Goal: Task Accomplishment & Management: Manage account settings

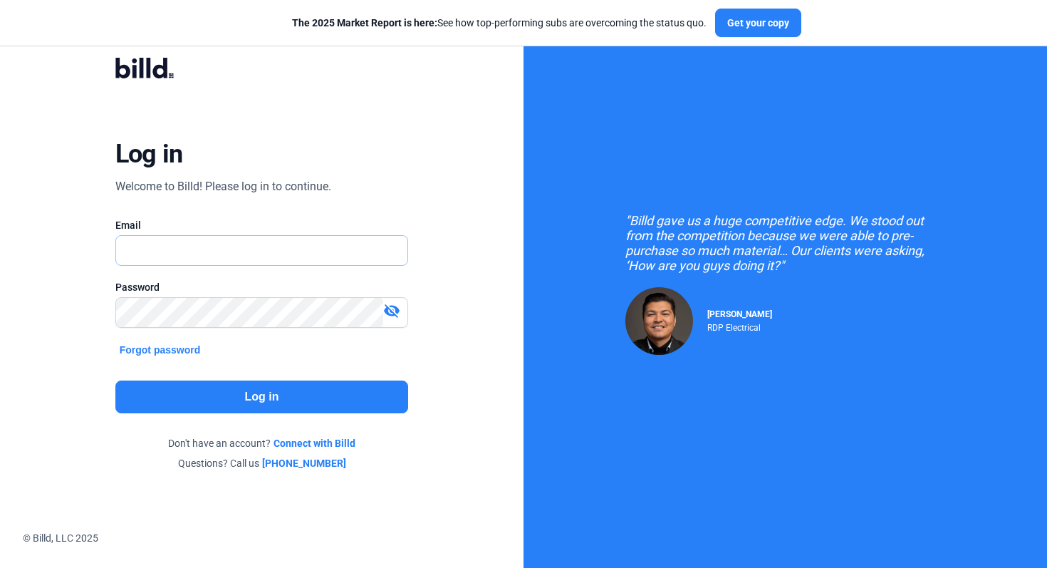
type input "[EMAIL_ADDRESS][DOMAIN_NAME]"
click at [217, 383] on button "Log in" at bounding box center [261, 396] width 293 height 33
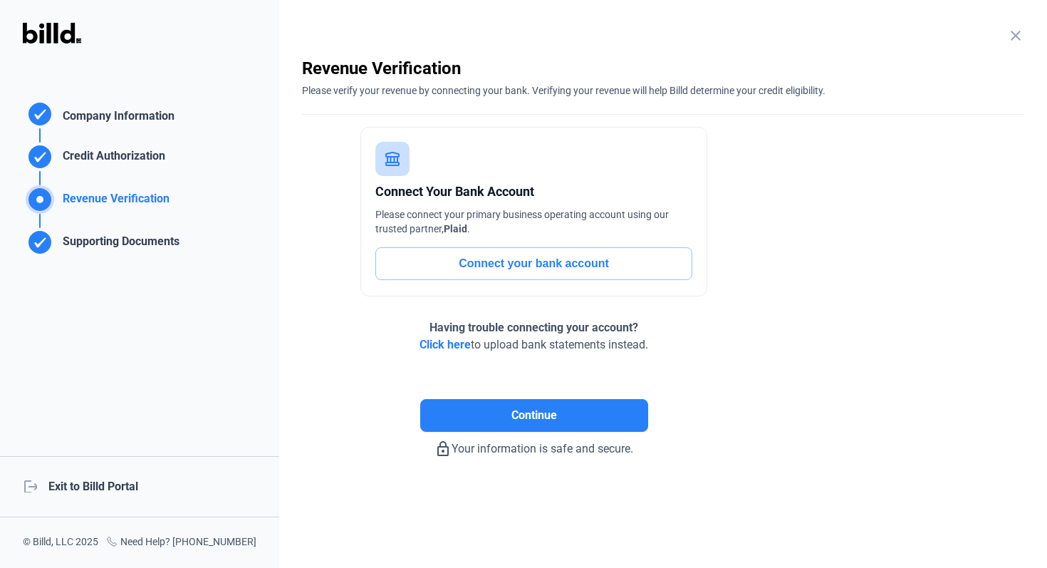
click at [71, 486] on div "logout Exit to Billd Portal" at bounding box center [139, 486] width 279 height 61
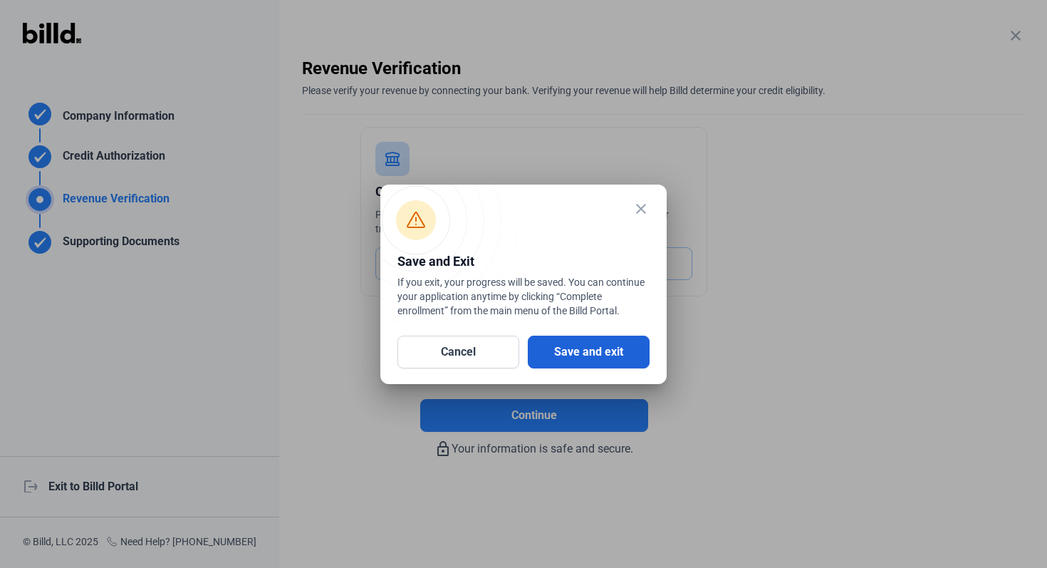
click at [610, 346] on button "Save and exit" at bounding box center [589, 351] width 122 height 33
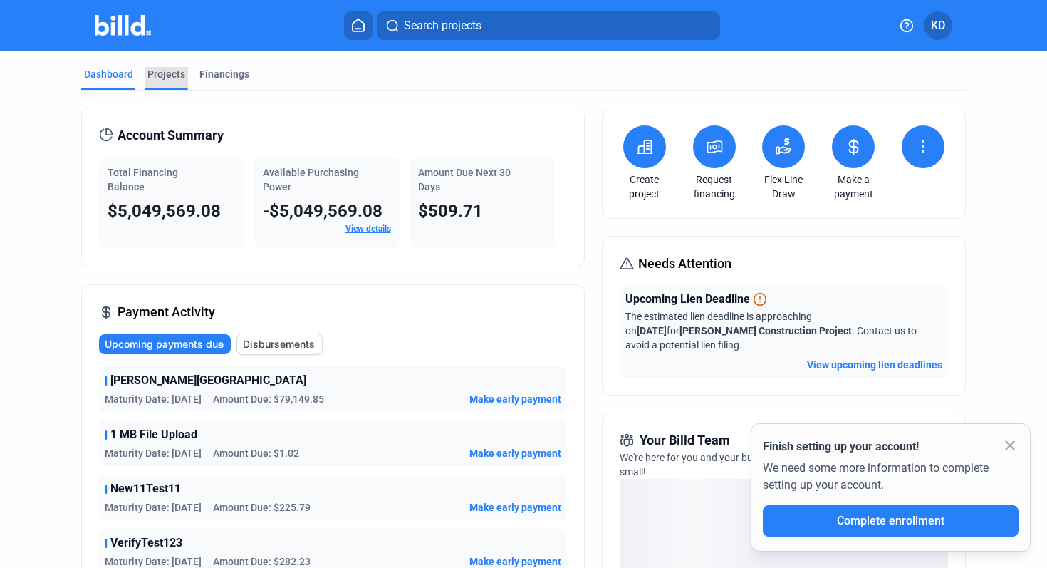
click at [169, 73] on div "Projects" at bounding box center [166, 74] width 38 height 14
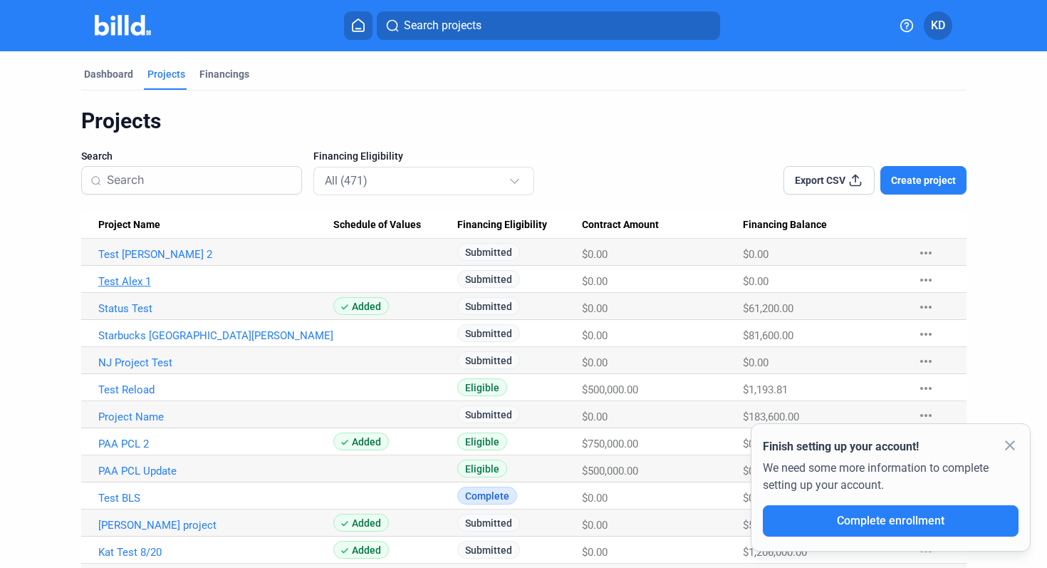
click at [135, 283] on link "Test Alex 1" at bounding box center [215, 281] width 235 height 13
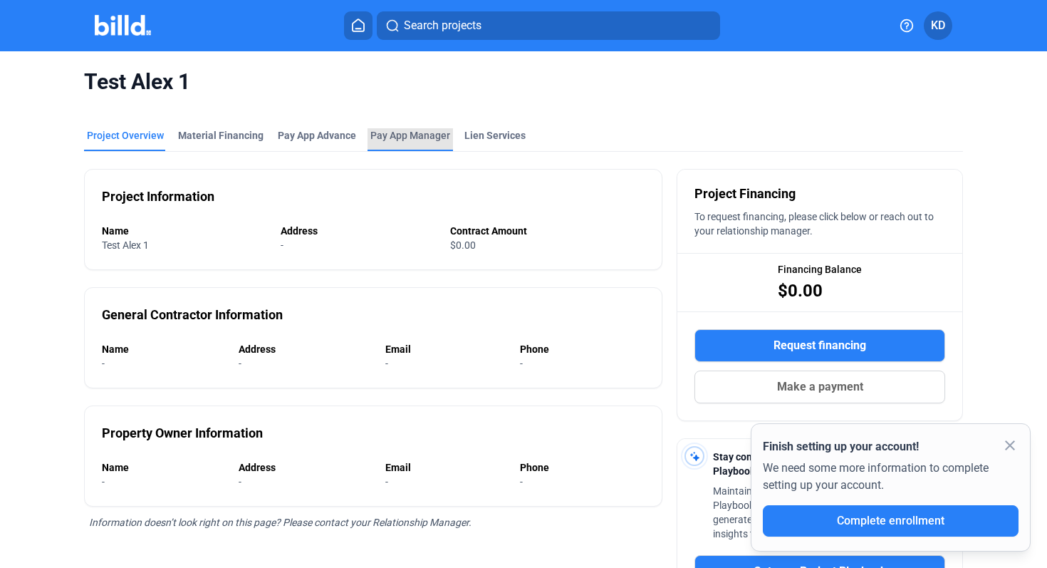
click at [414, 137] on span "Pay App Manager" at bounding box center [410, 135] width 80 height 14
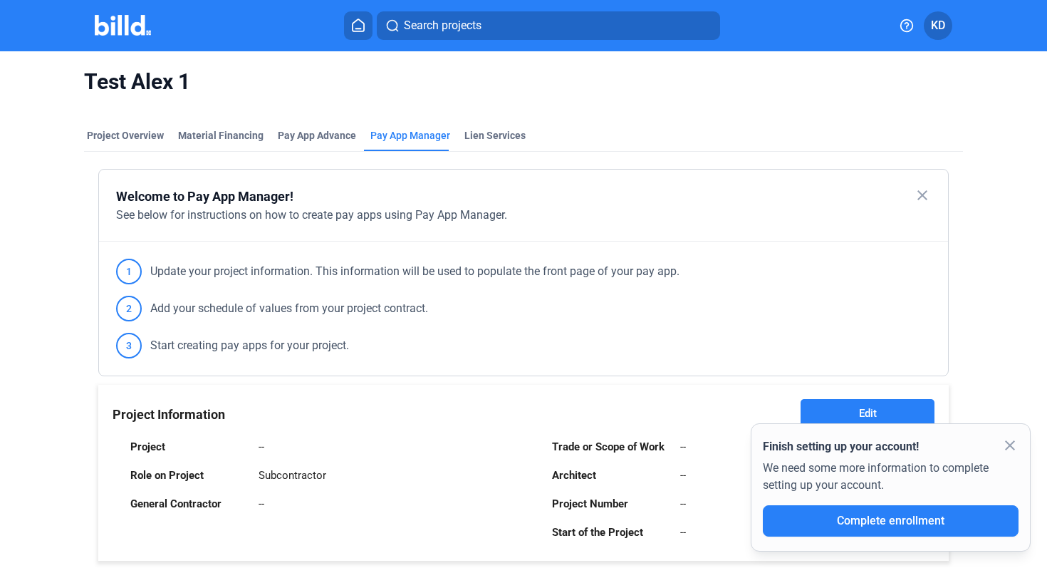
click at [1010, 441] on mat-icon "close" at bounding box center [1009, 445] width 17 height 17
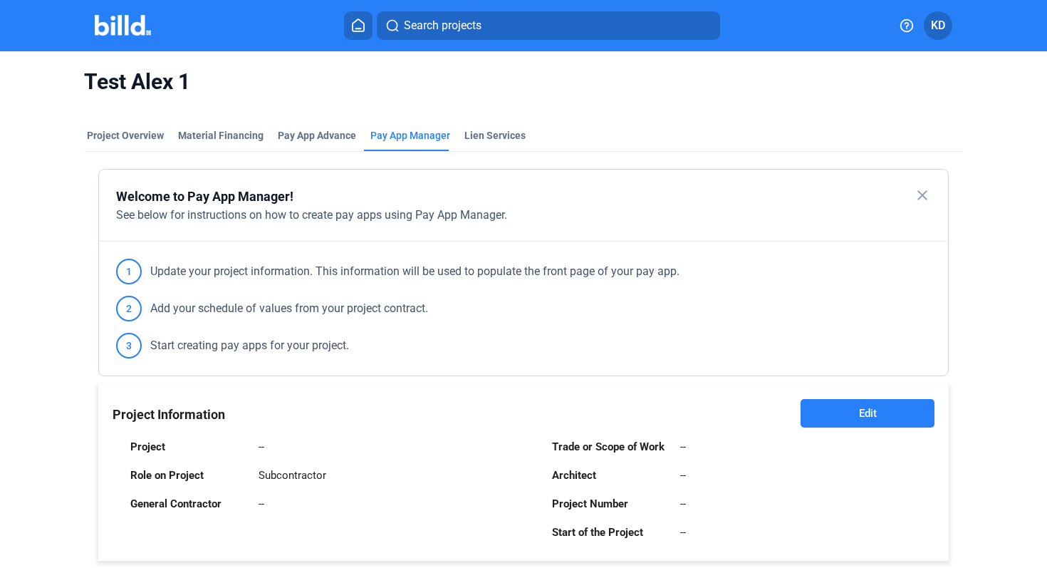
click at [810, 410] on button "Edit" at bounding box center [867, 413] width 134 height 28
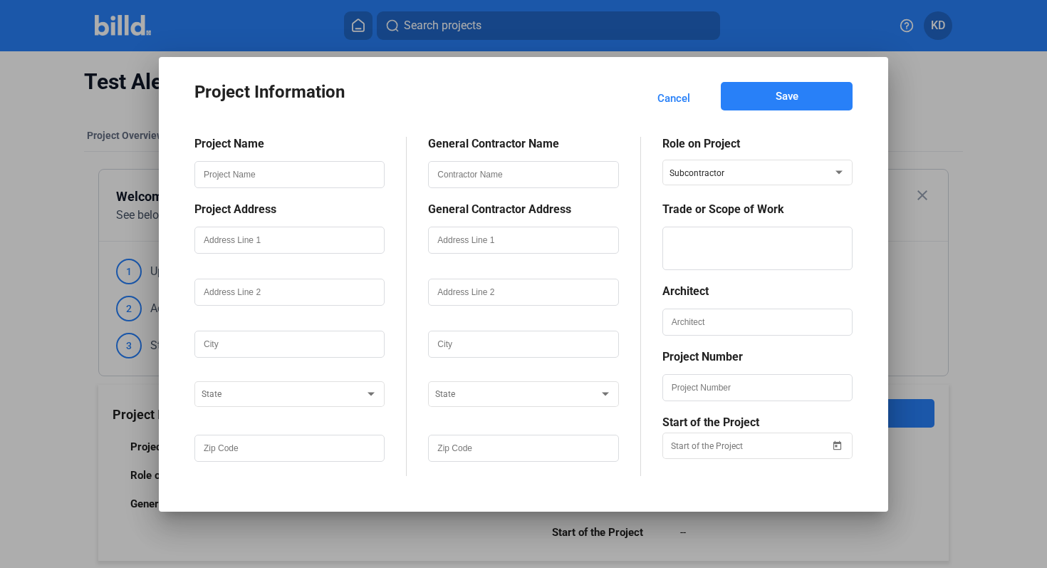
click at [678, 97] on span "Cancel" at bounding box center [673, 98] width 33 height 14
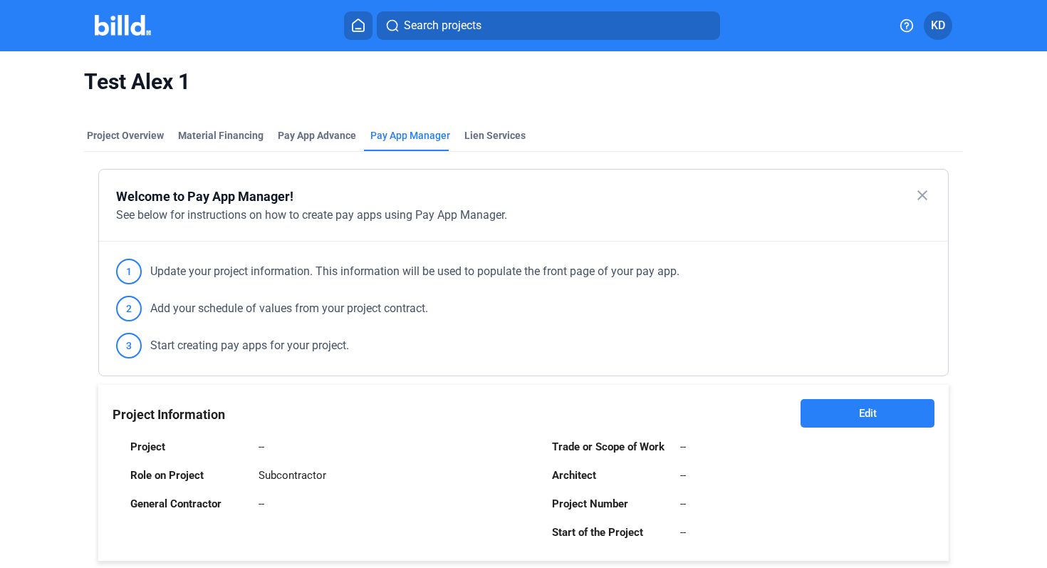
click at [484, 127] on mat-tab-group "Project Overview Material Financing Pay App Advance Pay App Manager Lien Servic…" at bounding box center [523, 545] width 879 height 864
click at [486, 136] on div "Lien Services" at bounding box center [494, 135] width 61 height 14
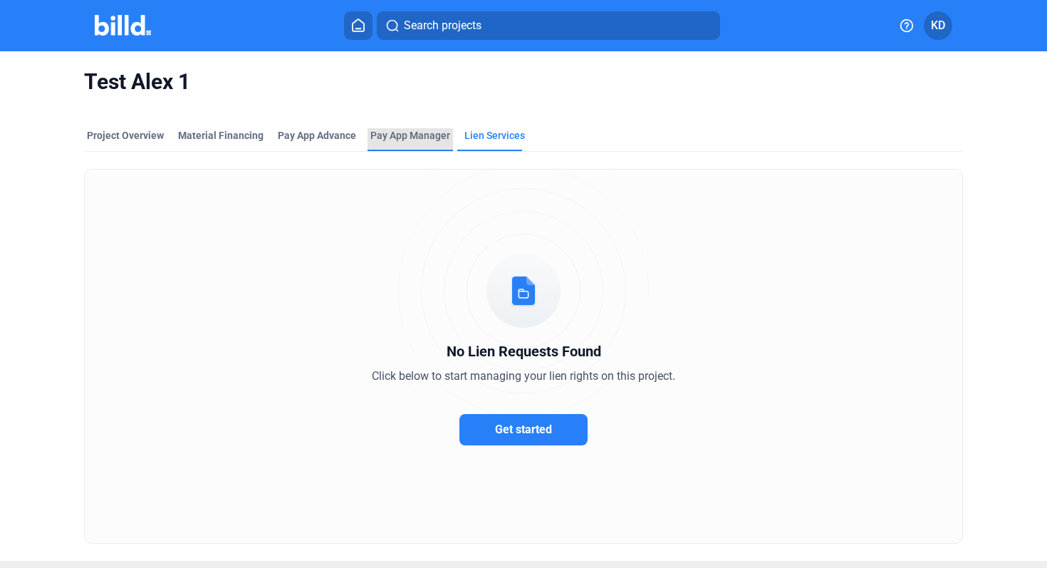
click at [410, 140] on span "Pay App Manager" at bounding box center [410, 135] width 80 height 14
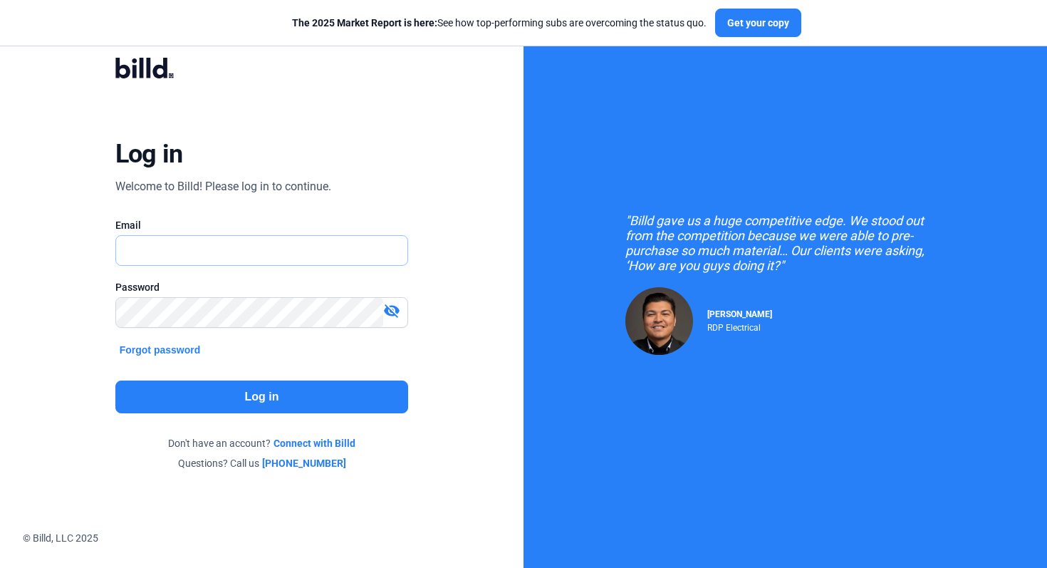
type input "[EMAIL_ADDRESS][DOMAIN_NAME]"
click at [292, 401] on button "Log in" at bounding box center [261, 396] width 293 height 33
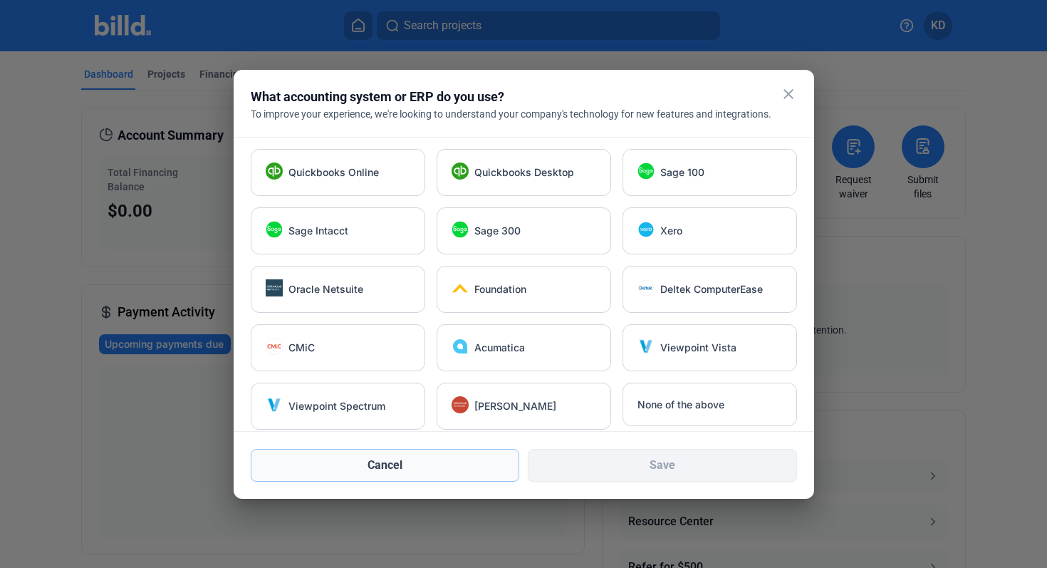
click at [411, 465] on button "Cancel" at bounding box center [385, 465] width 269 height 33
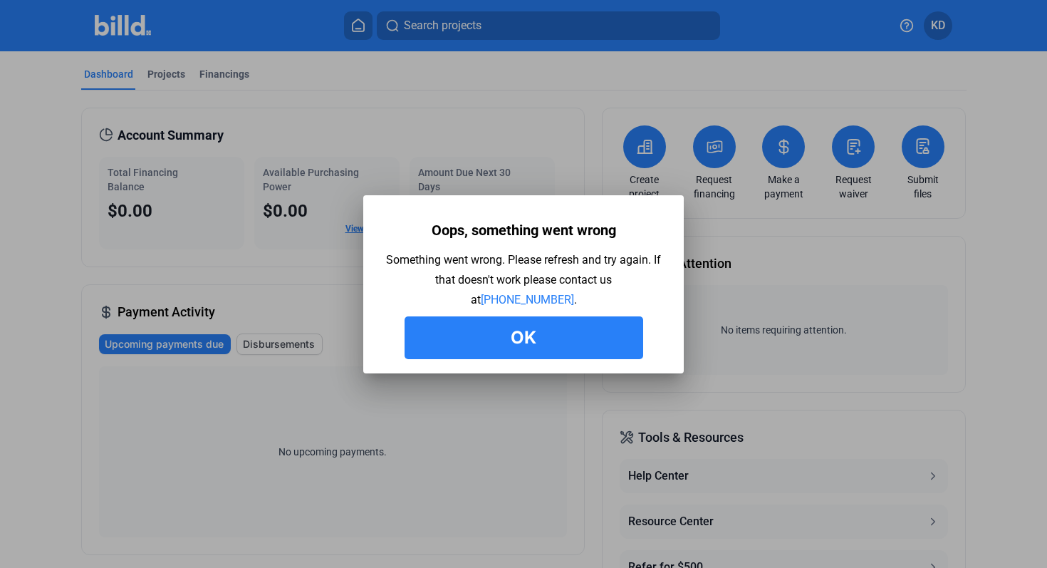
click at [538, 339] on button "Ok" at bounding box center [523, 337] width 239 height 43
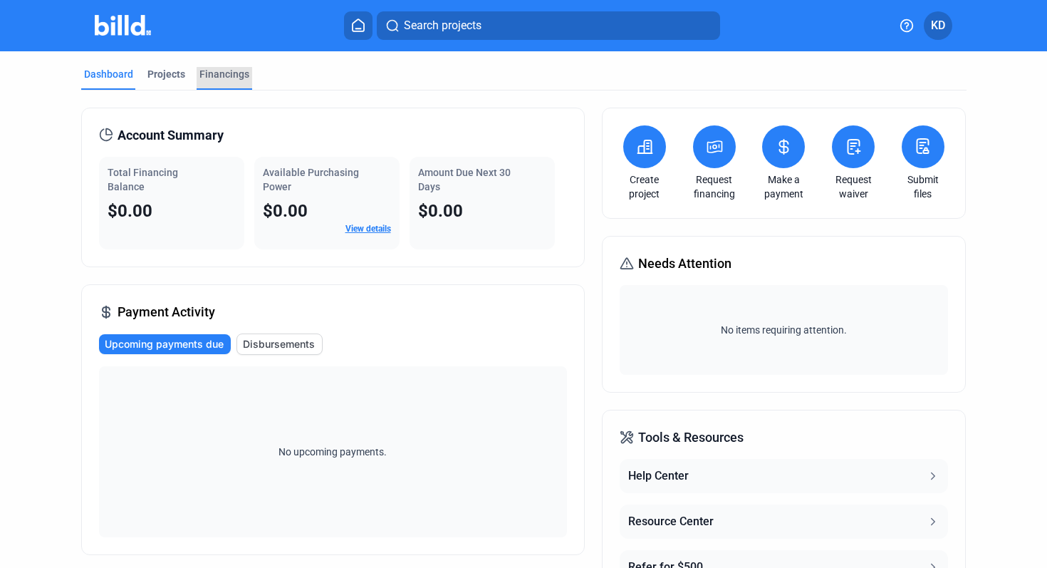
click at [231, 75] on div "Financings" at bounding box center [224, 74] width 50 height 14
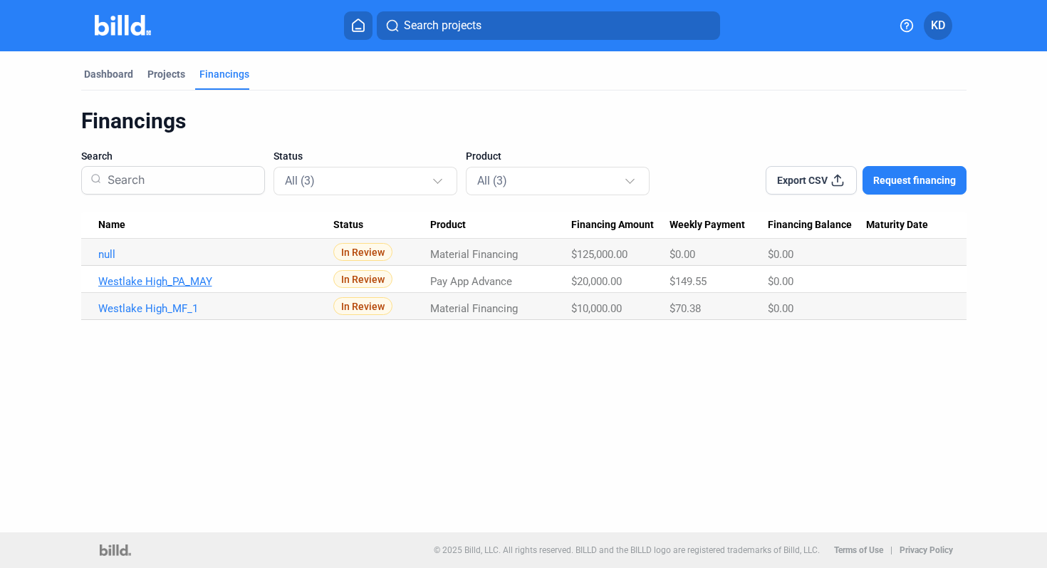
click at [160, 283] on link "Westlake High_PA_MAY" at bounding box center [215, 281] width 235 height 13
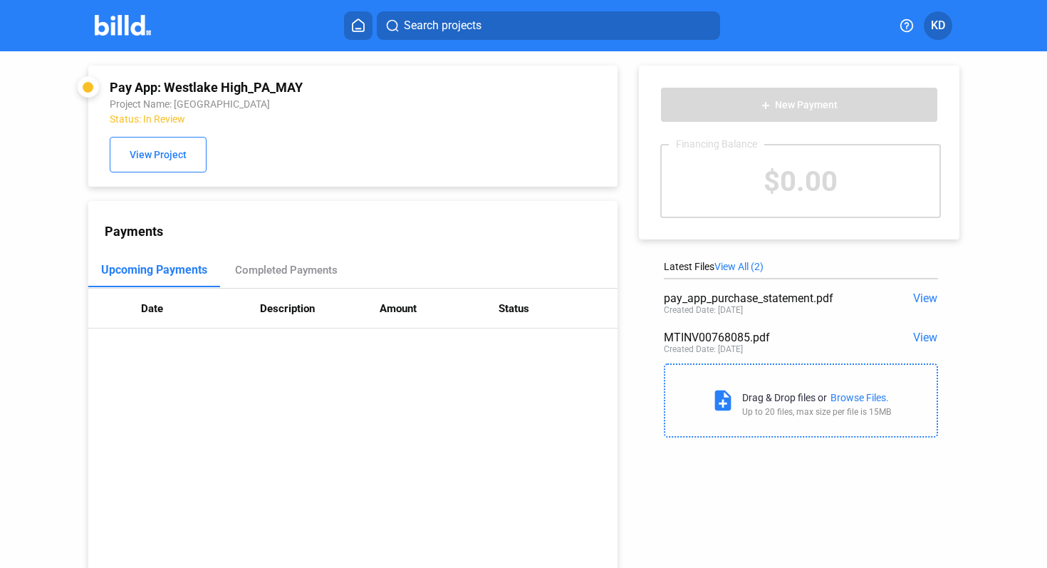
click at [358, 32] on button at bounding box center [358, 25] width 28 height 28
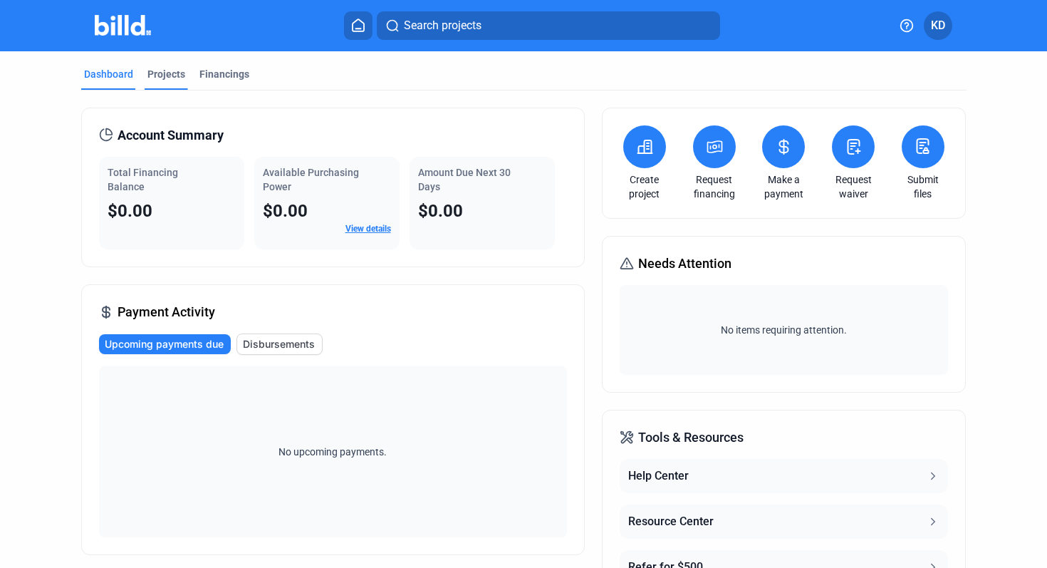
click at [163, 71] on div "Projects" at bounding box center [166, 74] width 38 height 14
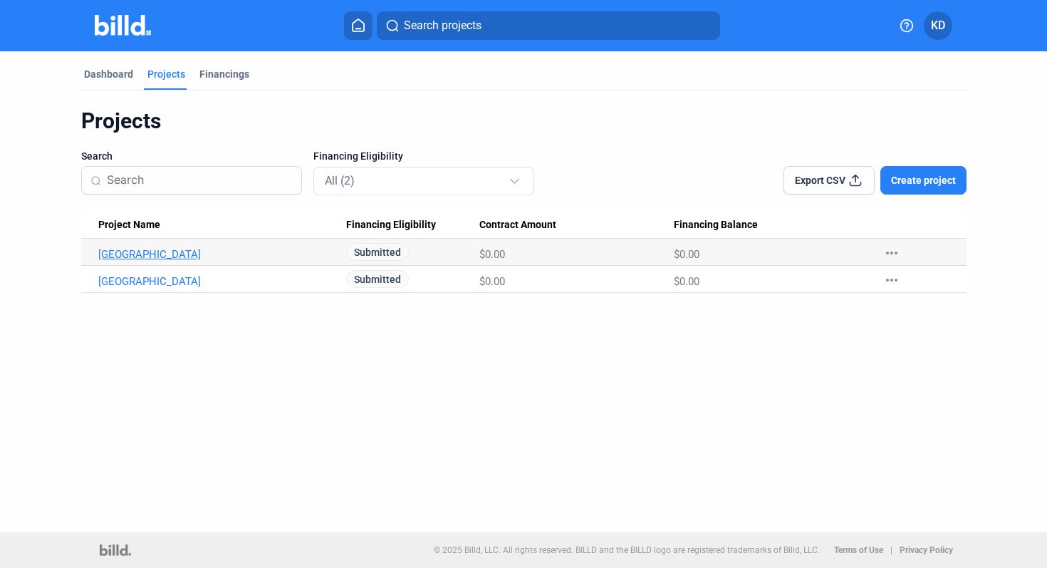
click at [157, 256] on link "Southeast Hospital" at bounding box center [215, 254] width 235 height 13
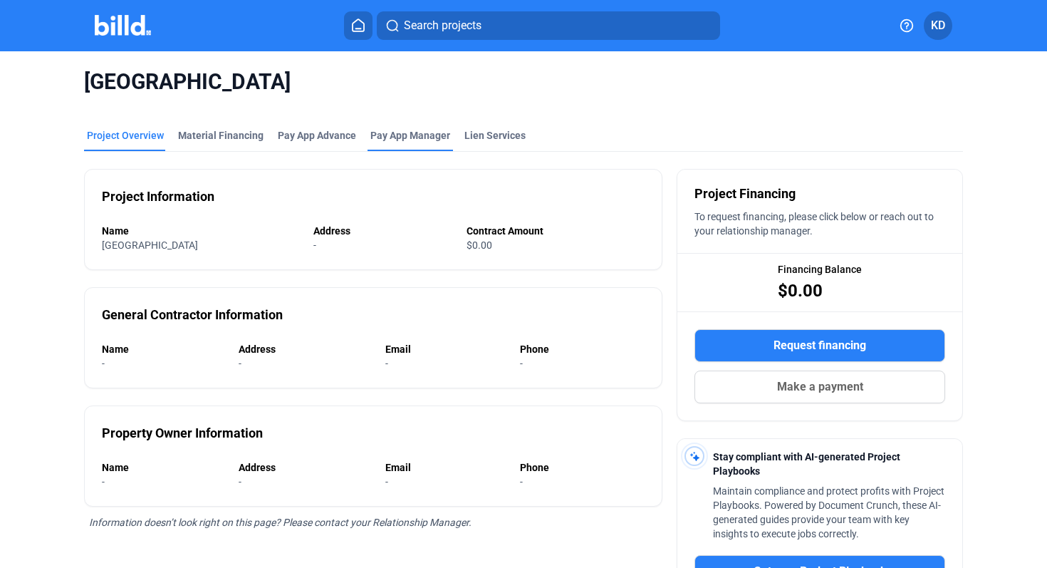
click at [429, 140] on span "Pay App Manager" at bounding box center [410, 135] width 80 height 14
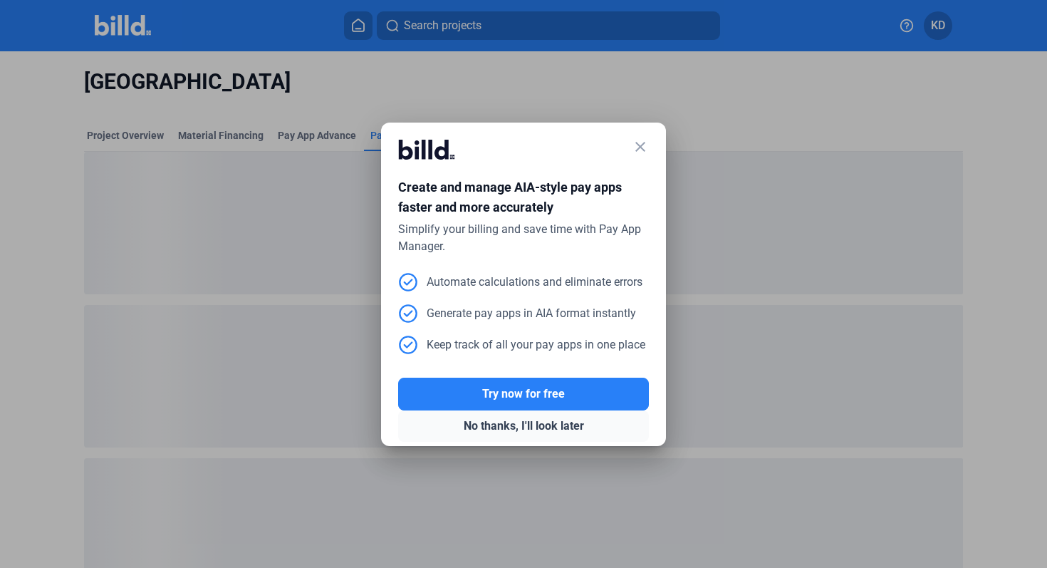
click at [537, 423] on button "No thanks, I'll look later" at bounding box center [523, 425] width 251 height 31
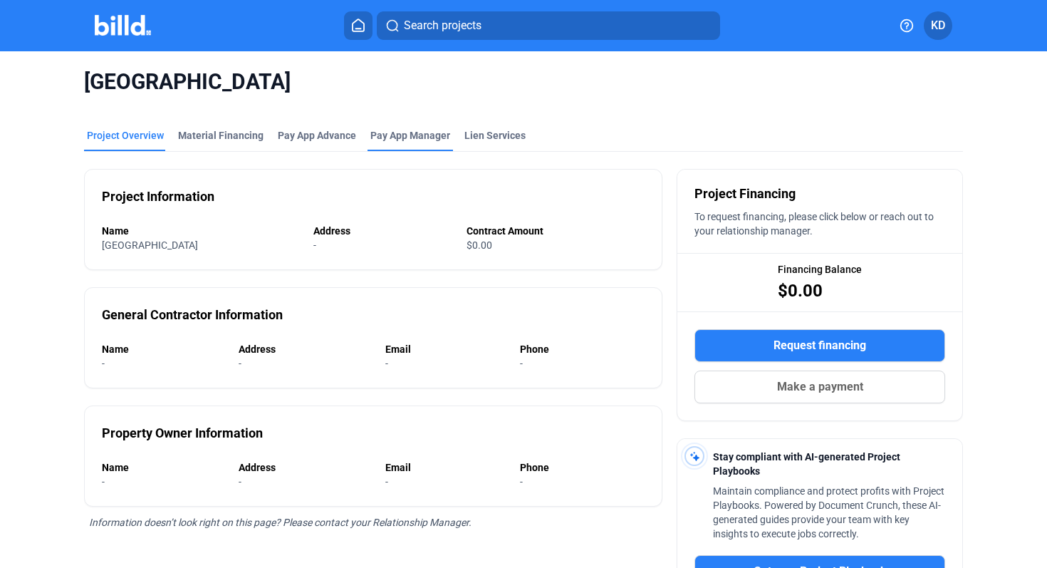
click at [407, 139] on span "Pay App Manager" at bounding box center [410, 135] width 80 height 14
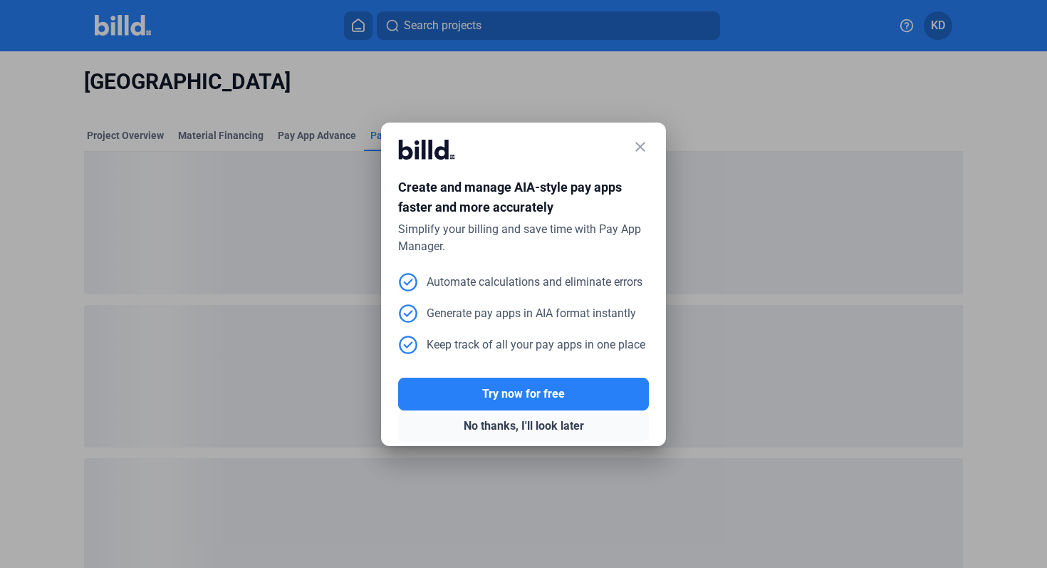
click at [510, 432] on button "No thanks, I'll look later" at bounding box center [523, 425] width 251 height 31
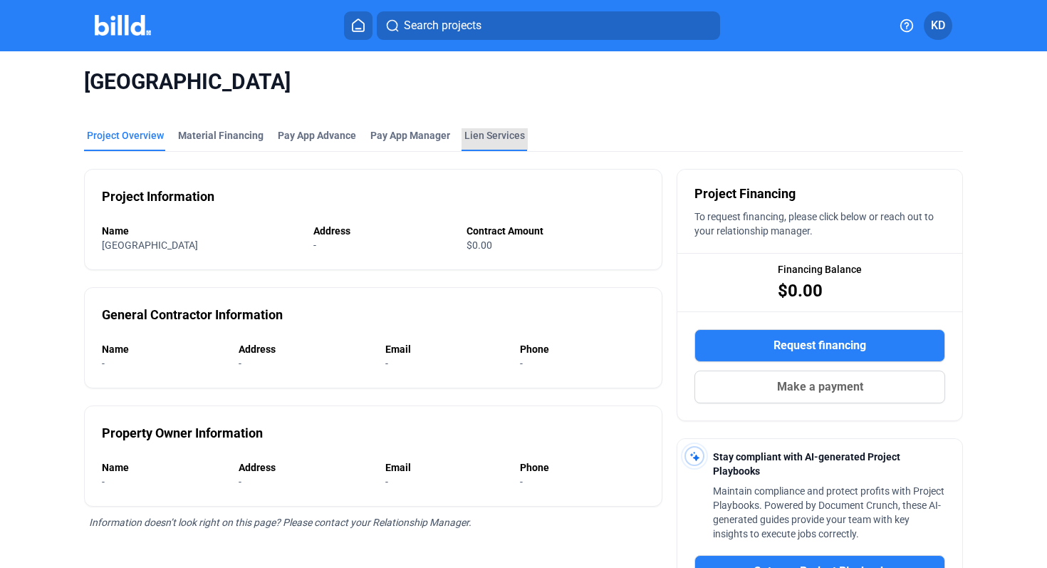
click at [488, 137] on div "Lien Services" at bounding box center [494, 135] width 61 height 14
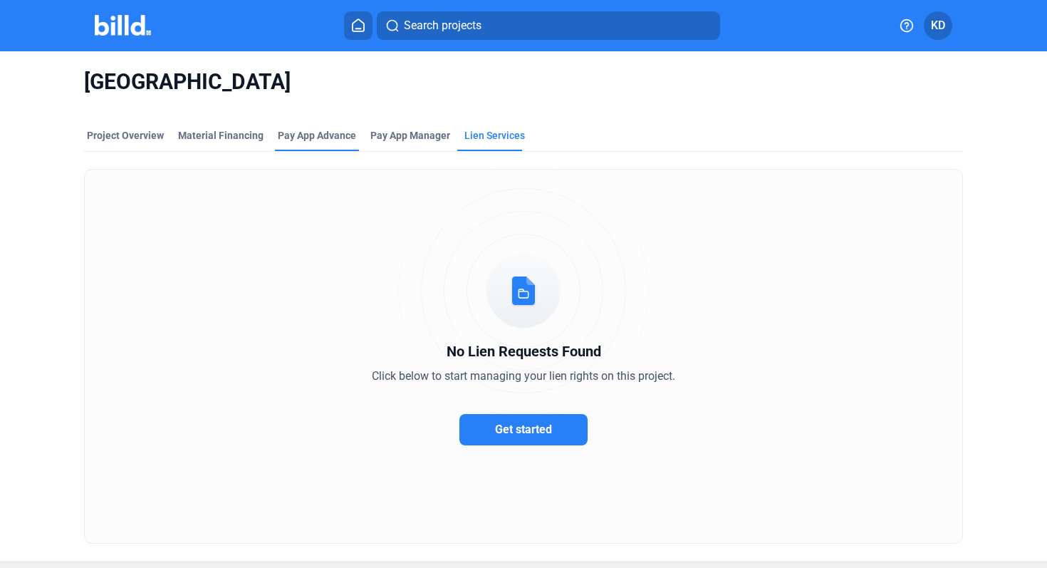
click at [302, 142] on div "Pay App Advance" at bounding box center [317, 135] width 78 height 14
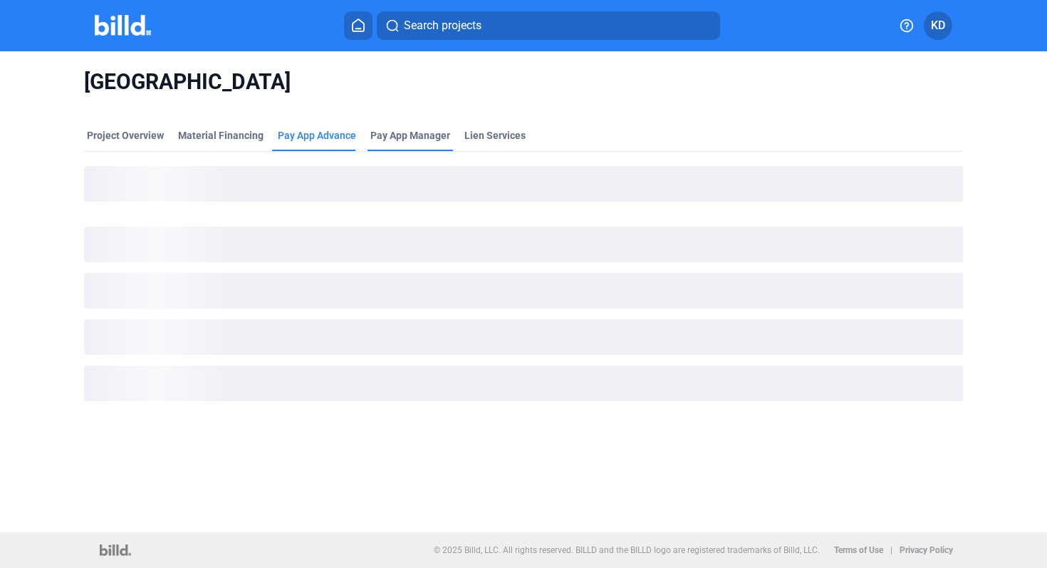
click at [394, 142] on span "Pay App Manager" at bounding box center [410, 135] width 80 height 14
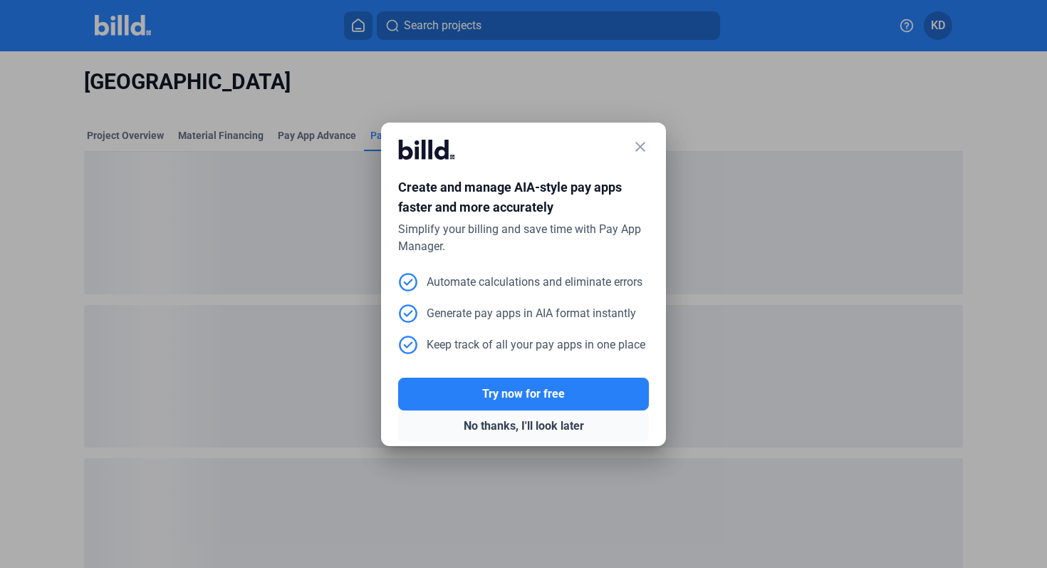
click at [537, 429] on button "No thanks, I'll look later" at bounding box center [523, 425] width 251 height 31
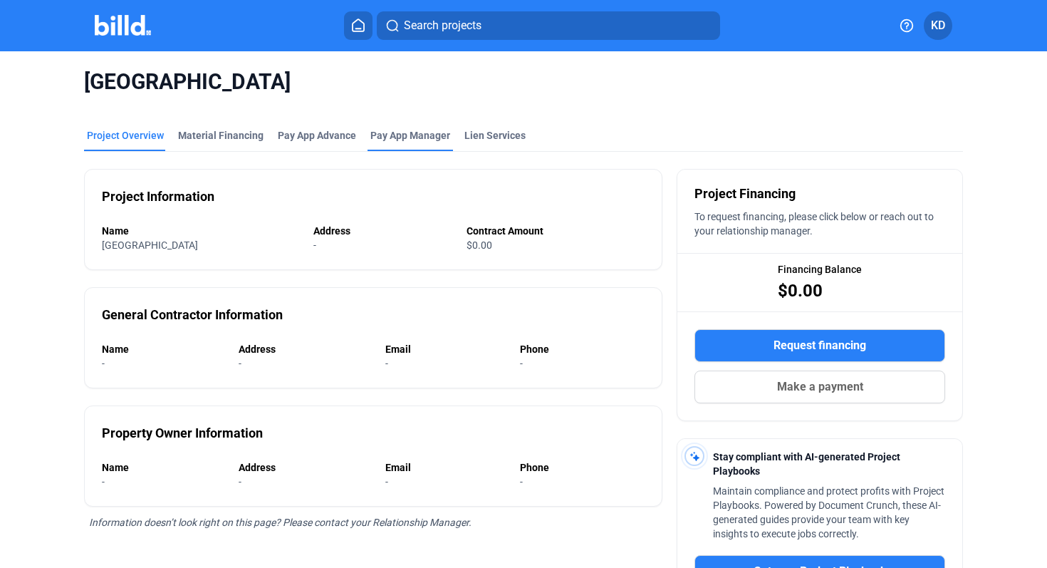
click at [414, 139] on span "Pay App Manager" at bounding box center [410, 135] width 80 height 14
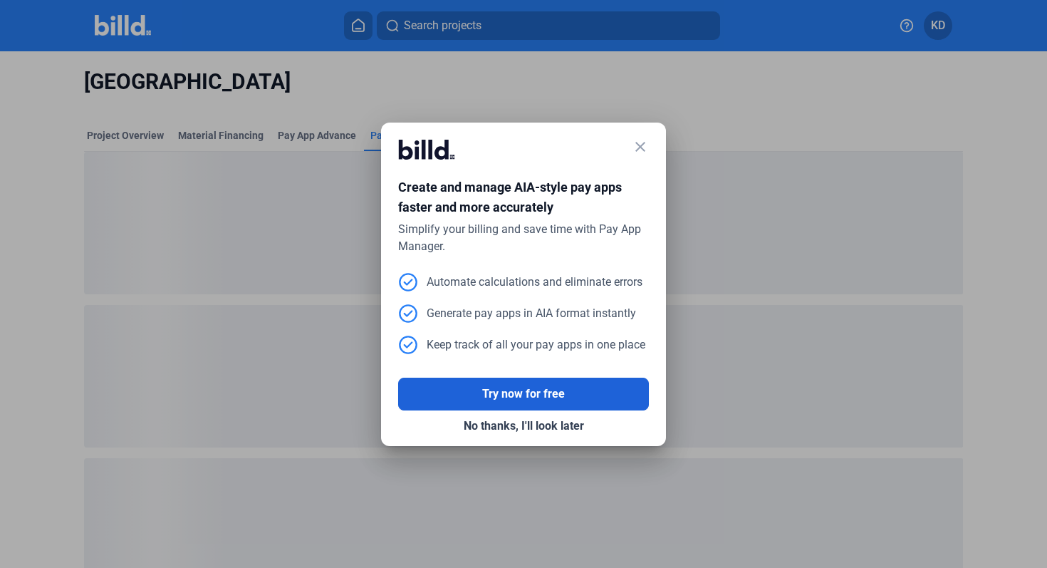
click at [565, 390] on button "Try now for free" at bounding box center [523, 393] width 251 height 33
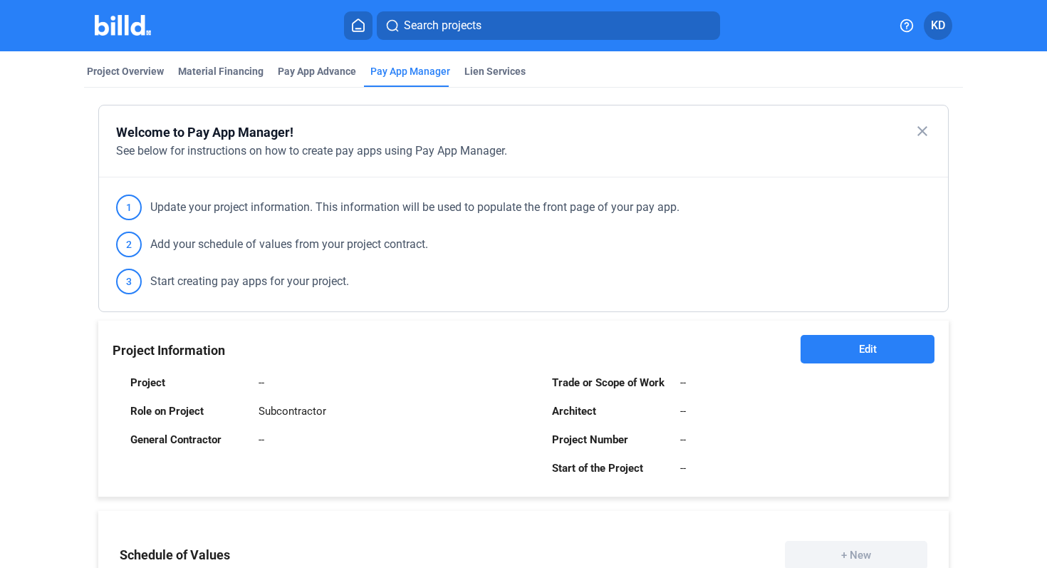
scroll to position [103, 0]
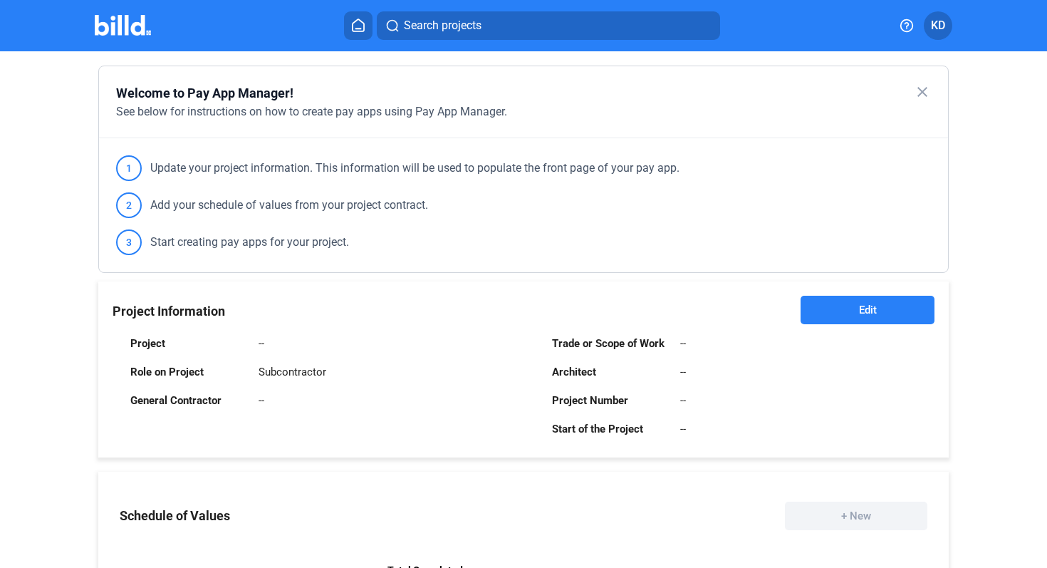
click at [877, 319] on button "Edit" at bounding box center [867, 310] width 134 height 28
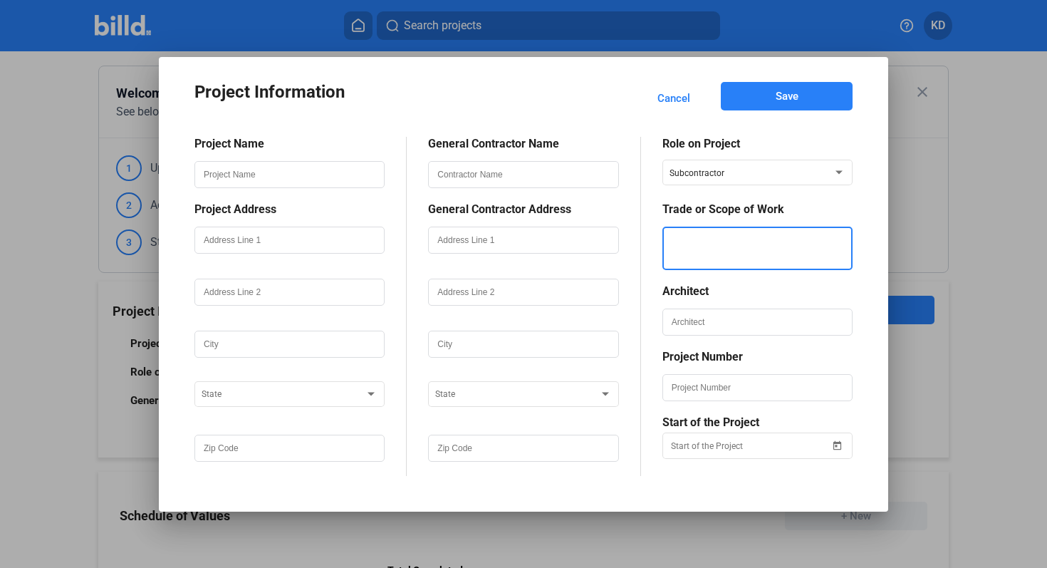
click at [719, 242] on textarea at bounding box center [757, 247] width 187 height 43
type textarea "Trad"
click at [674, 98] on span "Cancel" at bounding box center [673, 98] width 33 height 14
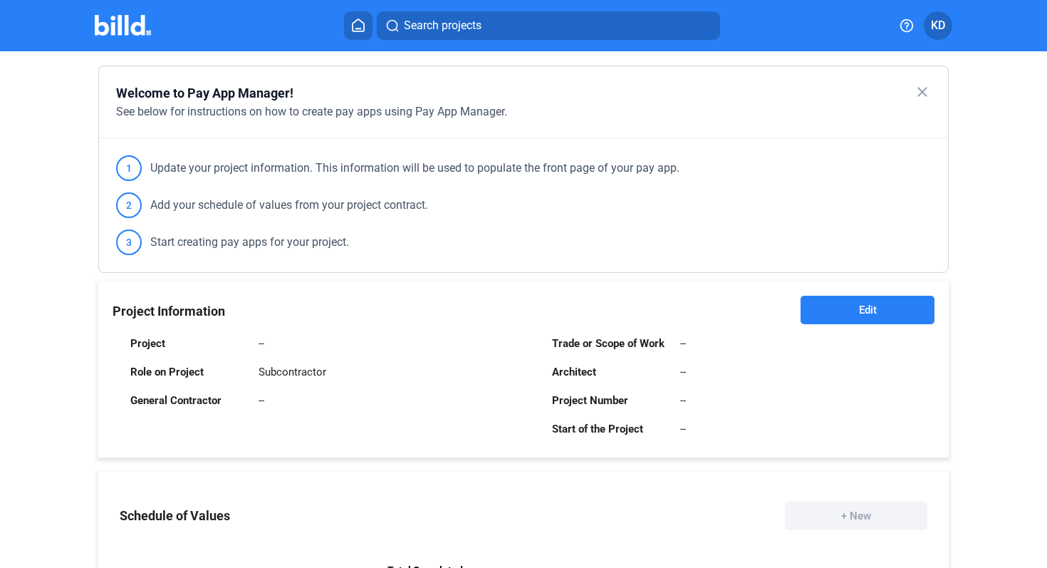
click at [876, 308] on button "Edit" at bounding box center [867, 310] width 134 height 28
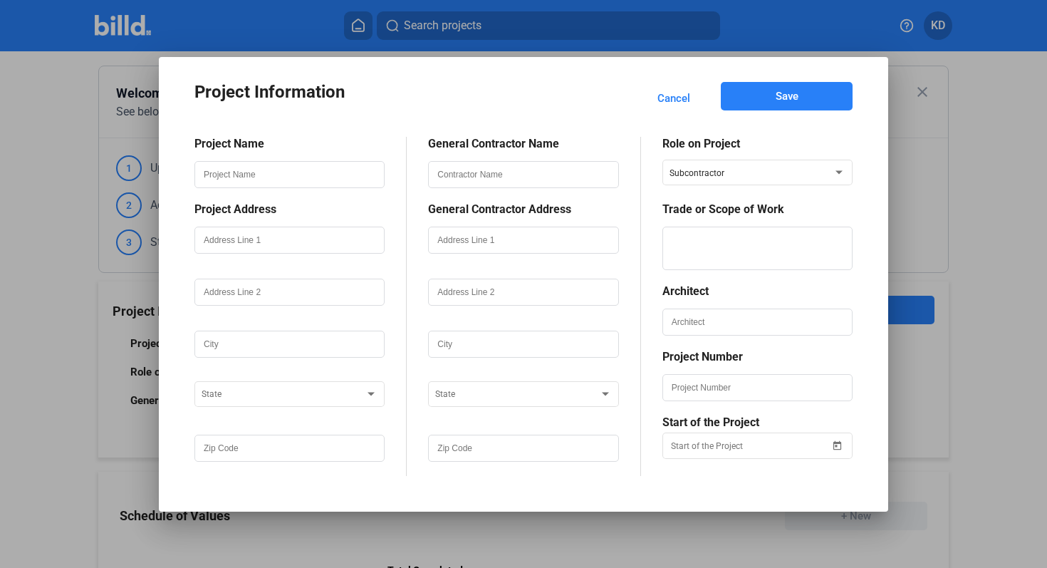
click at [290, 160] on div at bounding box center [289, 176] width 190 height 52
click at [290, 175] on input "text" at bounding box center [289, 174] width 187 height 24
click at [804, 88] on button "Save" at bounding box center [787, 96] width 132 height 28
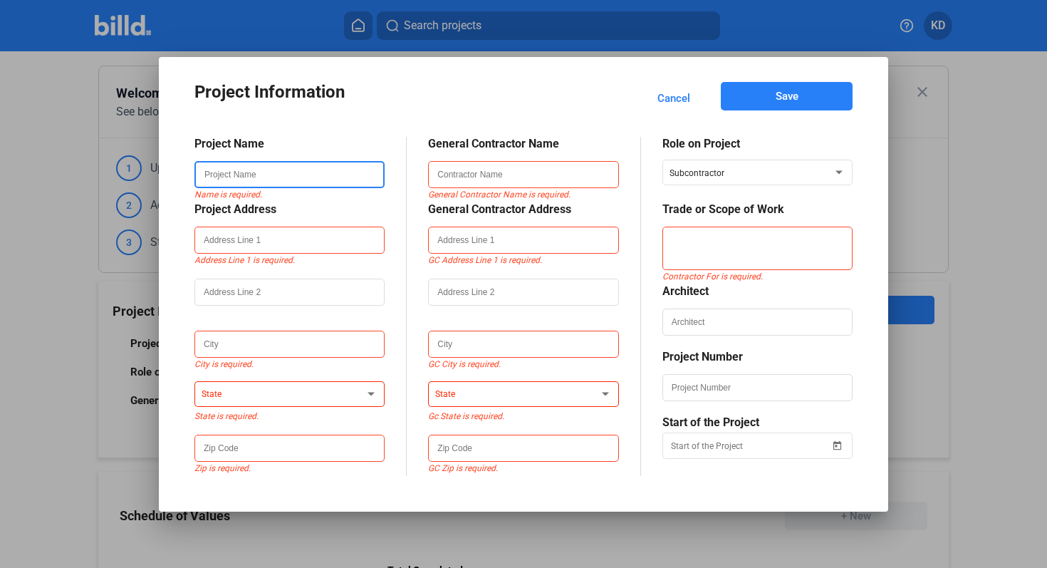
click at [340, 170] on input "text" at bounding box center [289, 174] width 187 height 24
type input "erfa"
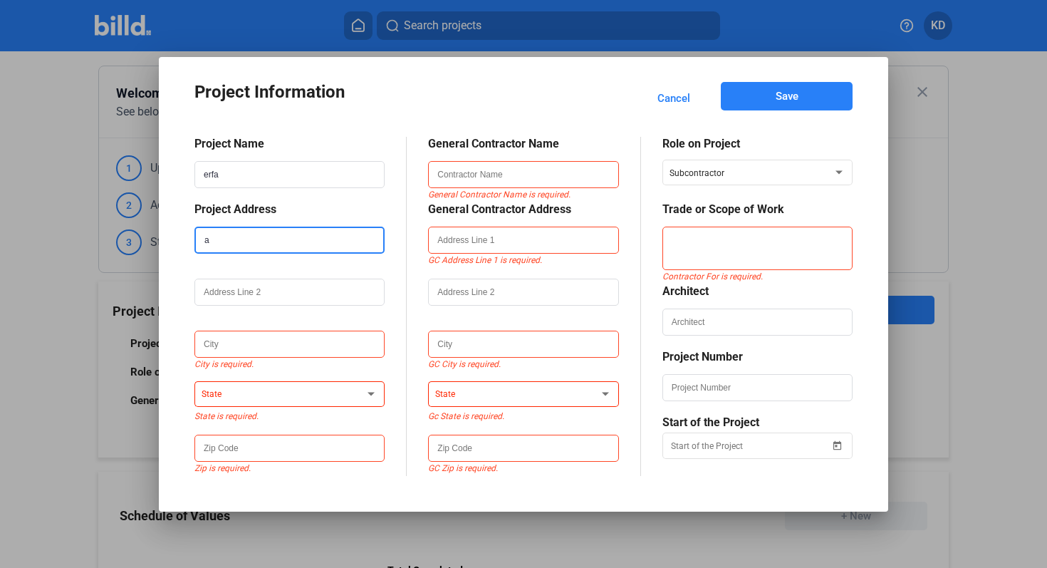
click at [304, 234] on input "a" at bounding box center [289, 240] width 187 height 24
type input "afdsf"
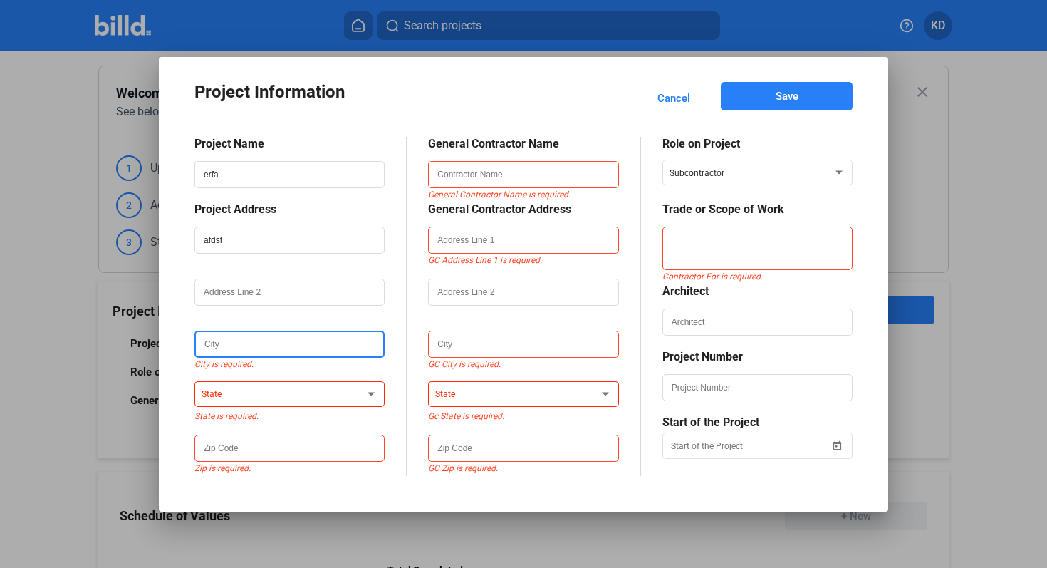
click at [259, 342] on input "text" at bounding box center [289, 344] width 187 height 24
type input "asdf"
click at [250, 392] on span at bounding box center [283, 395] width 163 height 10
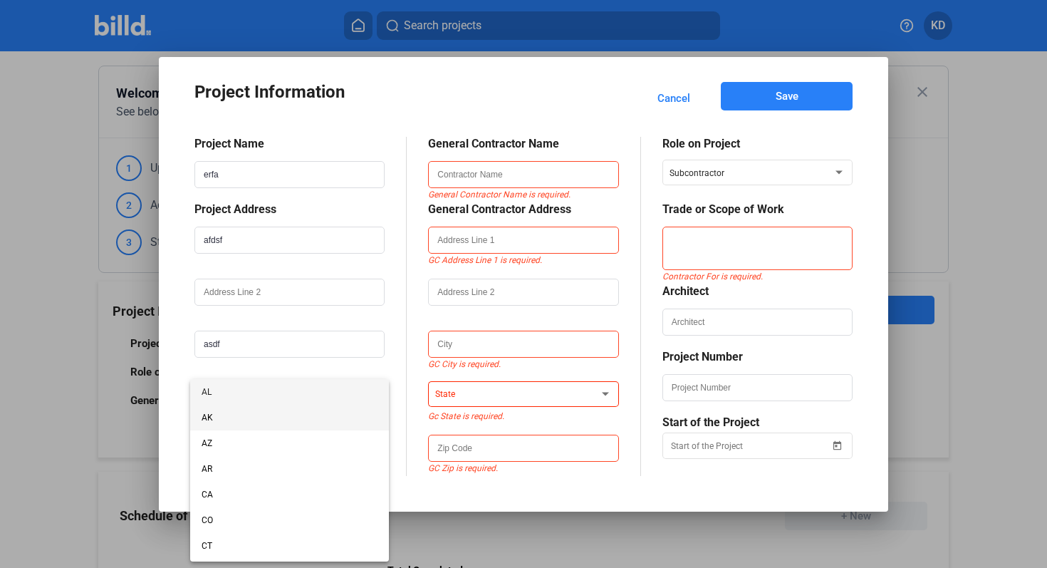
click at [250, 406] on span "AK" at bounding box center [290, 417] width 176 height 26
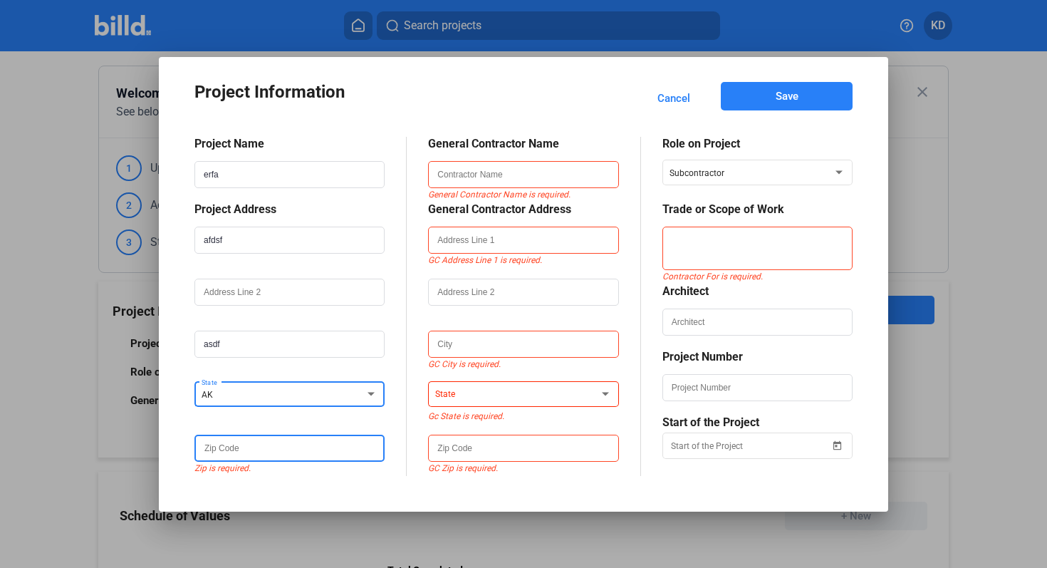
click at [252, 439] on input "text" at bounding box center [289, 448] width 187 height 24
type input "a"
type input "32432"
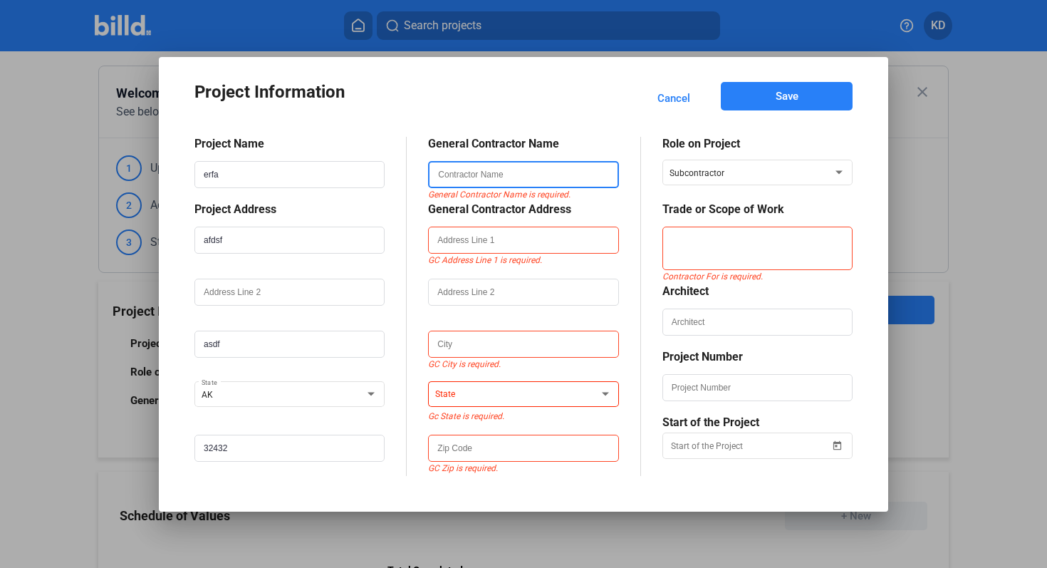
click at [513, 179] on input "text" at bounding box center [522, 174] width 187 height 24
type input "dgfsf"
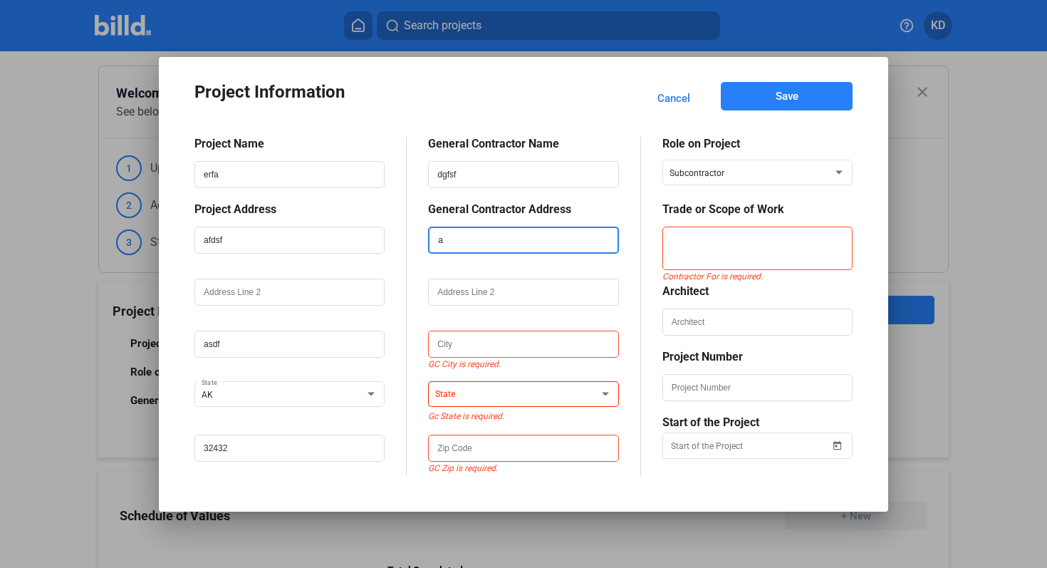
click at [513, 243] on input "a" at bounding box center [522, 240] width 187 height 24
type input "adgfa"
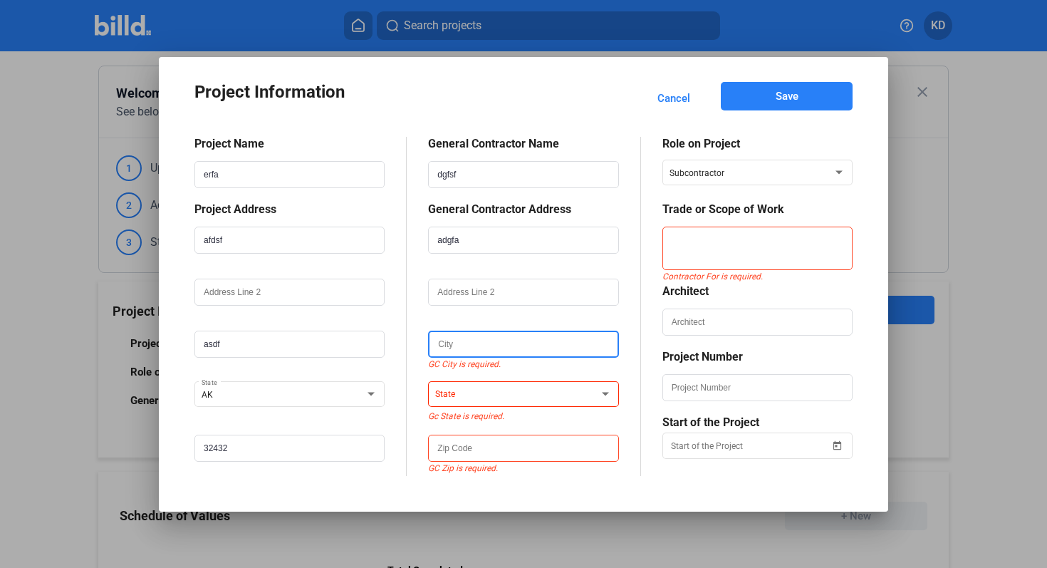
click at [461, 345] on input "text" at bounding box center [522, 344] width 187 height 24
type input "adsf"
click at [481, 399] on span at bounding box center [516, 395] width 163 height 10
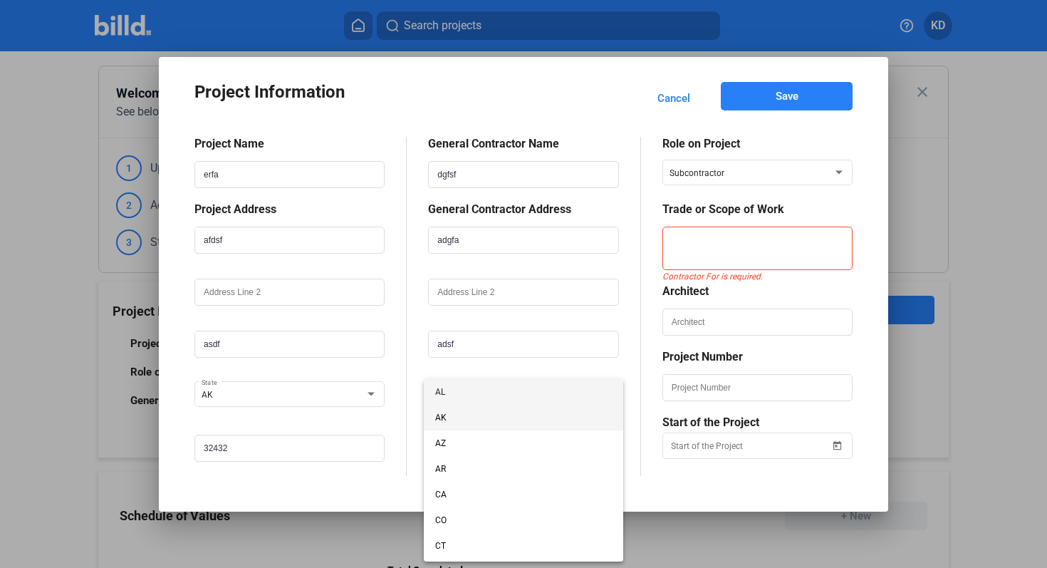
click at [482, 420] on span "AK" at bounding box center [523, 417] width 176 height 26
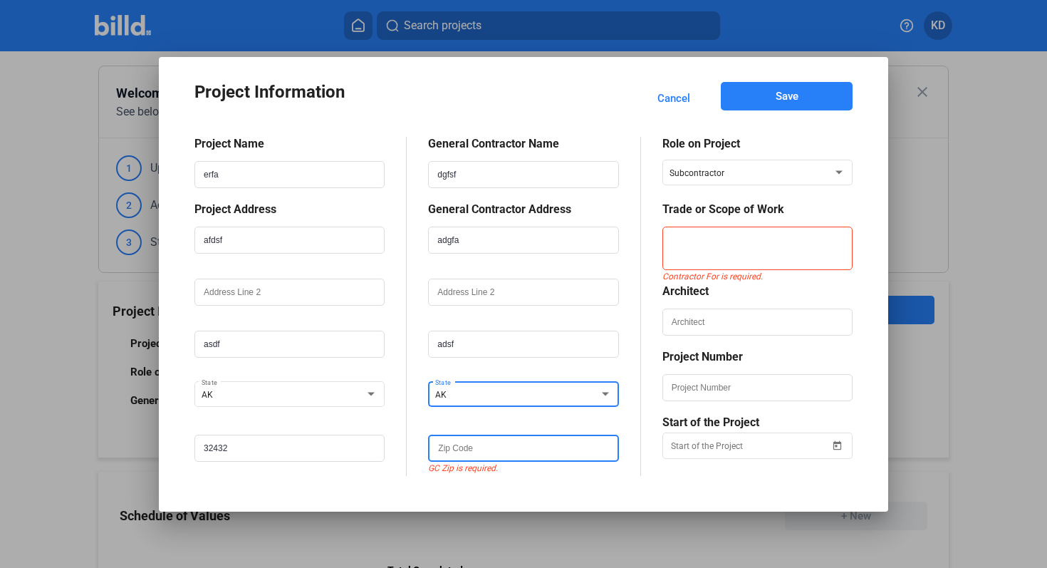
click at [483, 454] on input "text" at bounding box center [522, 448] width 187 height 24
click at [443, 448] on input "e352354" at bounding box center [522, 448] width 187 height 24
type input "352354"
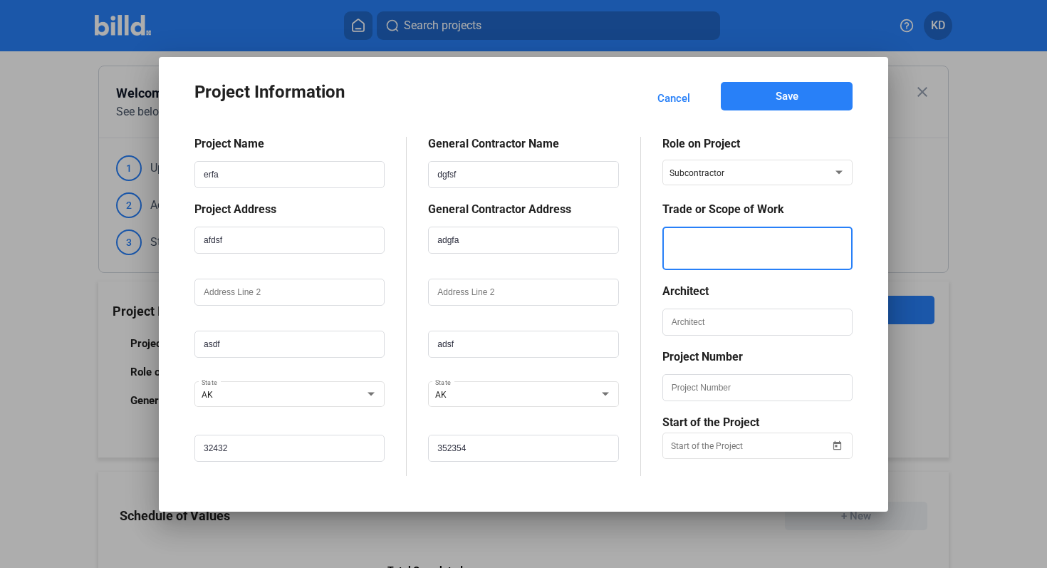
click at [757, 232] on textarea at bounding box center [757, 247] width 187 height 43
type textarea "adsfa"
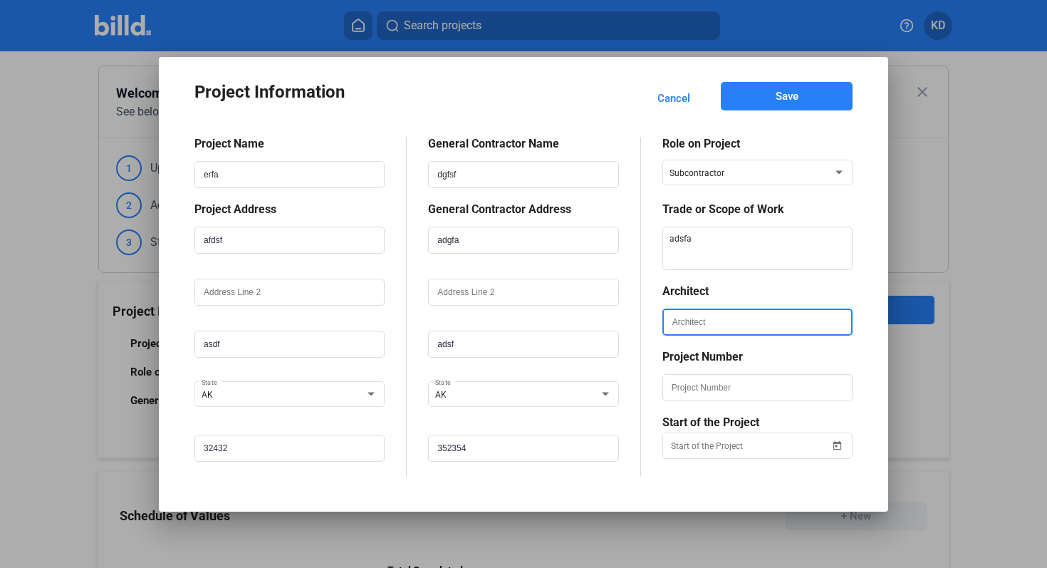
click at [719, 325] on input "text" at bounding box center [757, 322] width 187 height 24
type input "asdf"
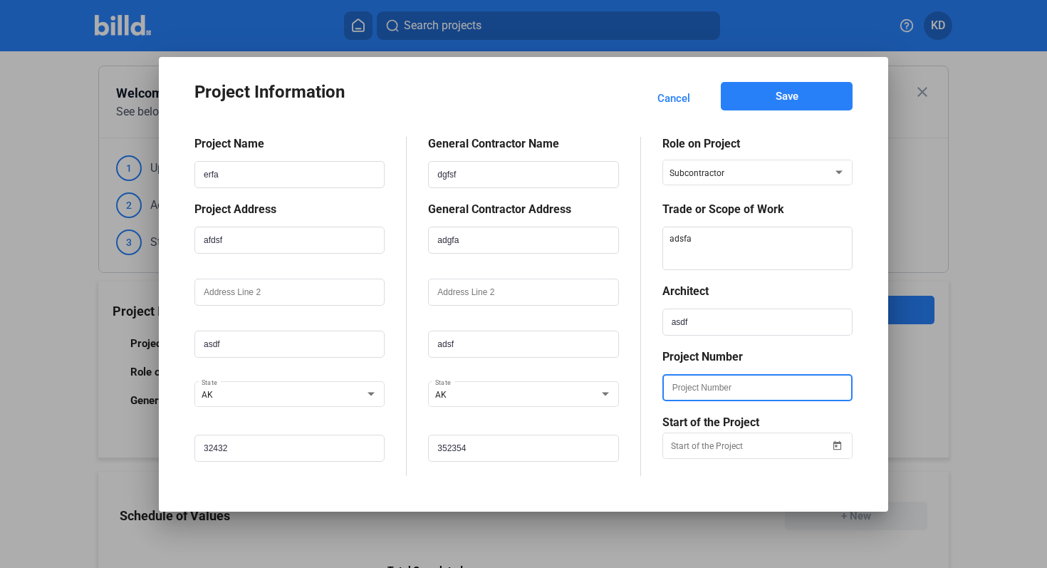
click at [695, 380] on input "text" at bounding box center [757, 387] width 187 height 24
type input "234321"
click at [716, 444] on div "Project Information Cancel Save Project Name erfa Project Address afdsf asdf AK…" at bounding box center [523, 284] width 1047 height 568
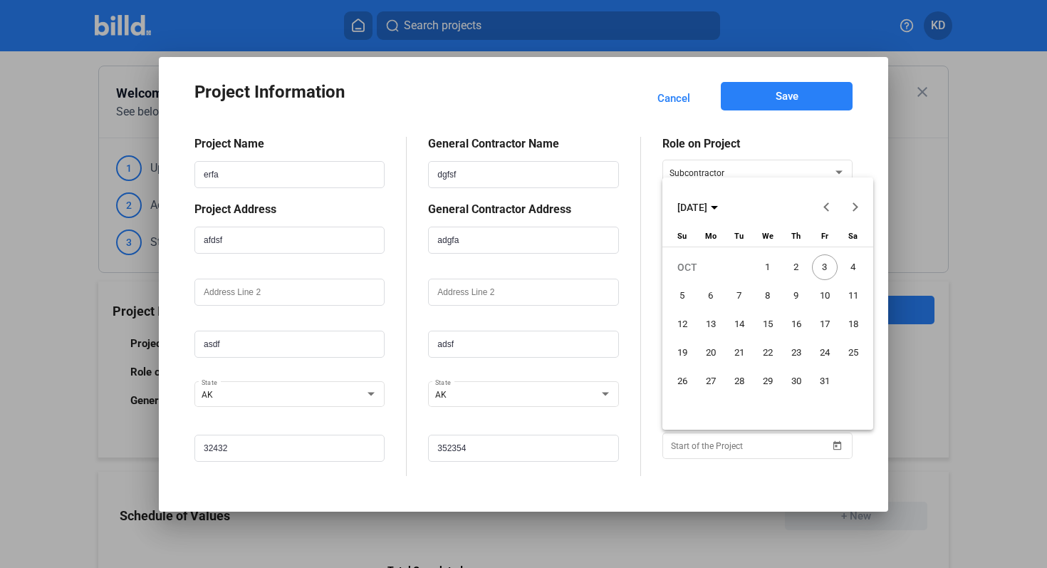
click at [825, 271] on span "3" at bounding box center [825, 267] width 26 height 26
type input "10/03/2025"
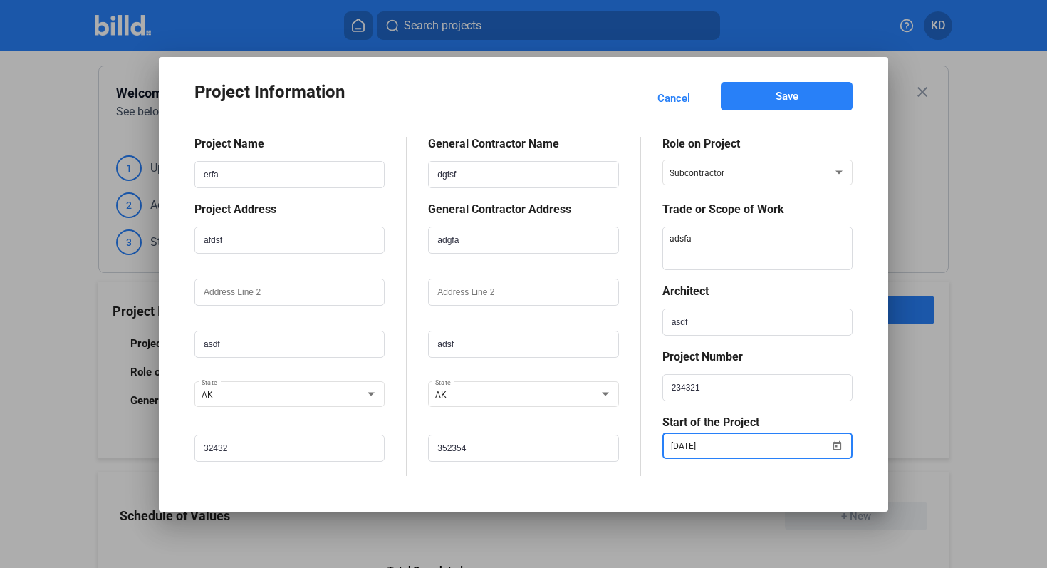
click at [803, 80] on div "Project Information Cancel Save Project Name erfa Project Address afdsf asdf AK…" at bounding box center [523, 284] width 686 height 412
click at [802, 94] on button "Save" at bounding box center [787, 96] width 132 height 28
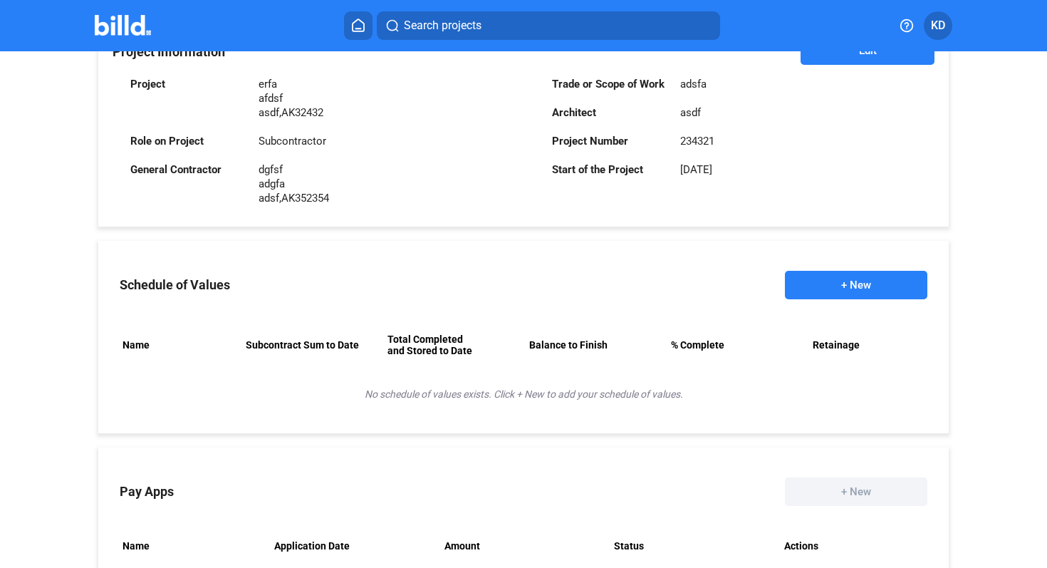
scroll to position [427, 0]
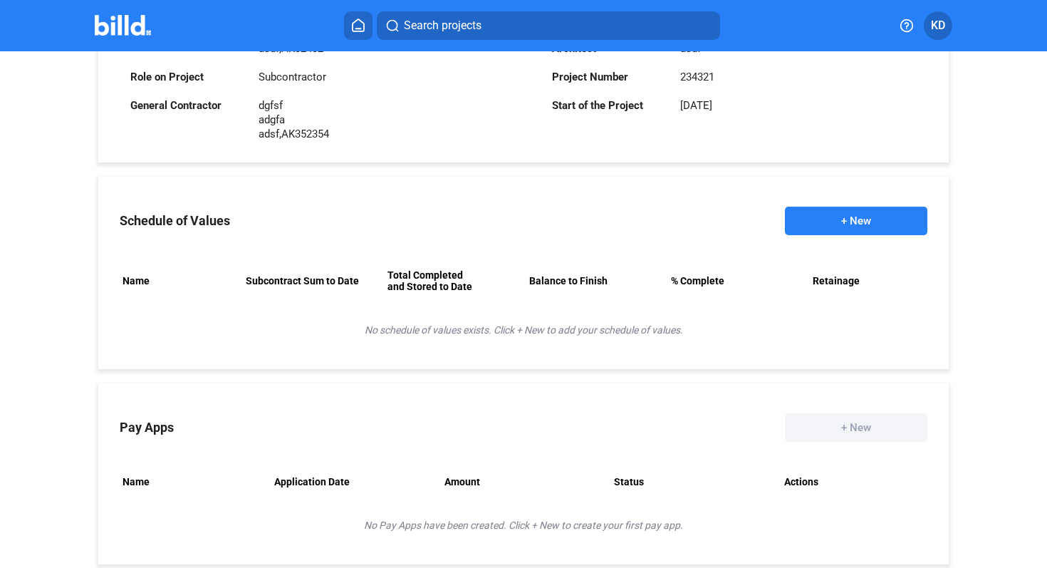
click at [879, 226] on button "+ New" at bounding box center [856, 221] width 142 height 28
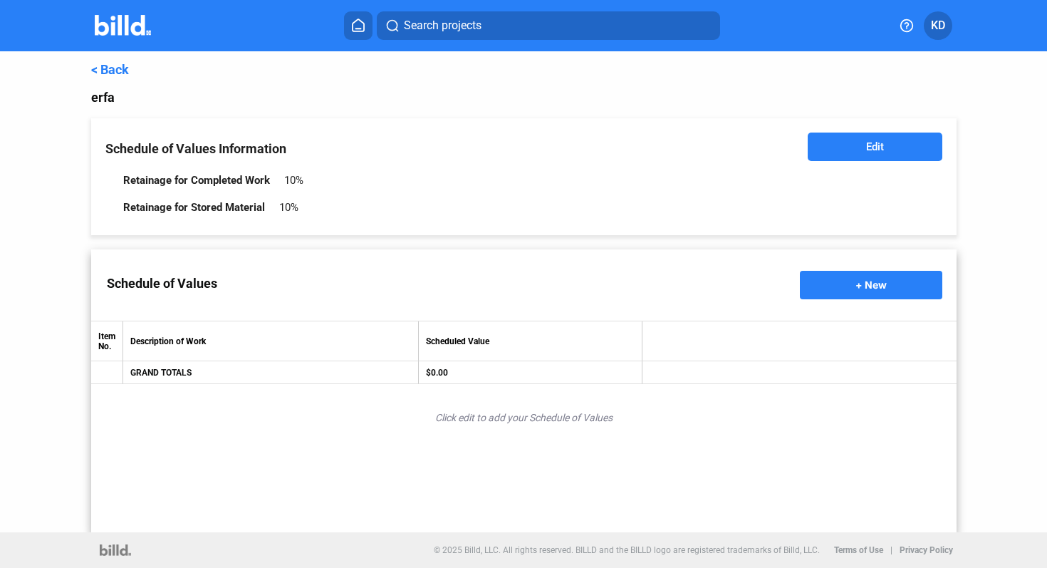
click at [847, 154] on button "Edit" at bounding box center [875, 146] width 135 height 28
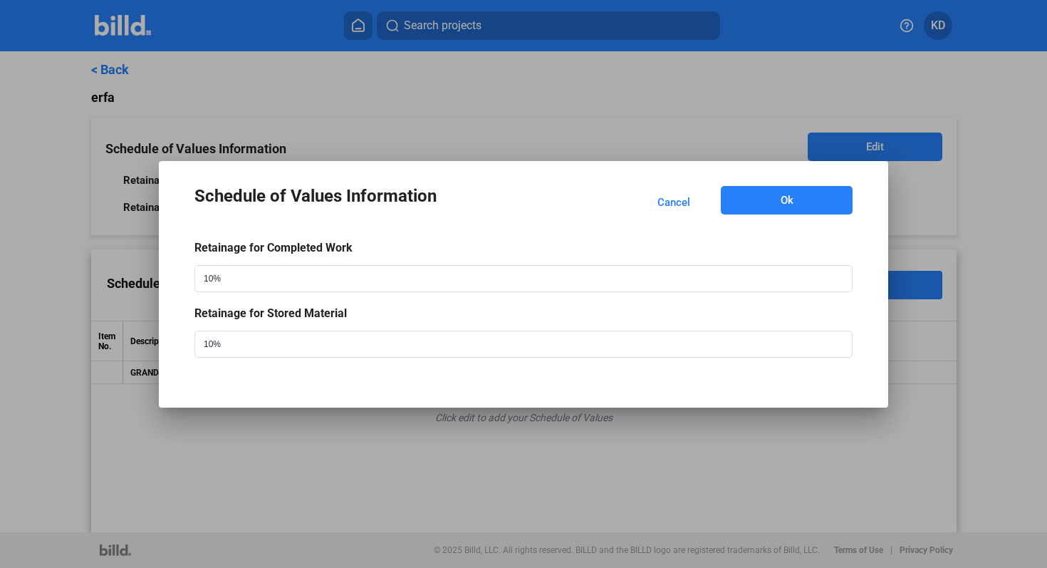
click at [823, 210] on button "Ok" at bounding box center [787, 200] width 132 height 28
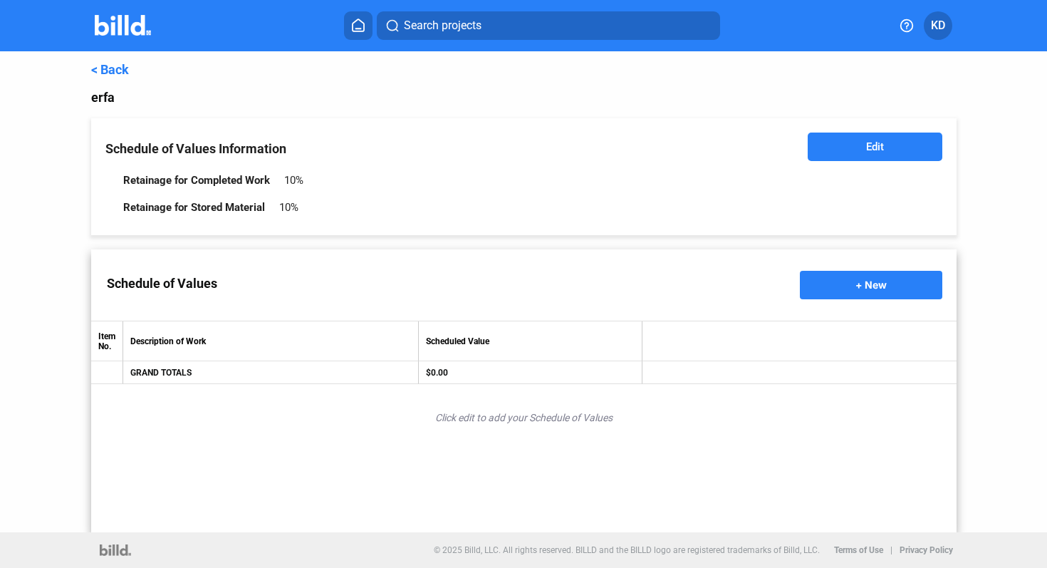
click at [117, 68] on link "< Back" at bounding box center [110, 69] width 38 height 15
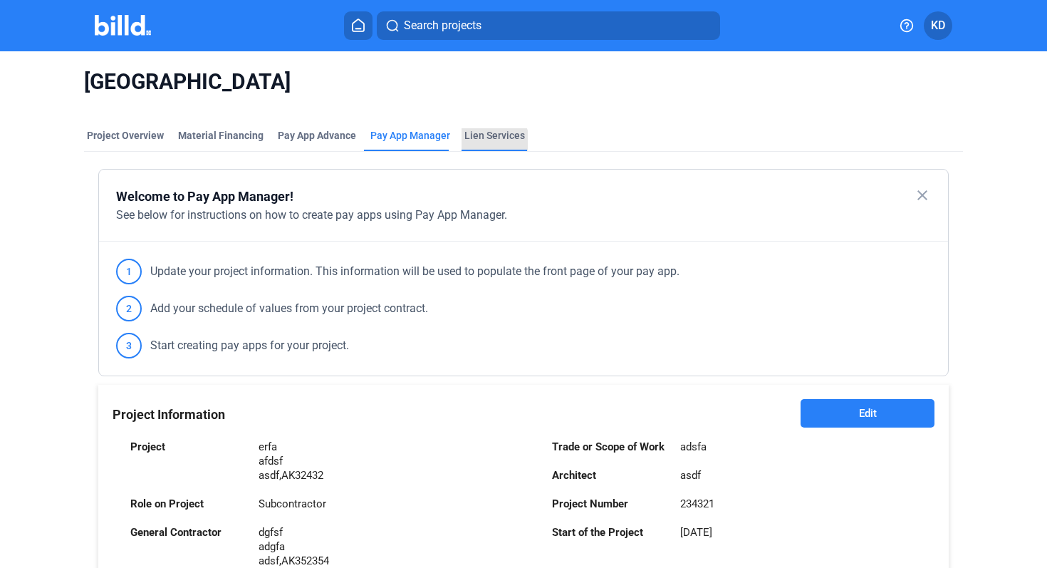
click at [489, 140] on div "Lien Services" at bounding box center [494, 135] width 61 height 14
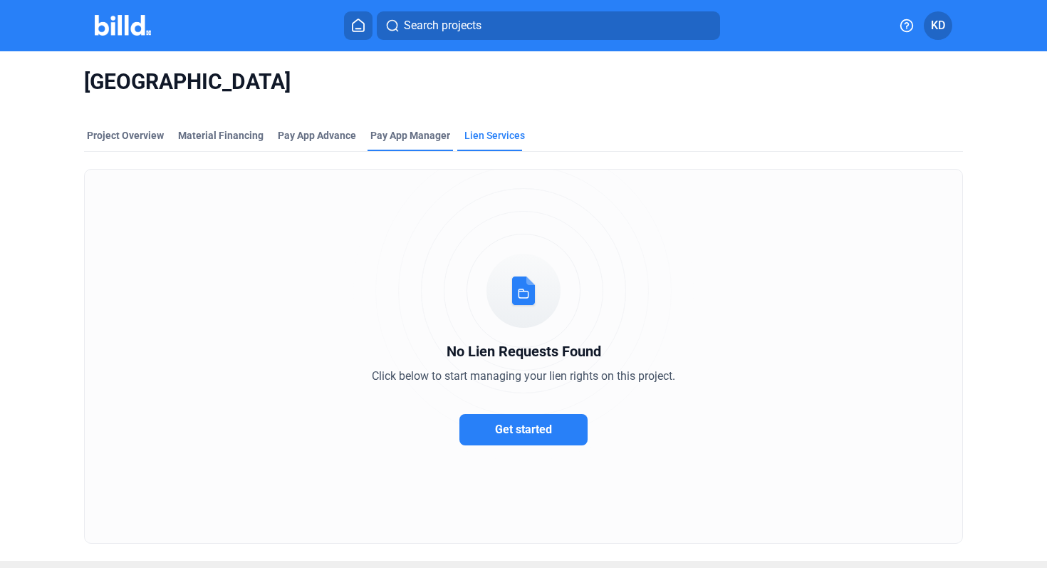
click at [412, 134] on span "Pay App Manager" at bounding box center [410, 135] width 80 height 14
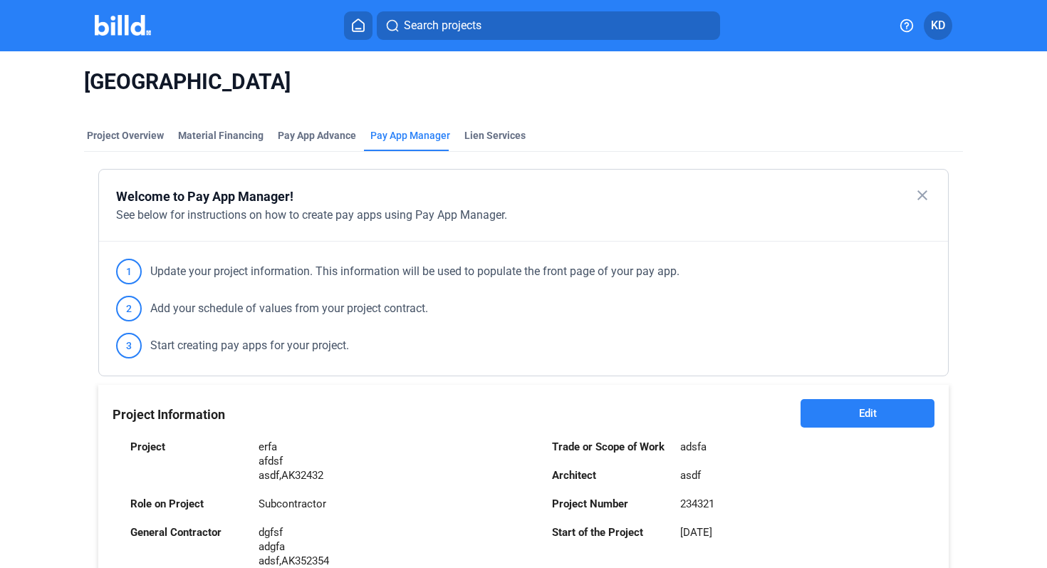
click at [362, 28] on icon at bounding box center [358, 26] width 14 height 14
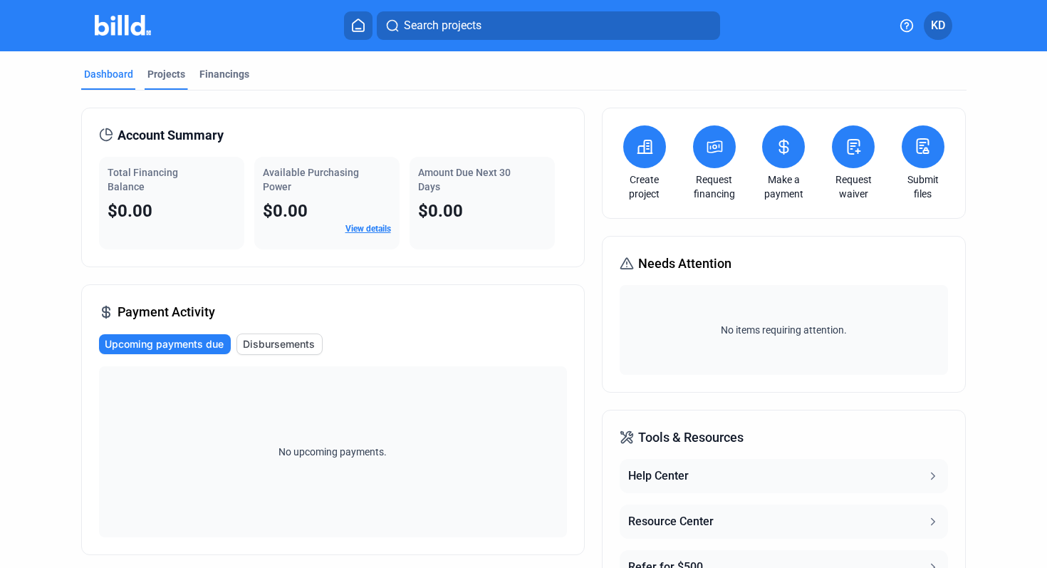
click at [155, 80] on div "Projects" at bounding box center [166, 74] width 38 height 14
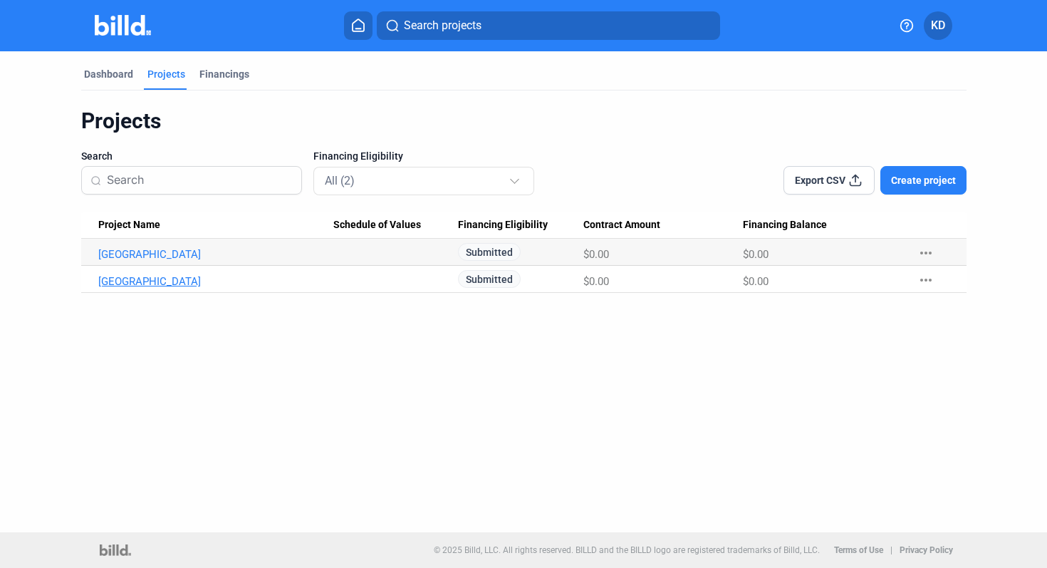
click at [161, 283] on link "Westlake High" at bounding box center [215, 281] width 235 height 13
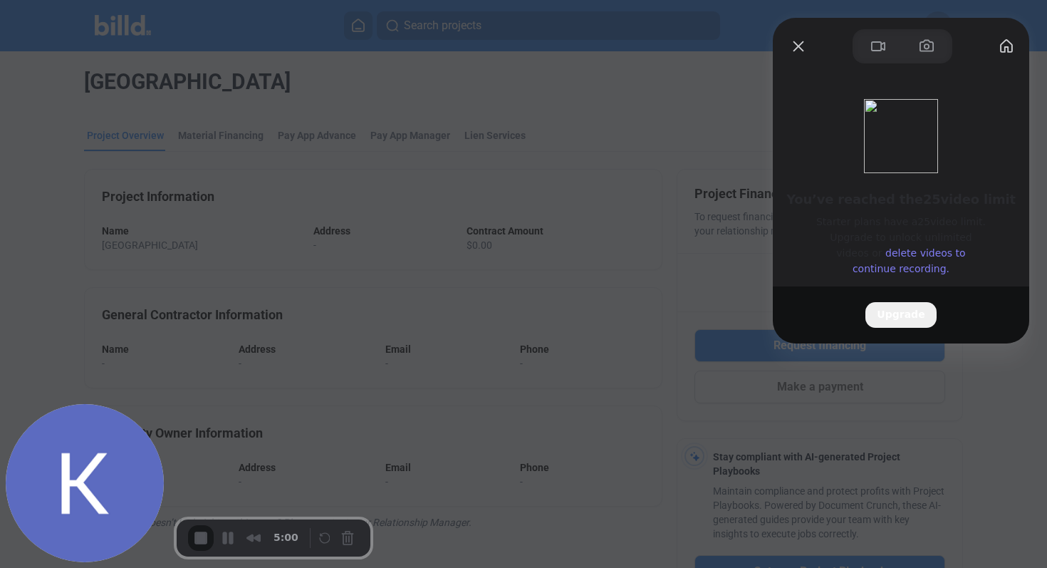
click at [918, 265] on link "delete videos to continue recording." at bounding box center [908, 260] width 113 height 27
click at [795, 46] on button "Close" at bounding box center [798, 46] width 23 height 23
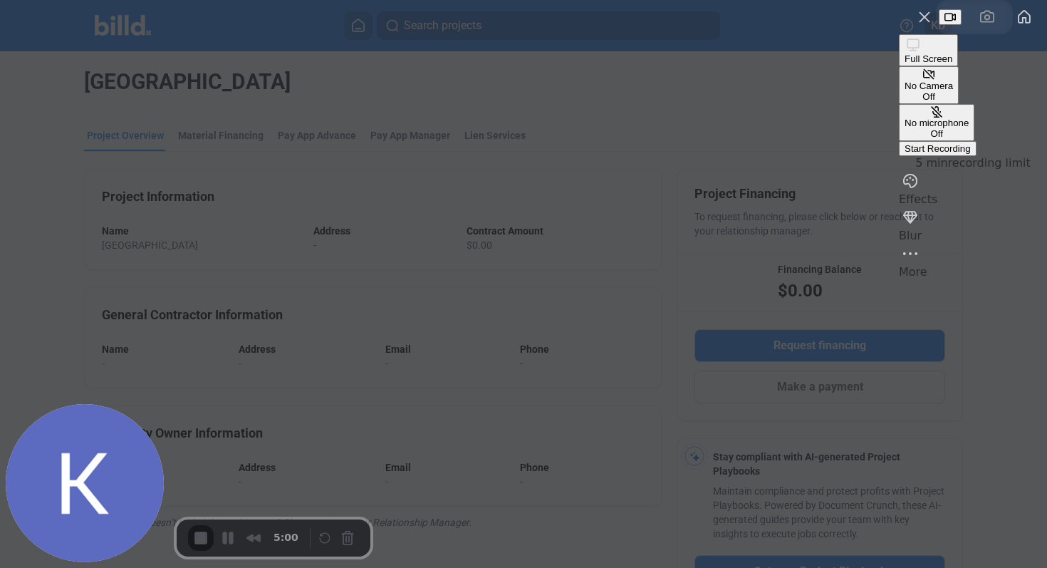
click at [931, 154] on span "Start Recording" at bounding box center [937, 148] width 66 height 11
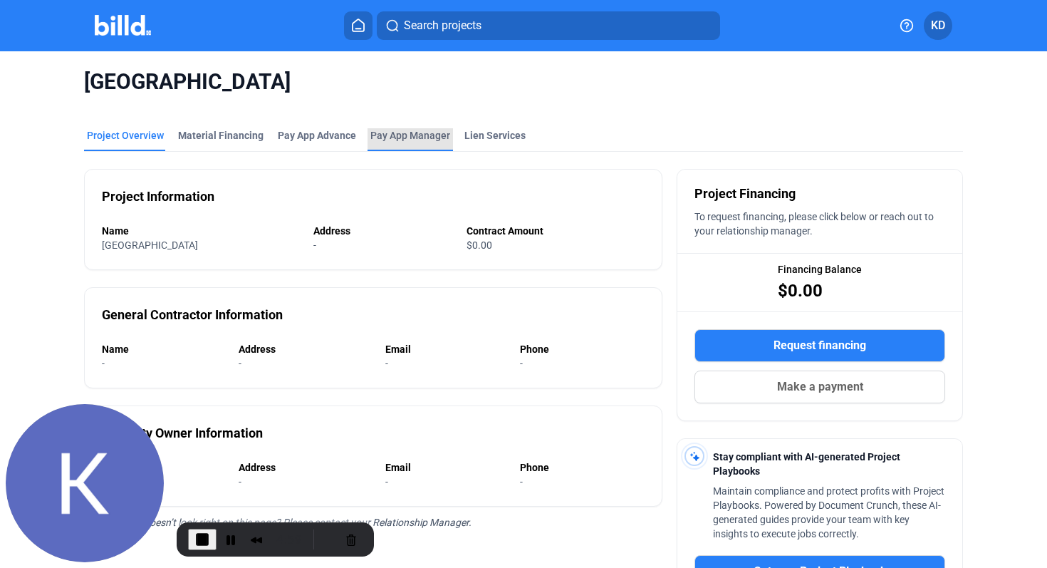
click at [412, 138] on span "Pay App Manager" at bounding box center [410, 135] width 80 height 14
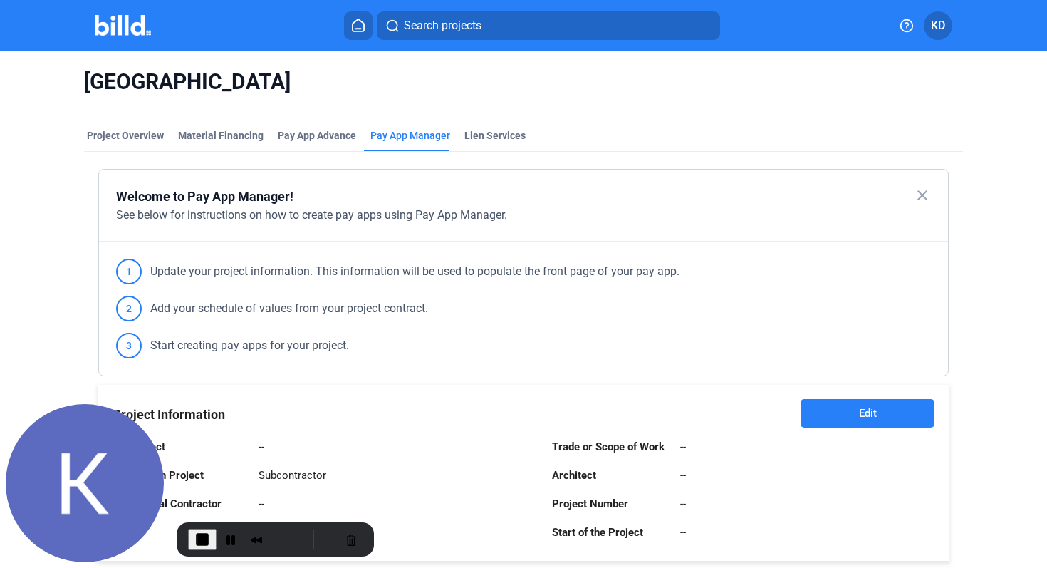
click at [360, 34] on button at bounding box center [358, 25] width 28 height 28
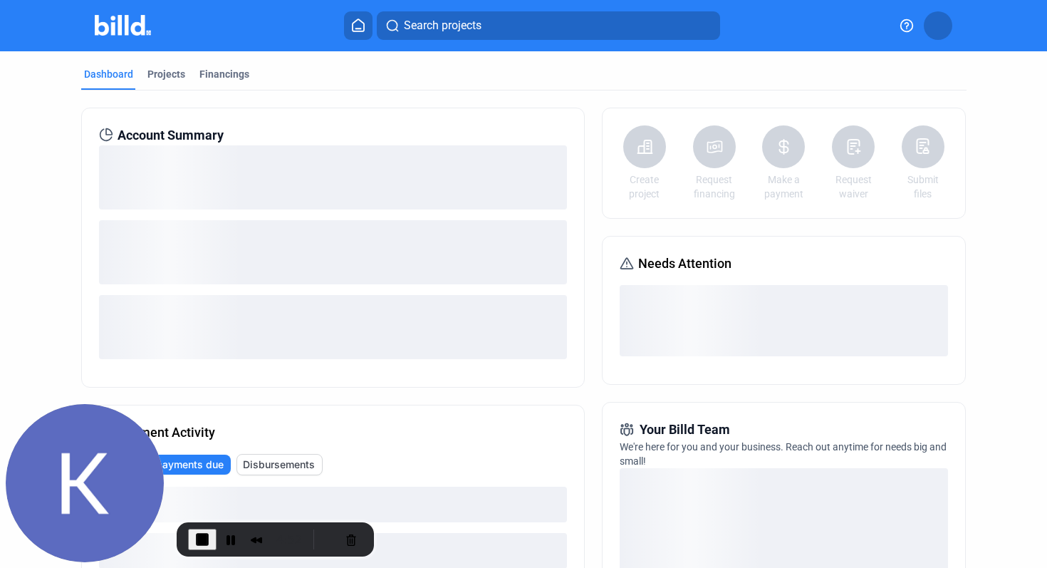
click at [357, 21] on icon at bounding box center [358, 26] width 14 height 14
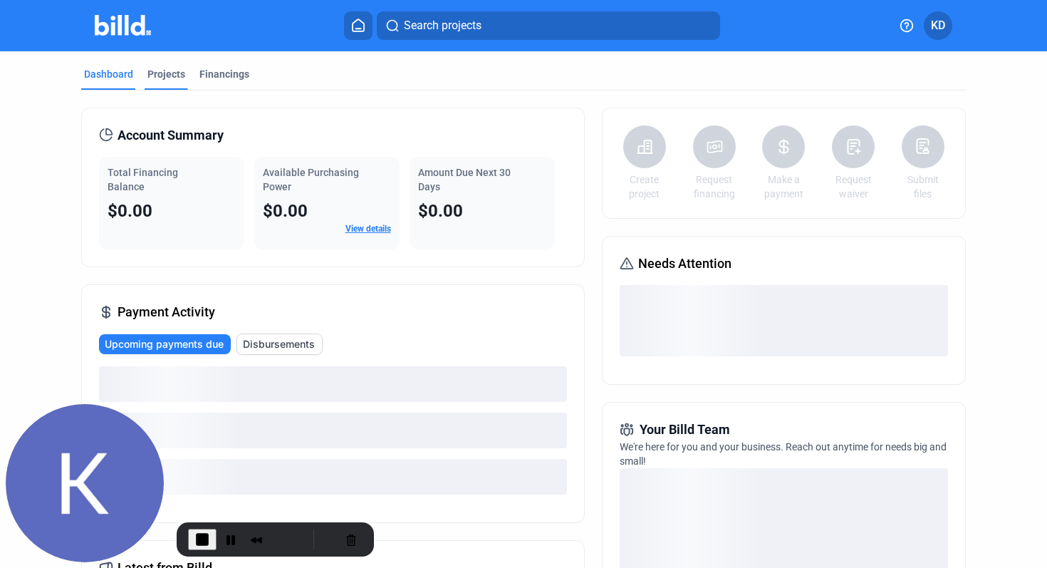
click at [172, 78] on div "Projects" at bounding box center [166, 74] width 38 height 14
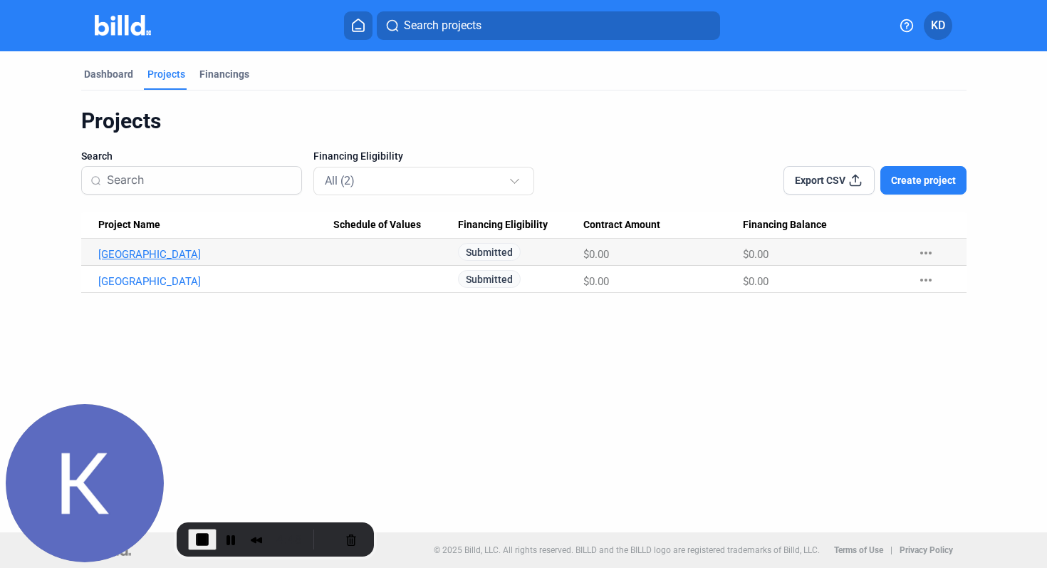
click at [160, 254] on link "Southeast Hospital" at bounding box center [215, 254] width 235 height 13
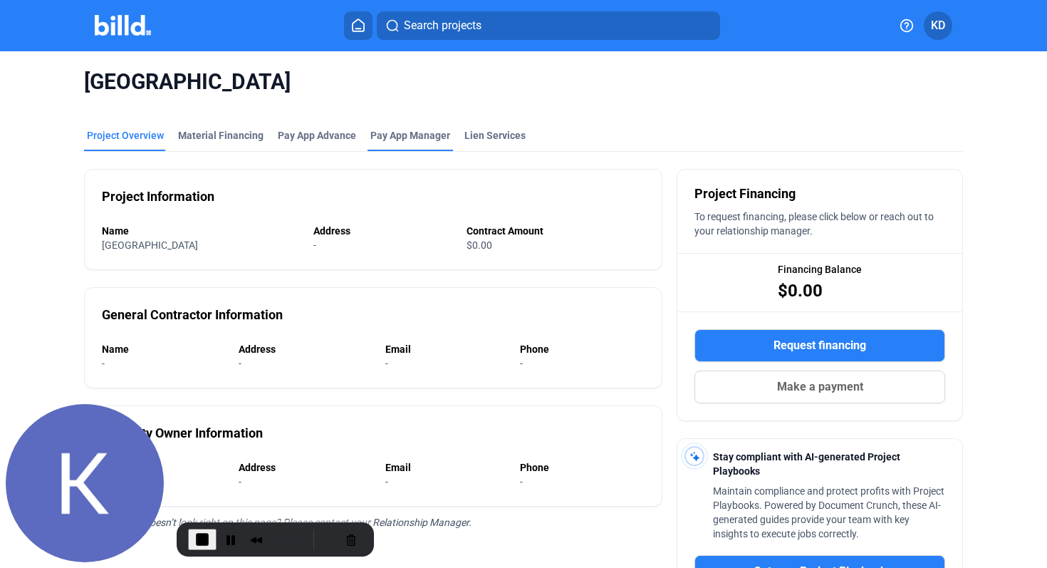
click at [392, 132] on span "Pay App Manager" at bounding box center [410, 135] width 80 height 14
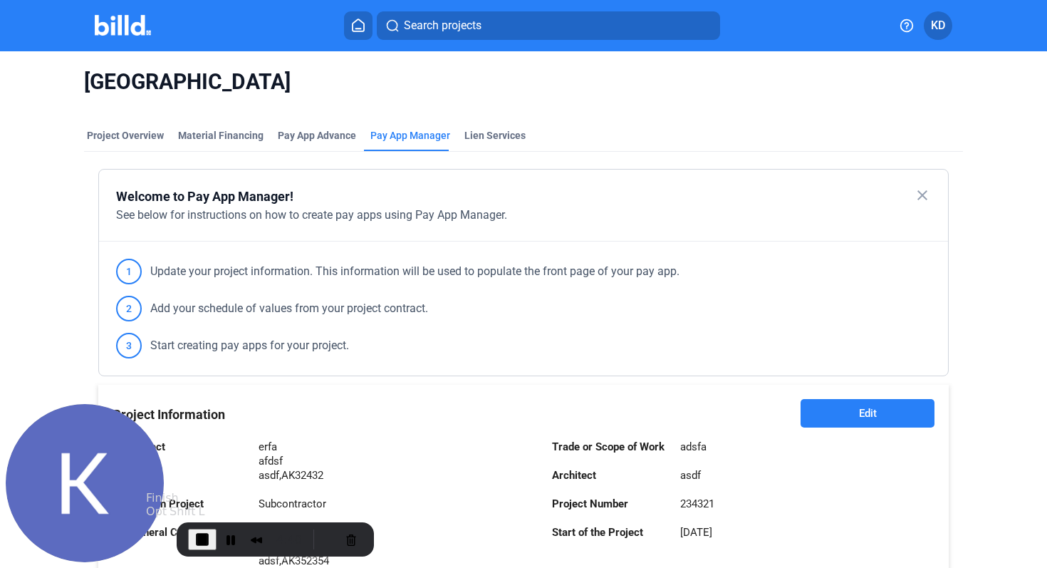
click at [202, 538] on span "End Recording" at bounding box center [202, 539] width 17 height 17
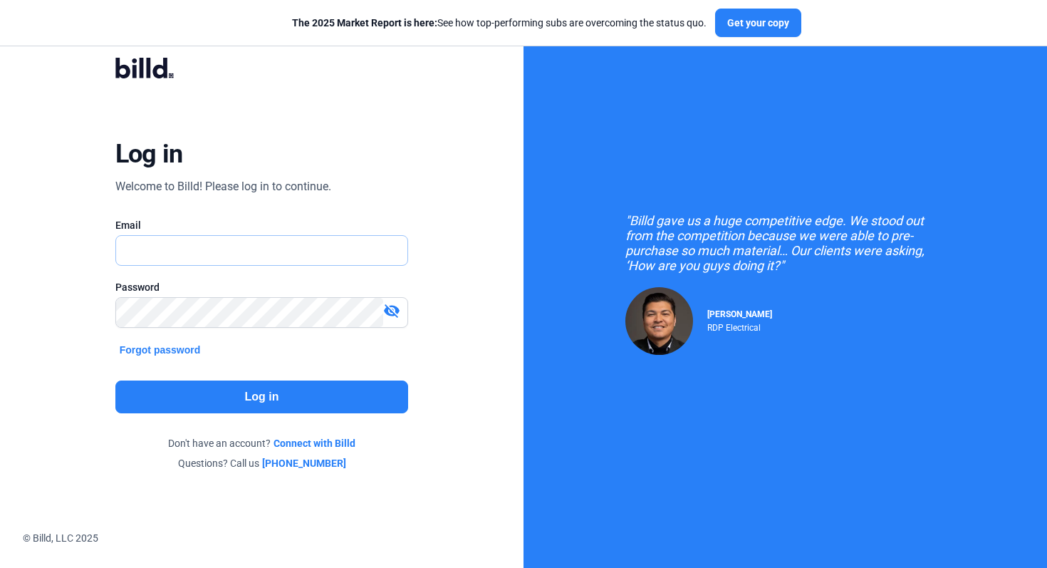
type input "[EMAIL_ADDRESS][DOMAIN_NAME]"
click at [274, 399] on button "Log in" at bounding box center [261, 396] width 293 height 33
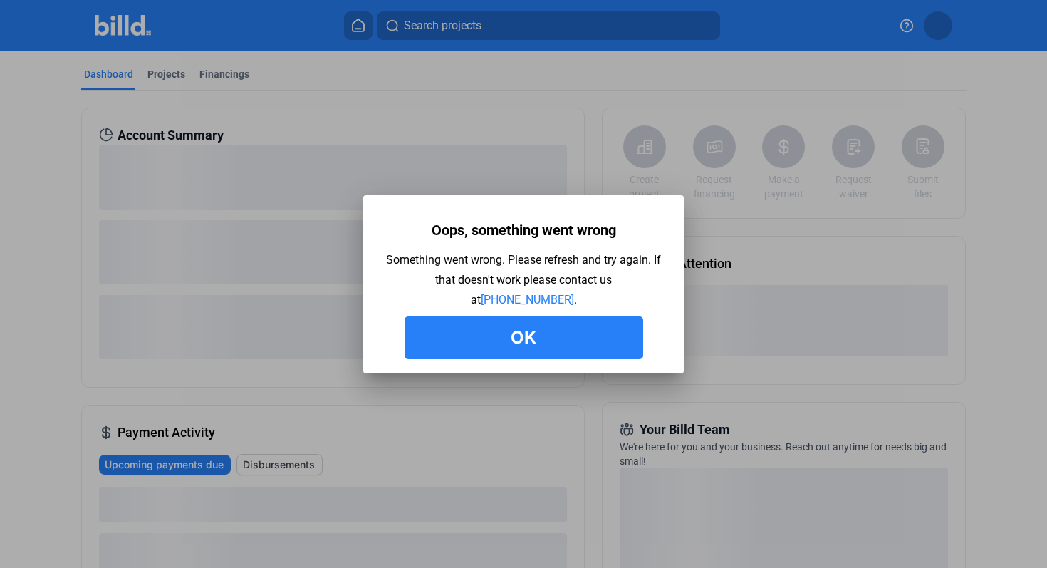
click at [503, 333] on button "Ok" at bounding box center [523, 337] width 239 height 43
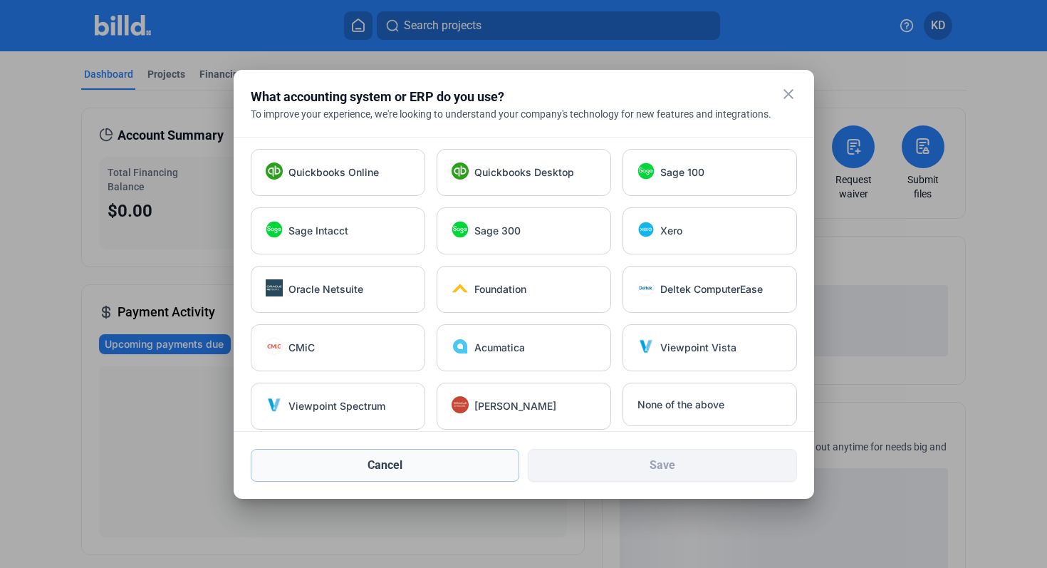
click at [454, 465] on button "Cancel" at bounding box center [385, 465] width 269 height 33
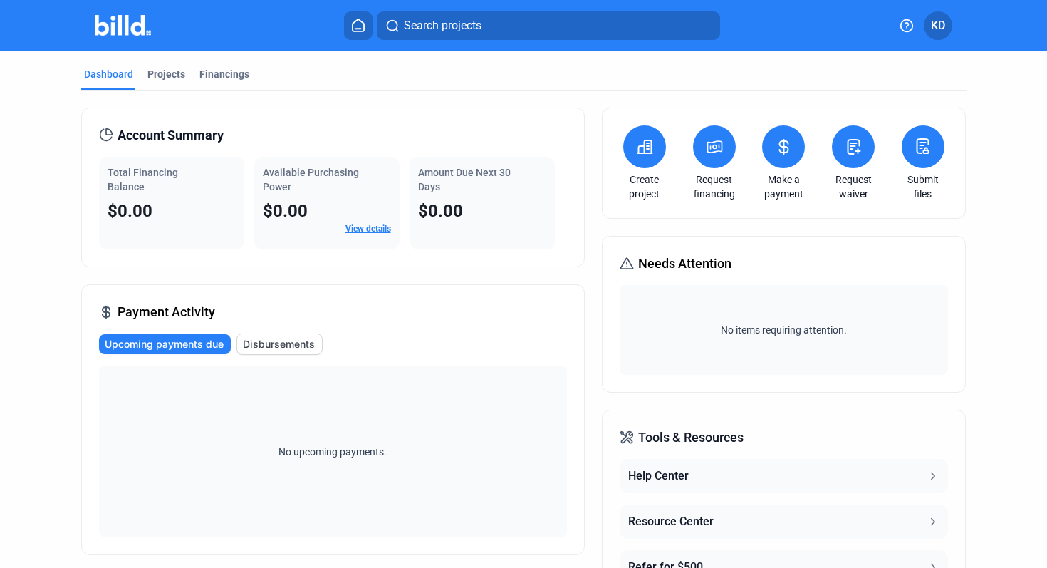
click at [645, 162] on button at bounding box center [644, 146] width 43 height 43
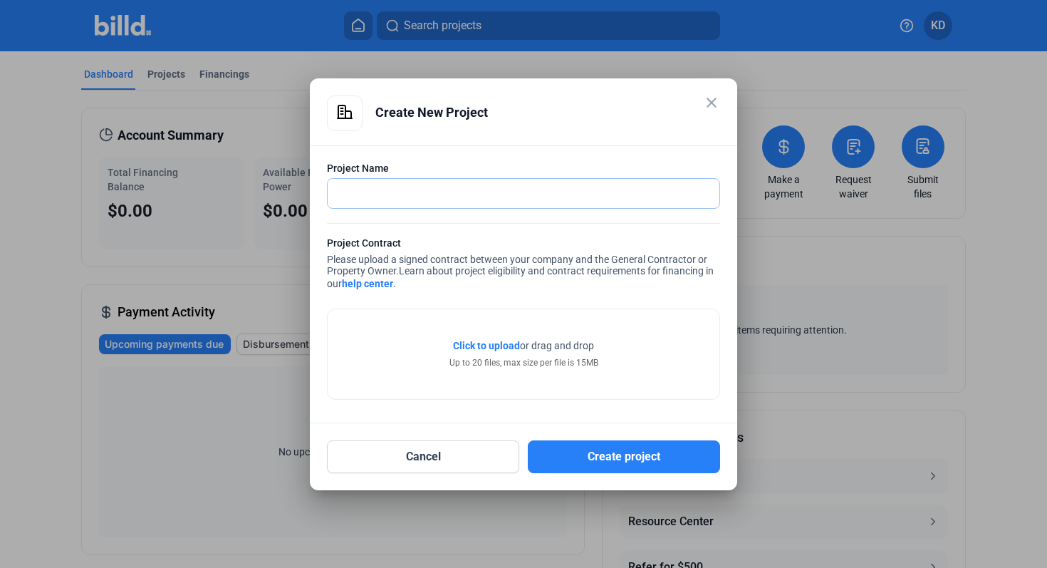
click at [504, 179] on input "text" at bounding box center [516, 193] width 376 height 29
type input "New Project Test"
click at [493, 343] on span "Click to upload" at bounding box center [486, 345] width 67 height 11
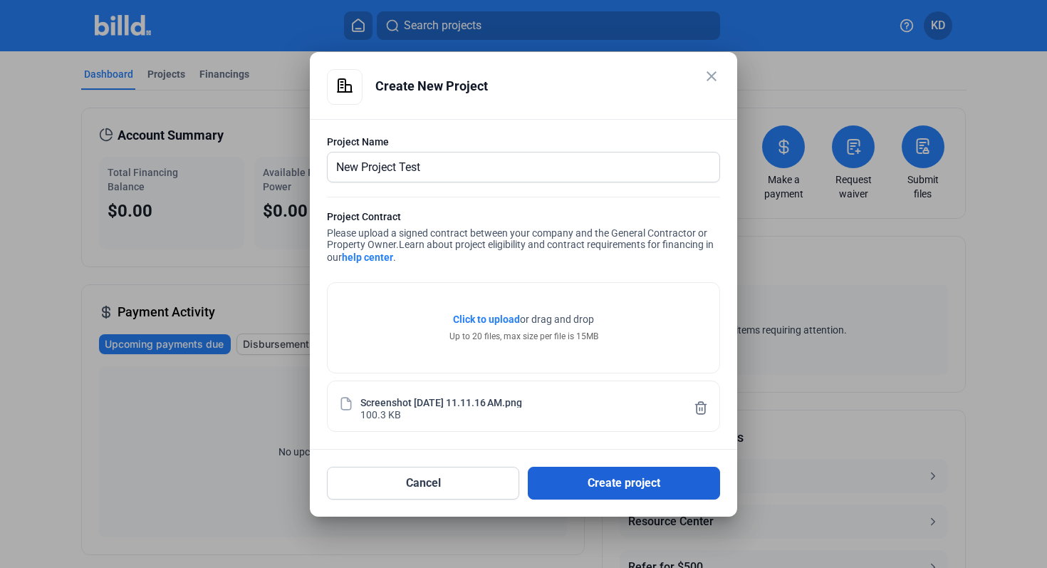
click at [644, 484] on button "Create project" at bounding box center [624, 482] width 192 height 33
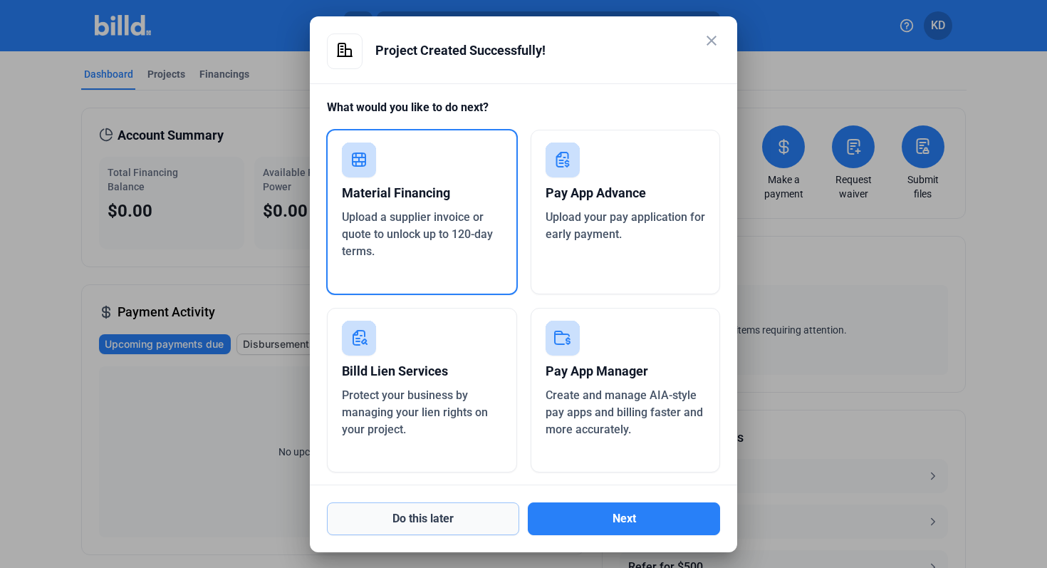
click at [482, 511] on button "Do this later" at bounding box center [423, 518] width 192 height 33
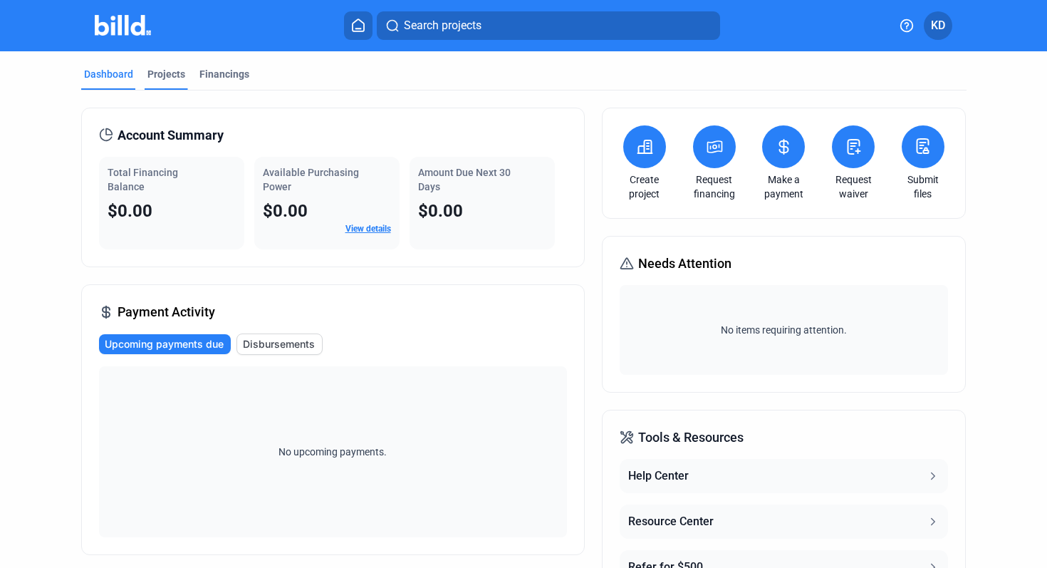
click at [177, 77] on div "Projects" at bounding box center [166, 74] width 38 height 14
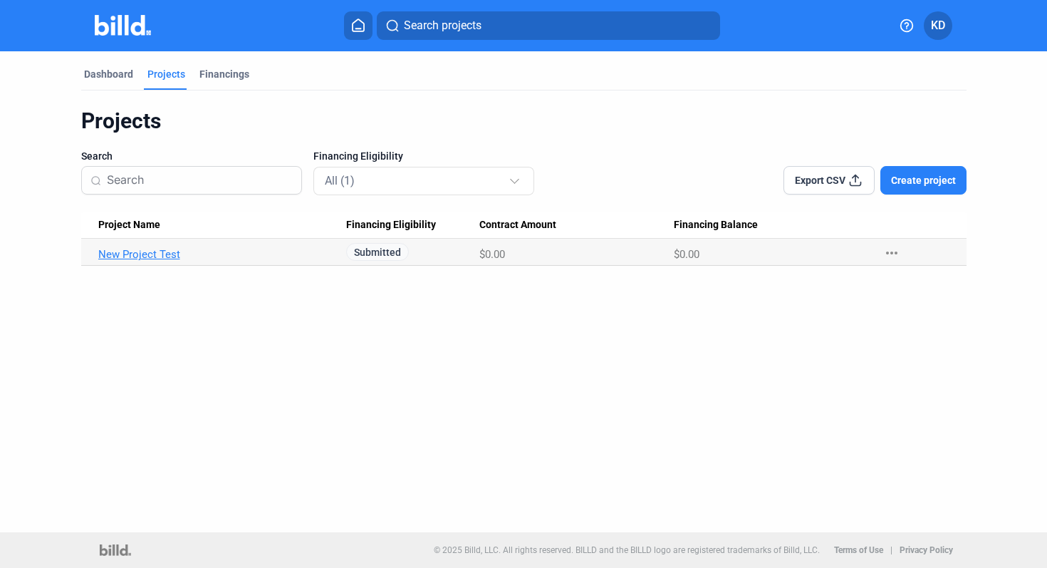
click at [160, 259] on link "New Project Test" at bounding box center [215, 254] width 235 height 13
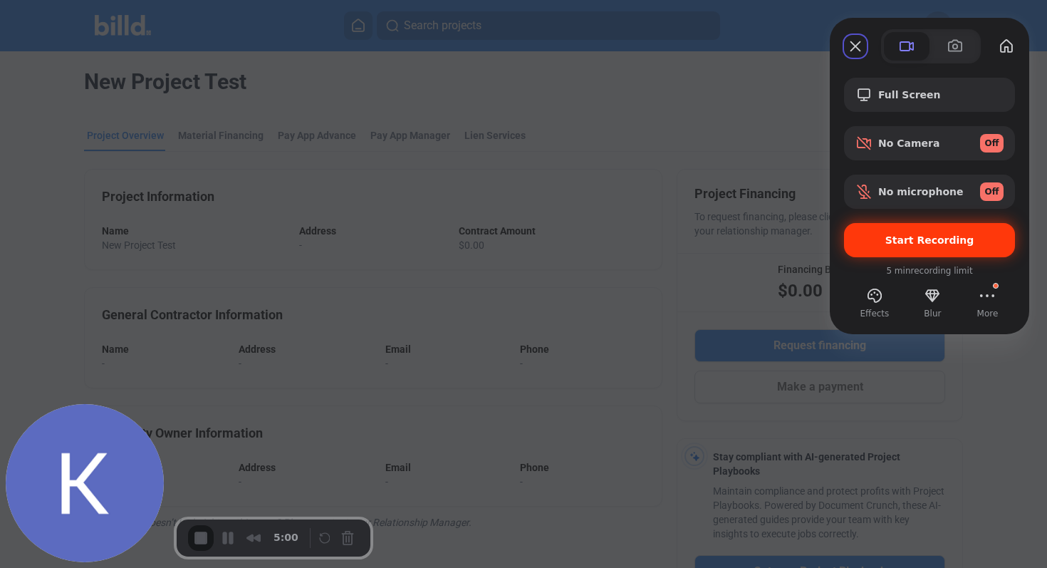
click at [917, 244] on span "Start Recording" at bounding box center [929, 239] width 89 height 11
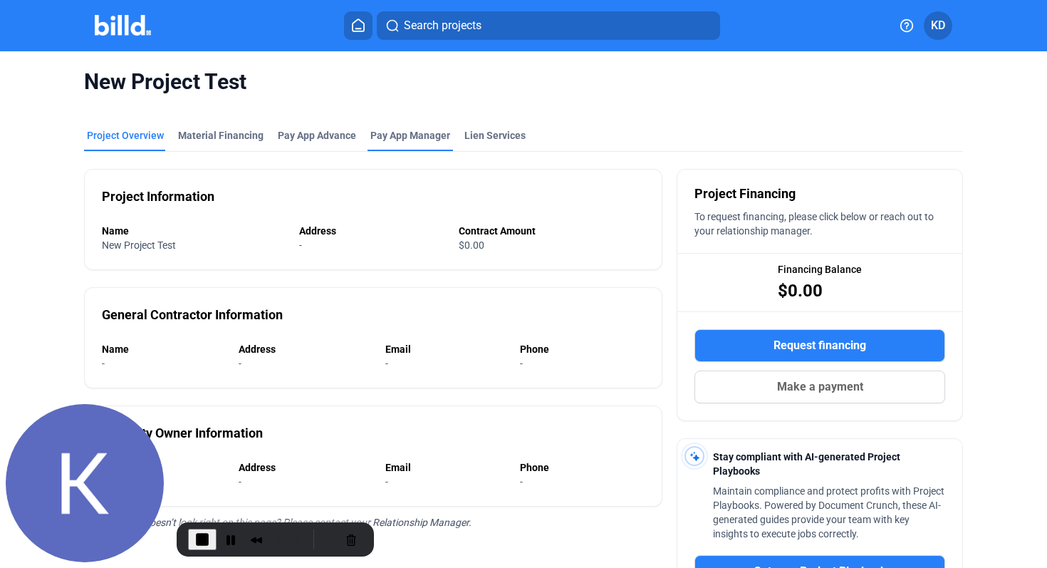
click at [385, 135] on span "Pay App Manager" at bounding box center [410, 135] width 80 height 14
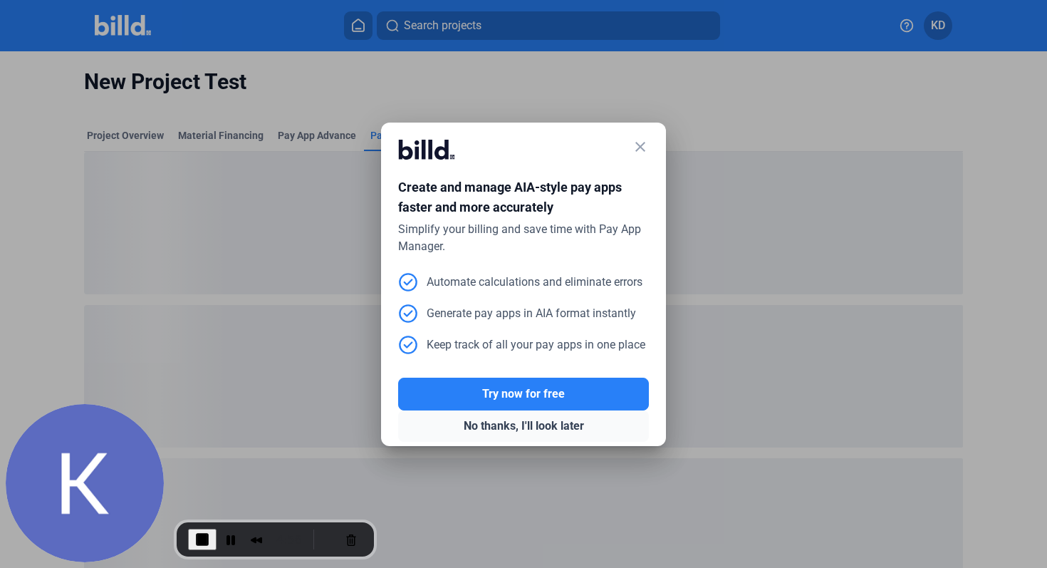
click at [513, 425] on button "No thanks, I'll look later" at bounding box center [523, 425] width 251 height 31
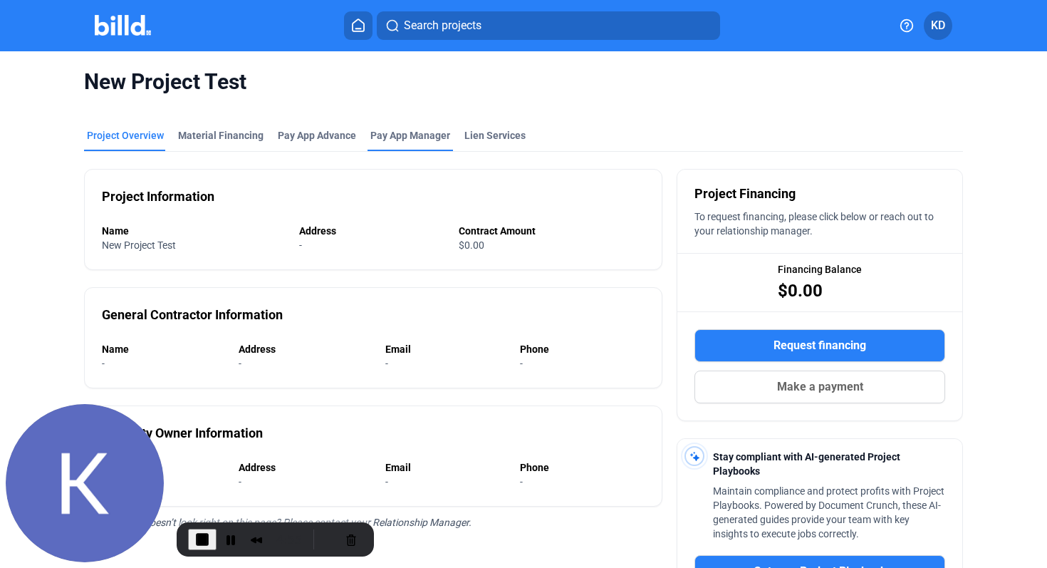
click at [415, 137] on span "Pay App Manager" at bounding box center [410, 135] width 80 height 14
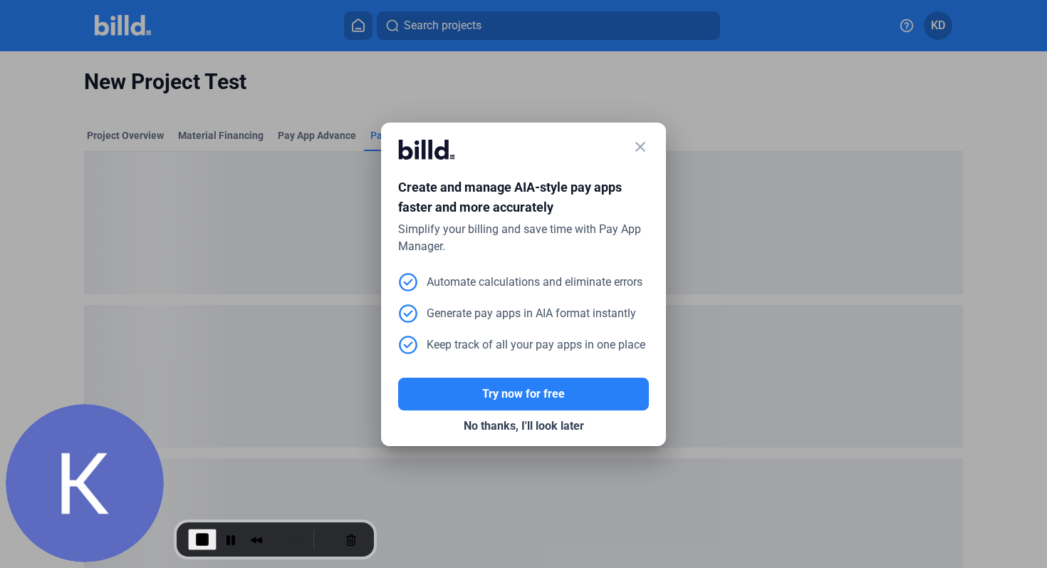
click at [638, 142] on mat-icon "close" at bounding box center [640, 146] width 17 height 17
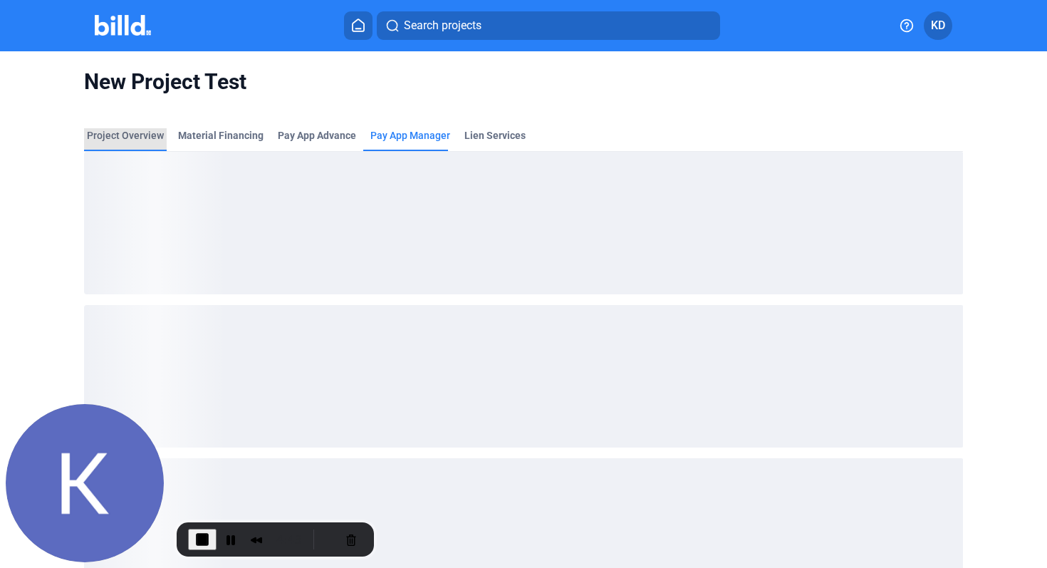
click at [155, 137] on div "Project Overview" at bounding box center [125, 135] width 77 height 14
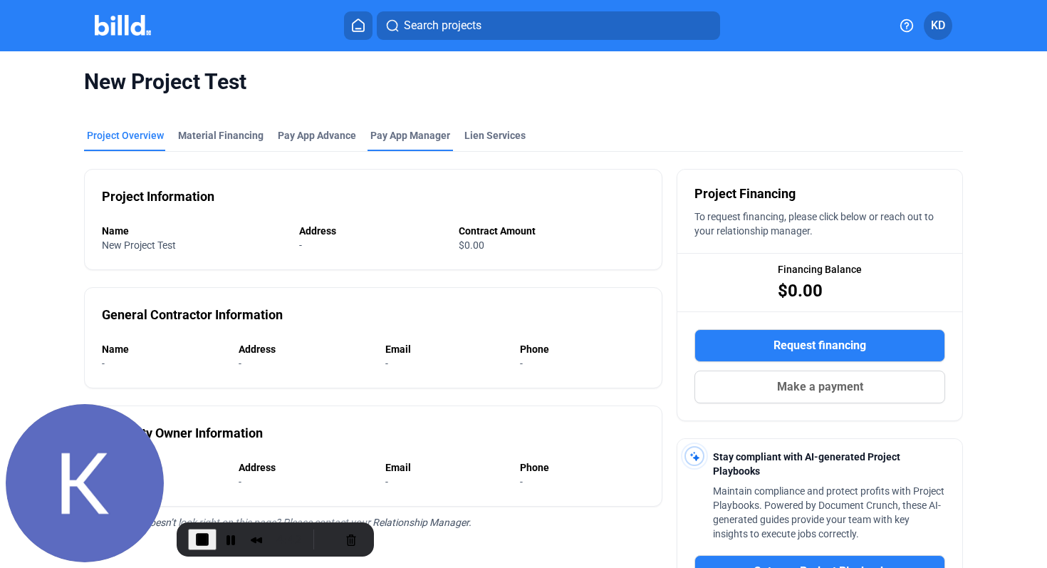
click at [411, 140] on span "Pay App Manager" at bounding box center [410, 135] width 80 height 14
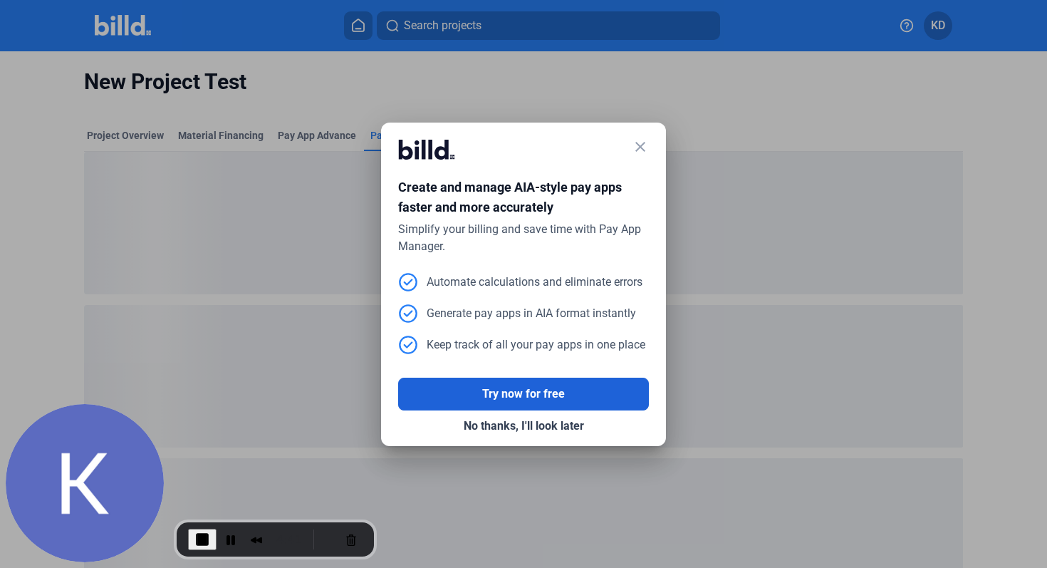
click at [530, 394] on button "Try now for free" at bounding box center [523, 393] width 251 height 33
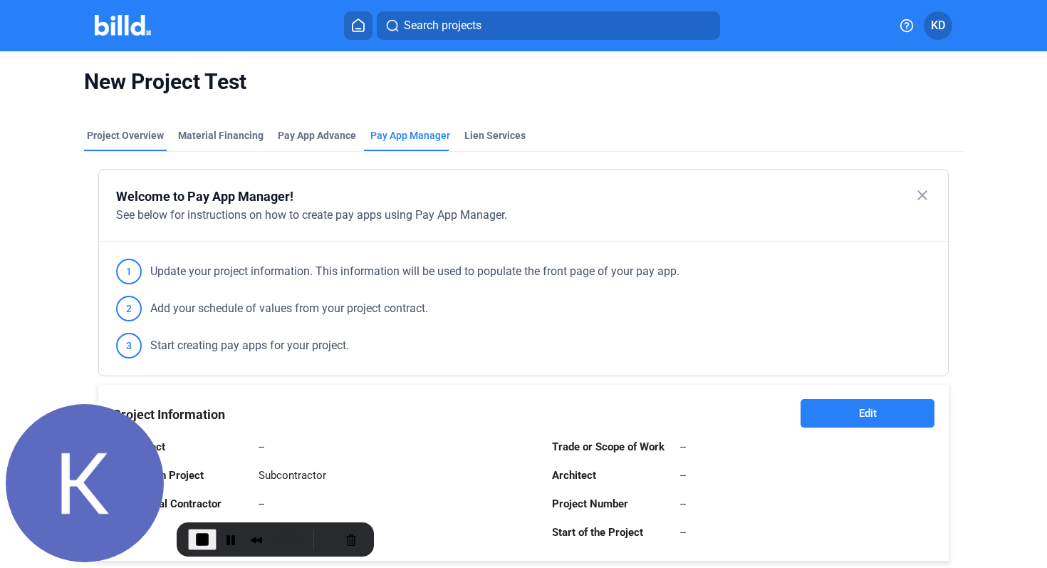
click at [132, 137] on div "Project Overview" at bounding box center [125, 135] width 77 height 14
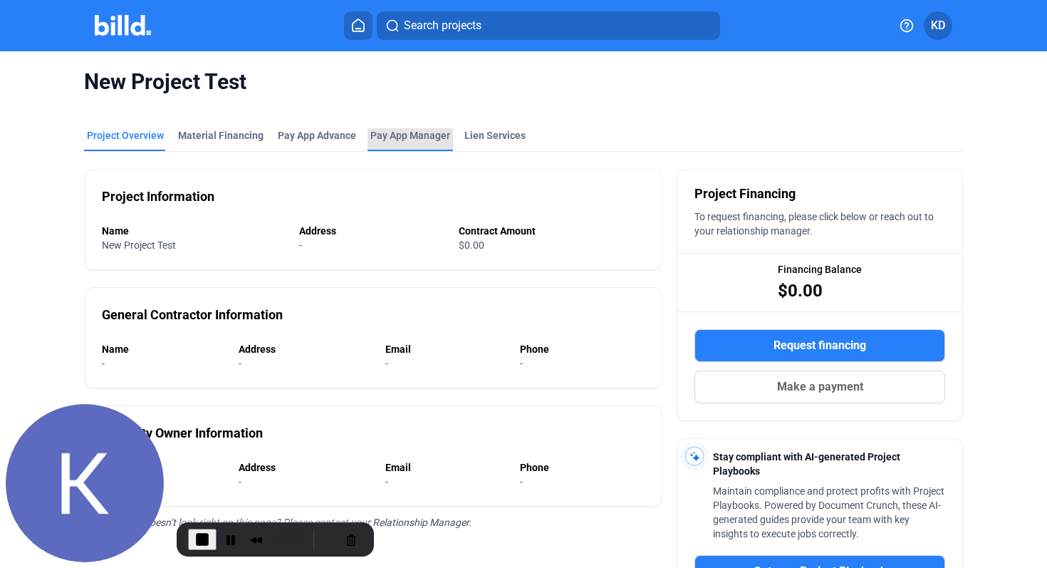
click at [411, 132] on span "Pay App Manager" at bounding box center [410, 135] width 80 height 14
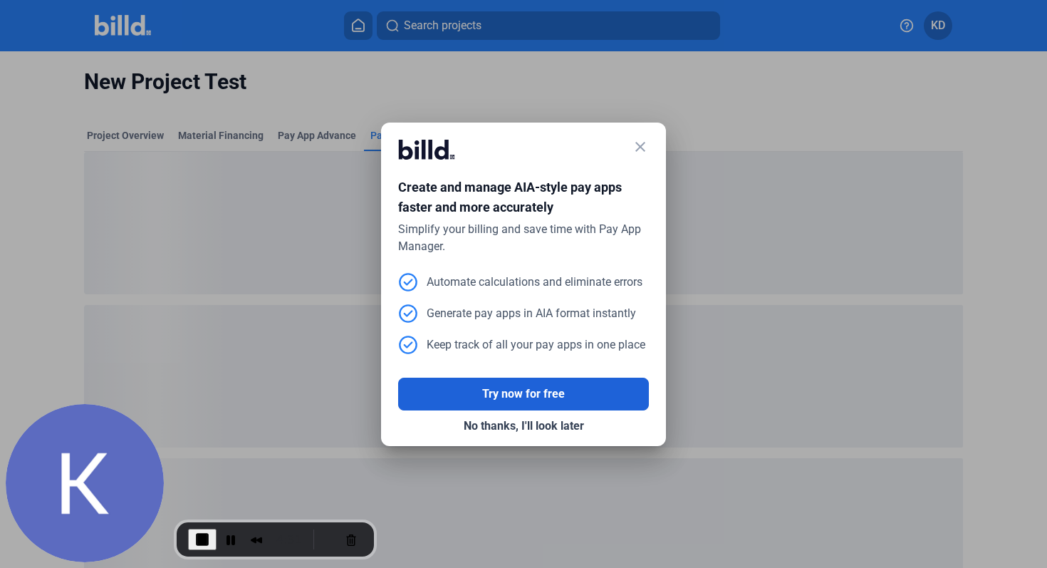
click at [615, 402] on button "Try now for free" at bounding box center [523, 393] width 251 height 33
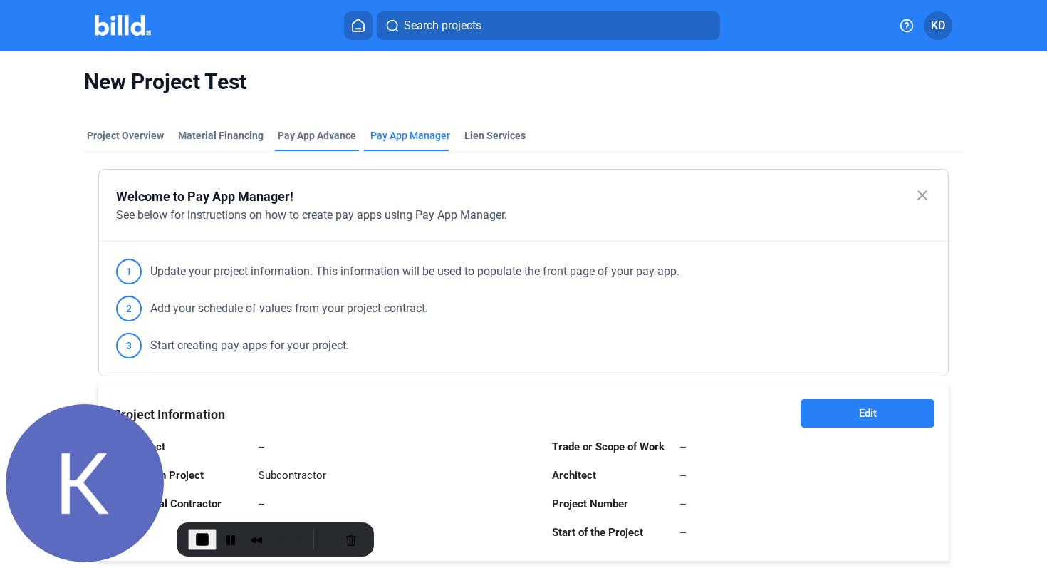
click at [309, 137] on div "Pay App Advance" at bounding box center [317, 135] width 78 height 14
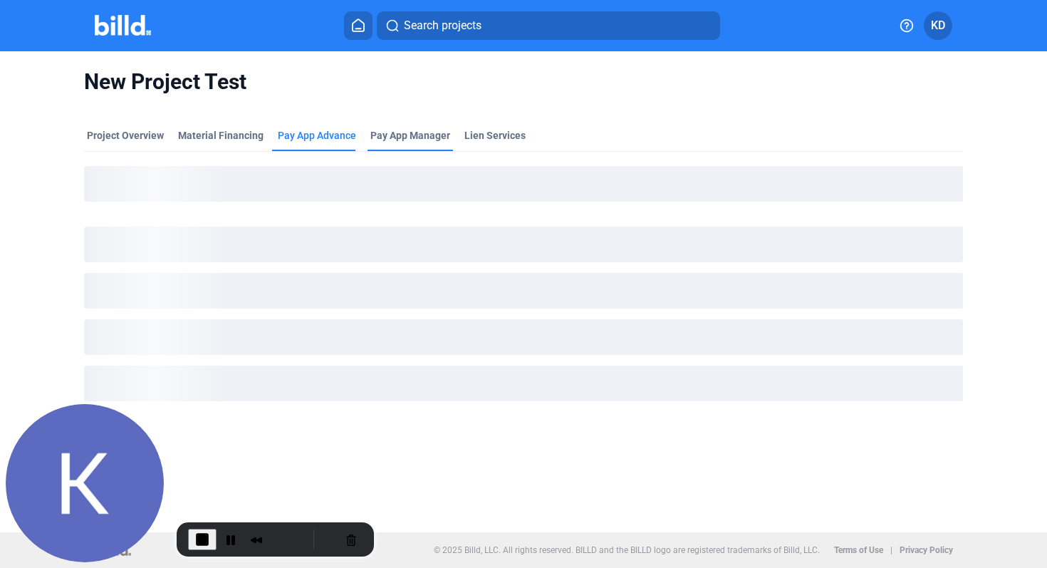
click at [422, 147] on div "Pay App Manager" at bounding box center [409, 139] width 85 height 23
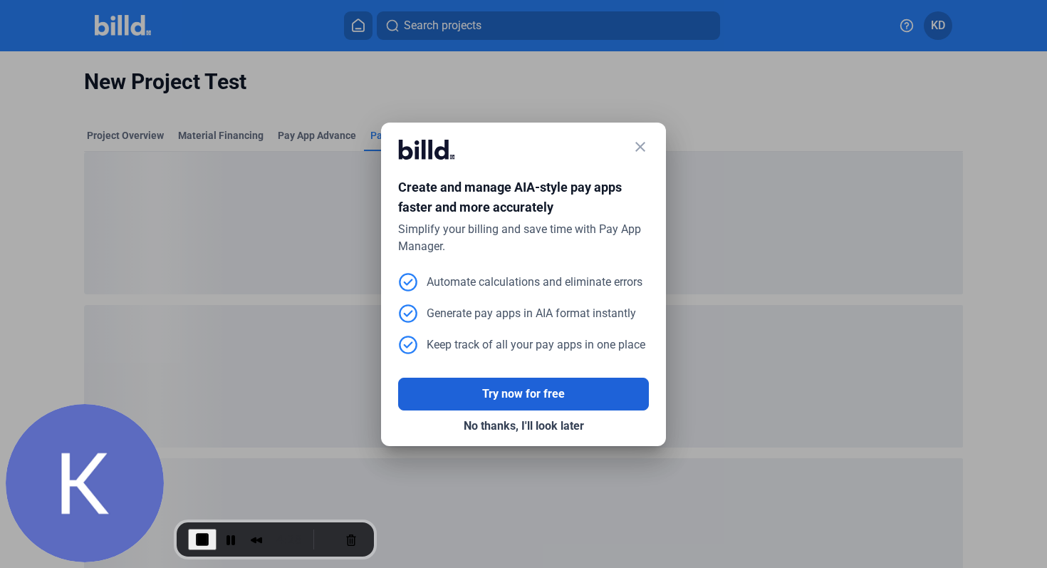
click at [546, 391] on button "Try now for free" at bounding box center [523, 393] width 251 height 33
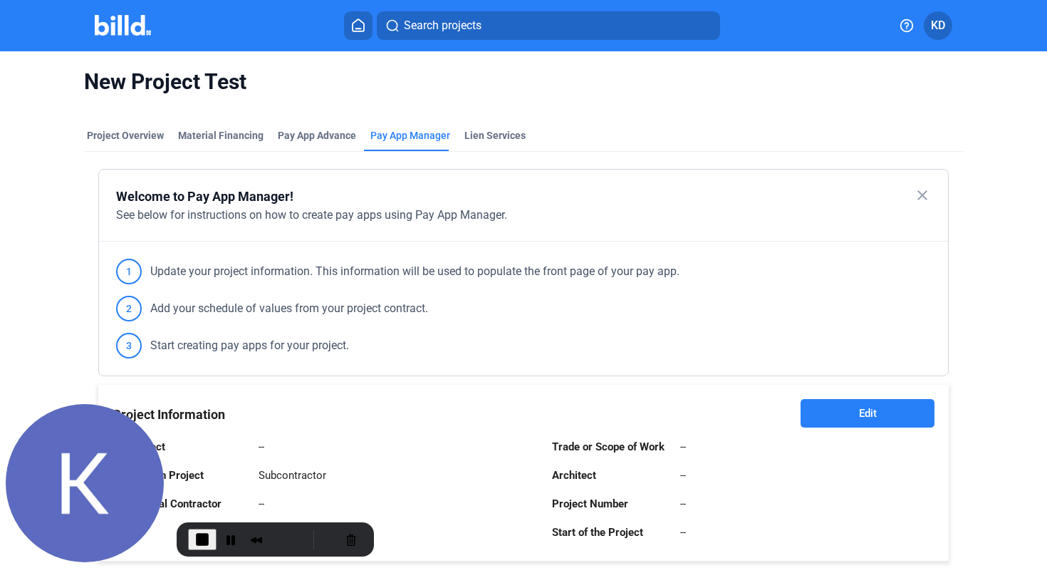
click at [443, 317] on div "1 Update your project information. This information will be used to populate th…" at bounding box center [524, 308] width 850 height 134
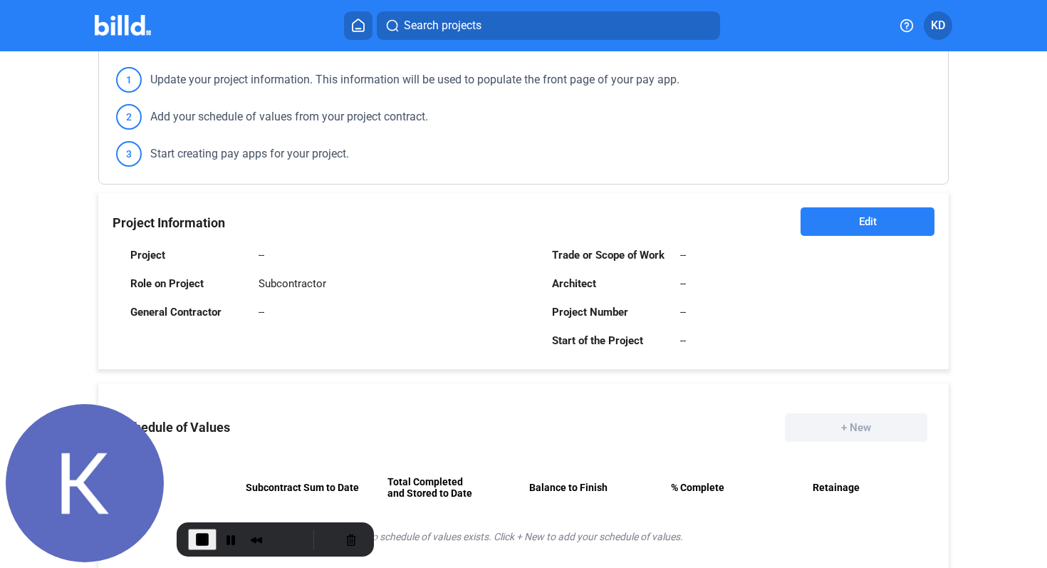
scroll to position [112, 0]
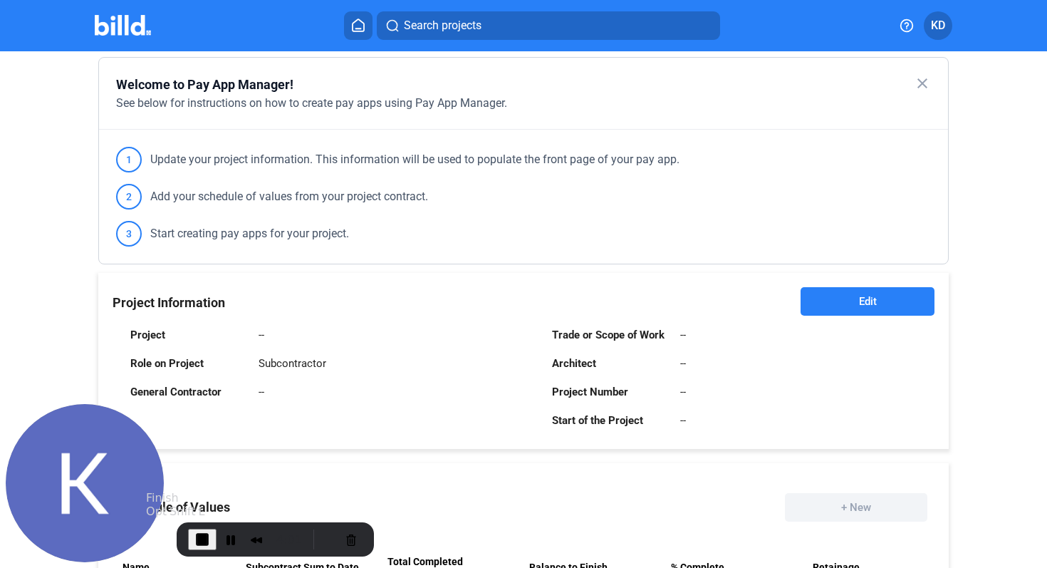
click at [194, 538] on span "End Recording" at bounding box center [202, 539] width 17 height 17
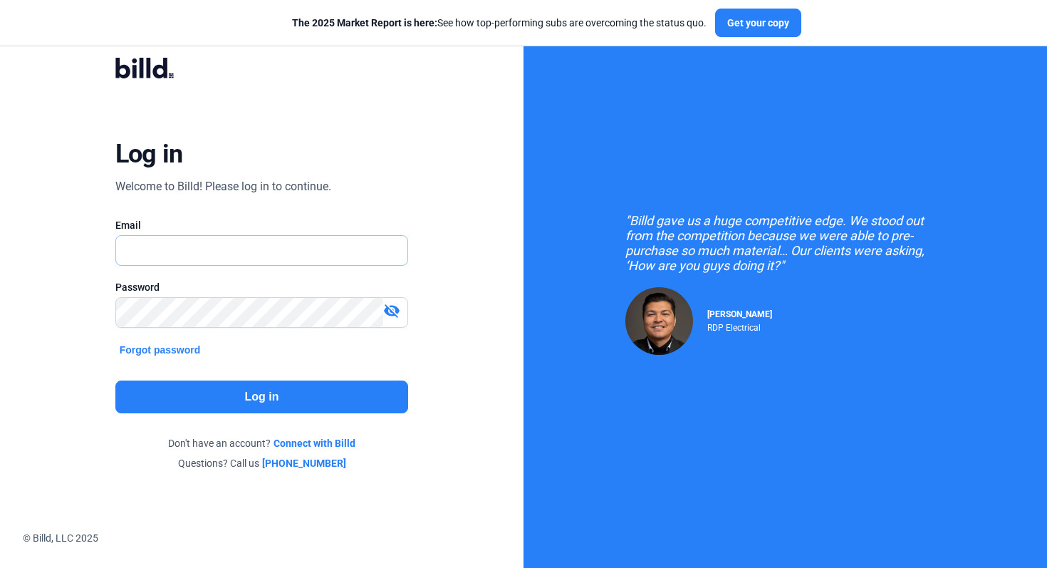
type input "[EMAIL_ADDRESS][DOMAIN_NAME]"
click at [296, 401] on button "Log in" at bounding box center [261, 396] width 293 height 33
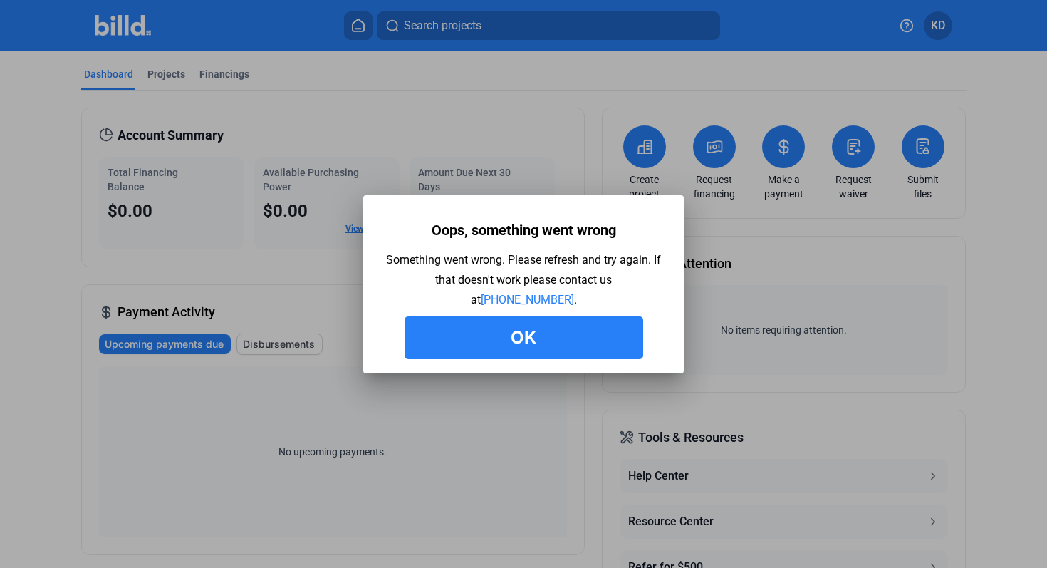
click at [506, 339] on button "Ok" at bounding box center [523, 337] width 239 height 43
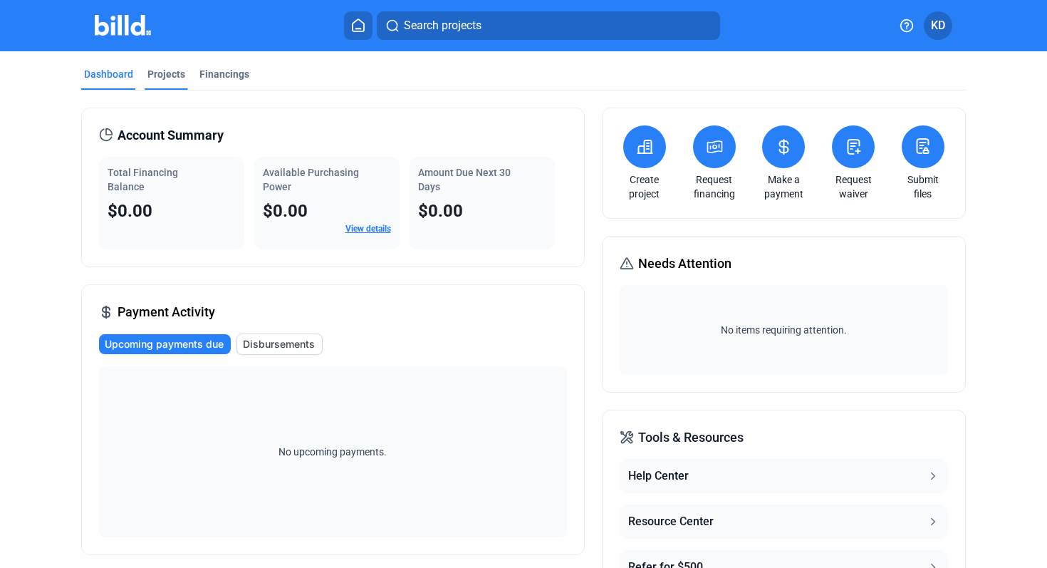
click at [165, 80] on div "Projects" at bounding box center [166, 74] width 38 height 14
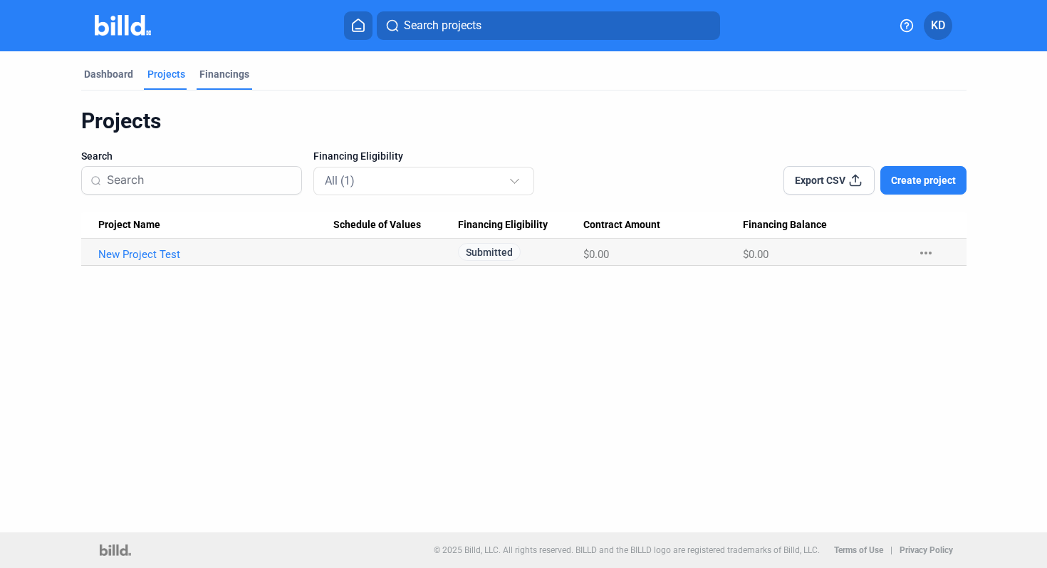
click at [234, 75] on div "Financings" at bounding box center [224, 74] width 50 height 14
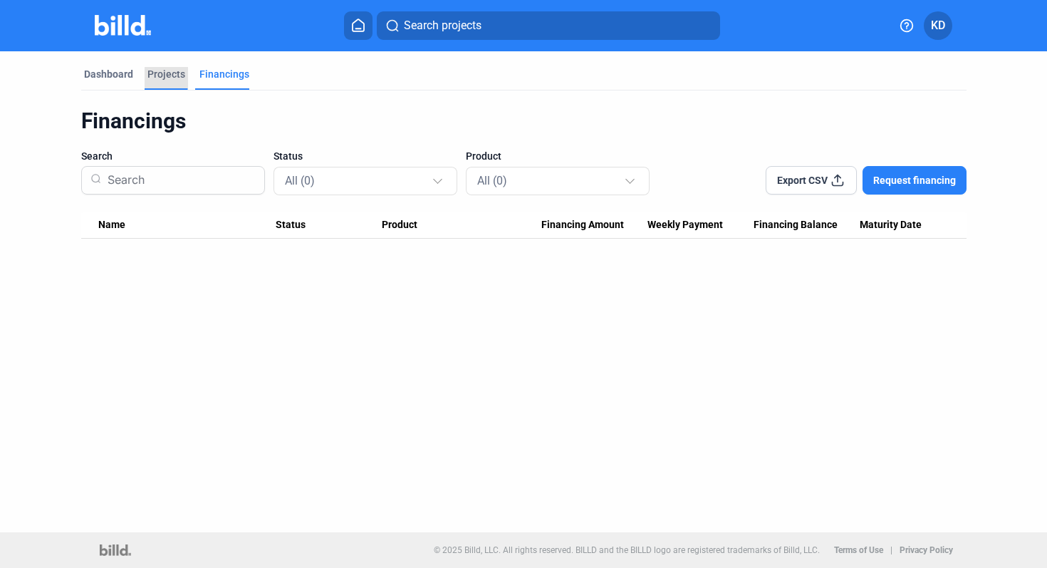
click at [155, 70] on div "Projects" at bounding box center [166, 74] width 38 height 14
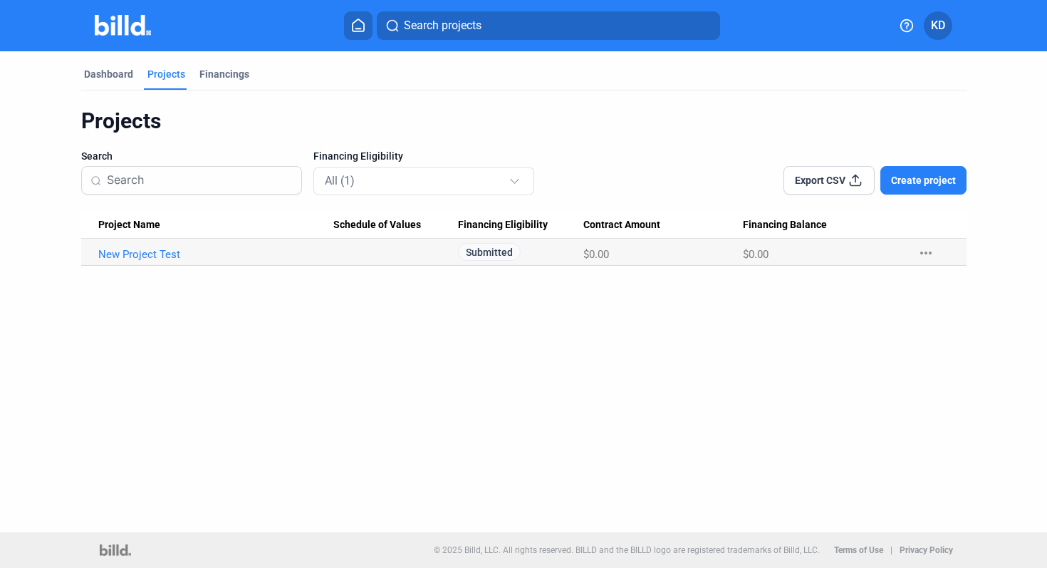
click at [145, 244] on Name "New Project Test" at bounding box center [207, 252] width 252 height 27
click at [145, 252] on link "New Project Test" at bounding box center [215, 254] width 235 height 13
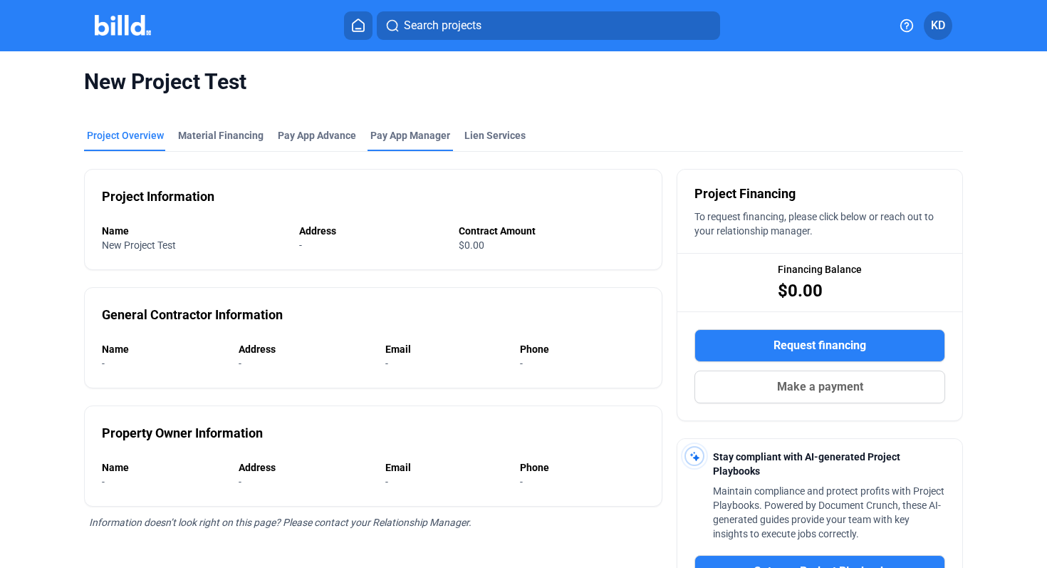
click at [409, 135] on span "Pay App Manager" at bounding box center [410, 135] width 80 height 14
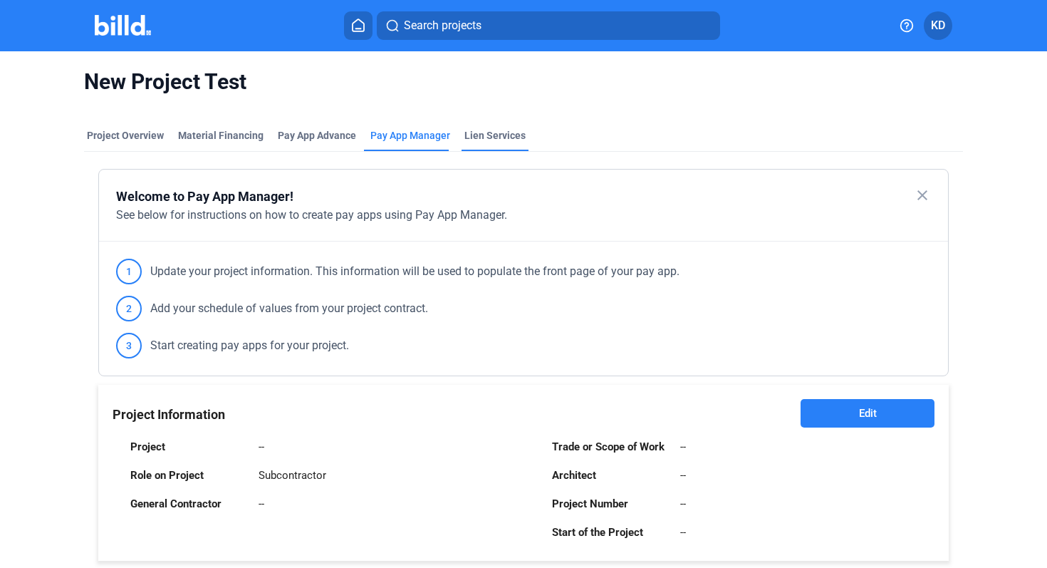
click at [504, 143] on div "Lien Services" at bounding box center [494, 139] width 67 height 23
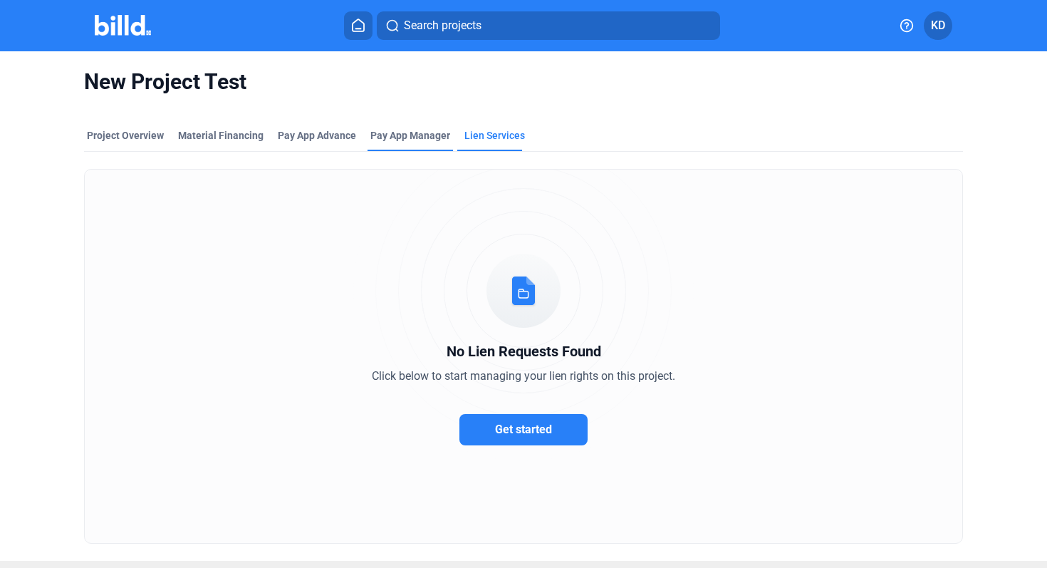
click at [429, 146] on div "Pay App Manager" at bounding box center [409, 139] width 85 height 23
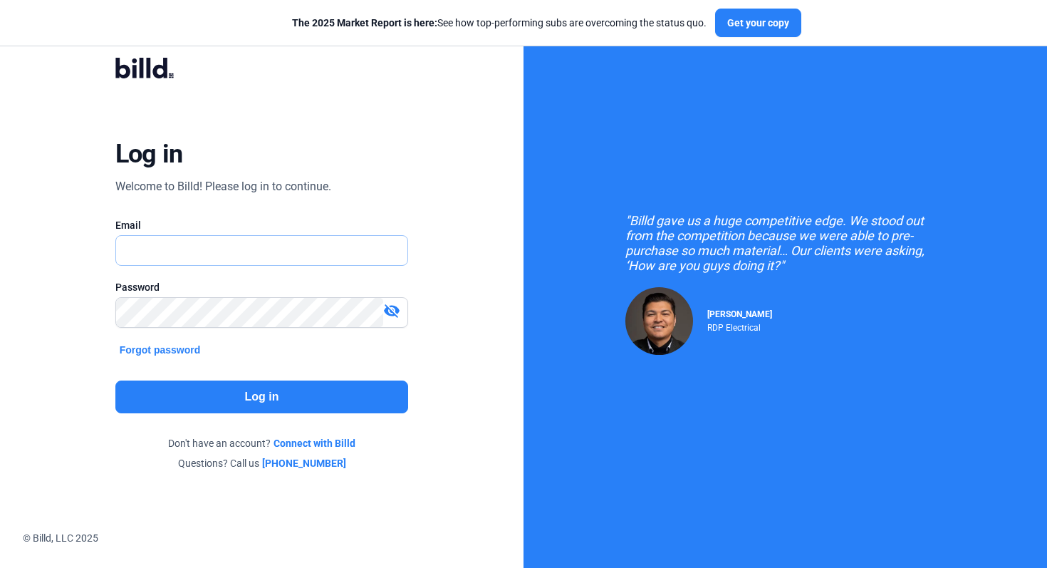
type input "[EMAIL_ADDRESS][DOMAIN_NAME]"
click at [296, 400] on button "Log in" at bounding box center [261, 396] width 293 height 33
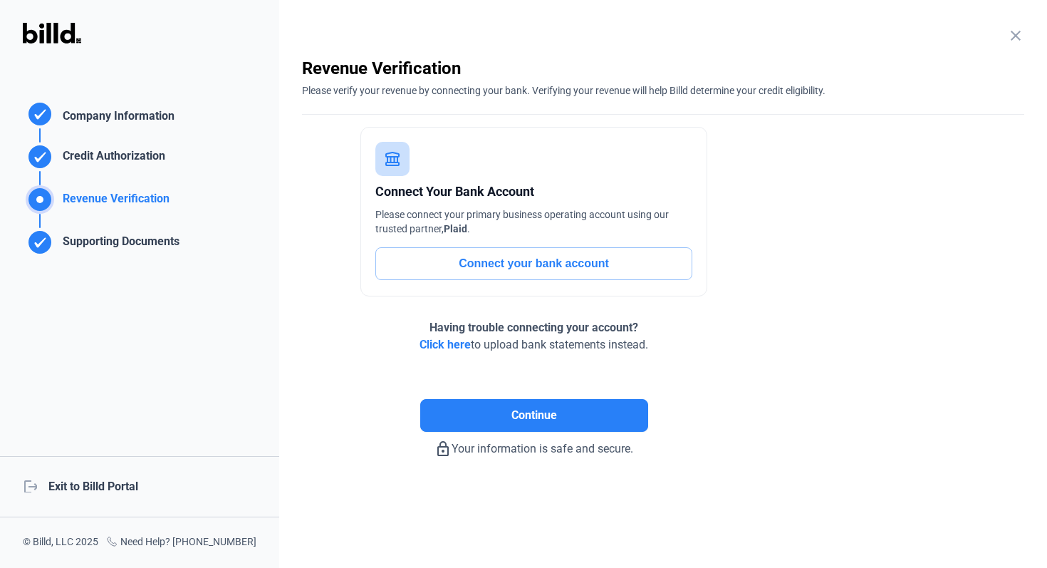
click at [128, 479] on div "logout Exit to Billd Portal" at bounding box center [139, 486] width 279 height 61
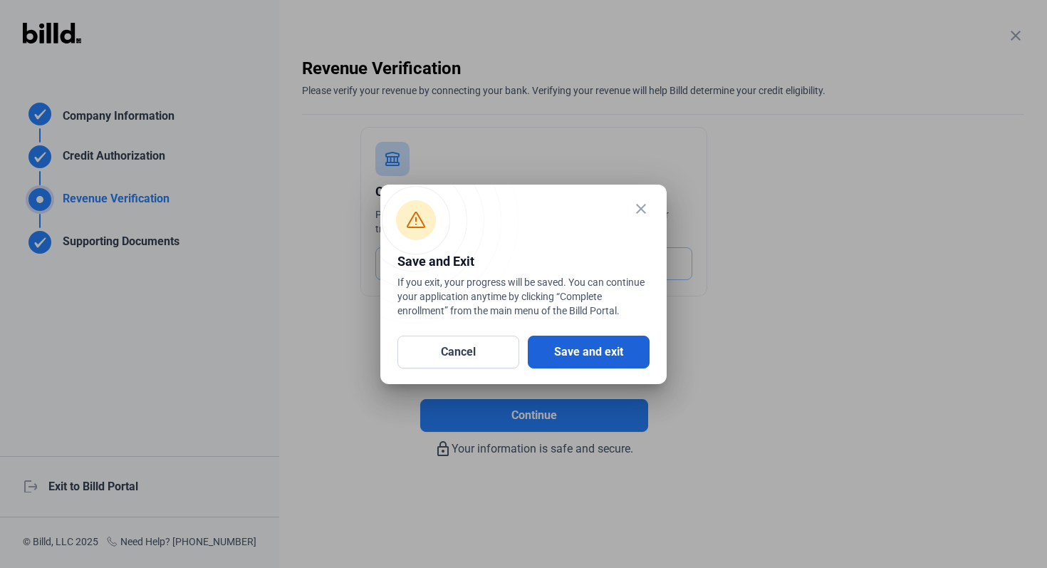
click at [621, 345] on button "Save and exit" at bounding box center [589, 351] width 122 height 33
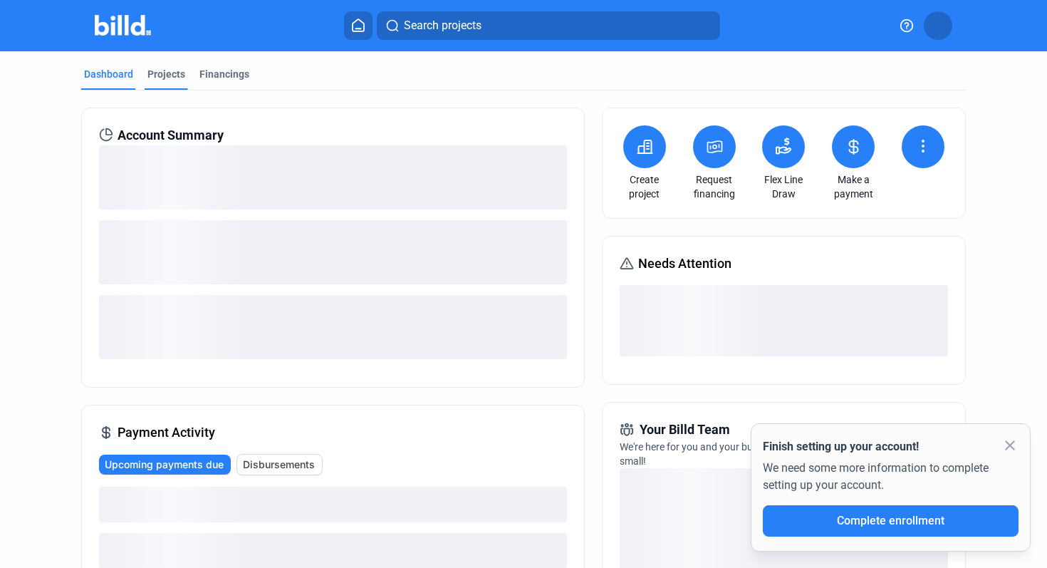
click at [168, 72] on div "Projects" at bounding box center [166, 74] width 38 height 14
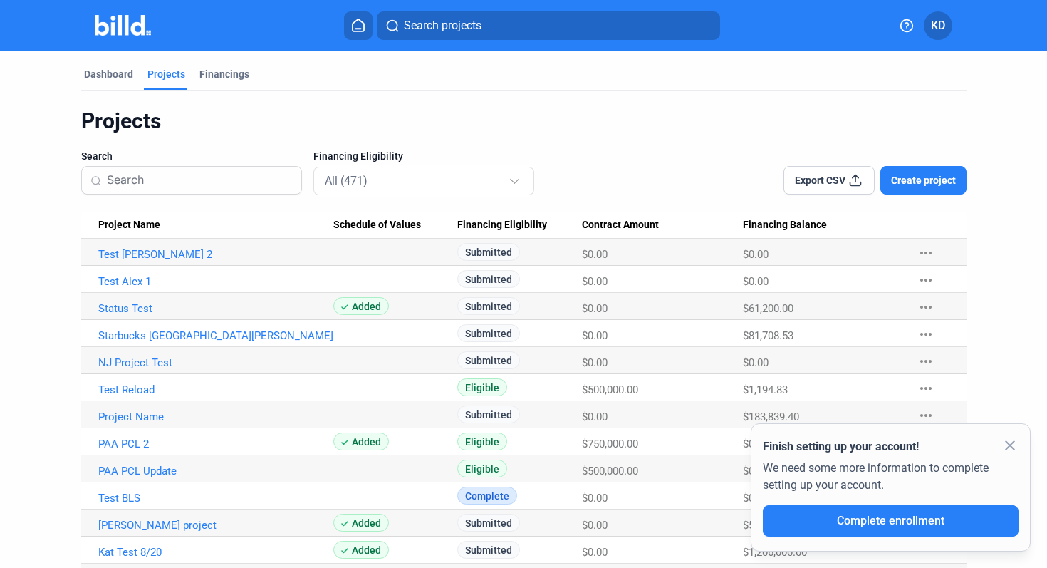
click at [1008, 436] on div "close Finish setting up your account! We need some more information to complete…" at bounding box center [891, 487] width 280 height 128
click at [1010, 449] on mat-icon "close" at bounding box center [1009, 445] width 17 height 17
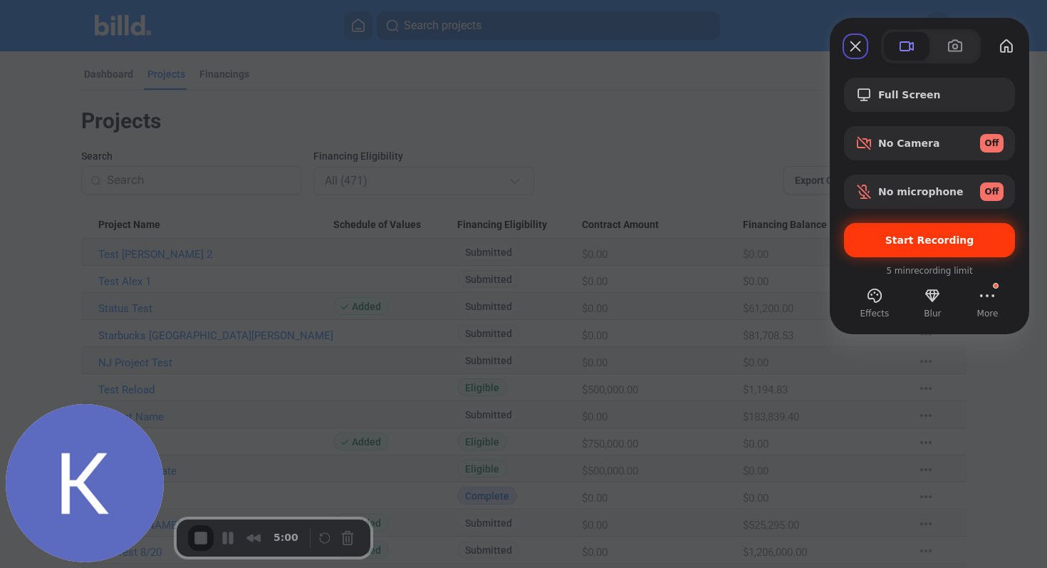
click at [944, 236] on span "Start Recording" at bounding box center [929, 239] width 89 height 11
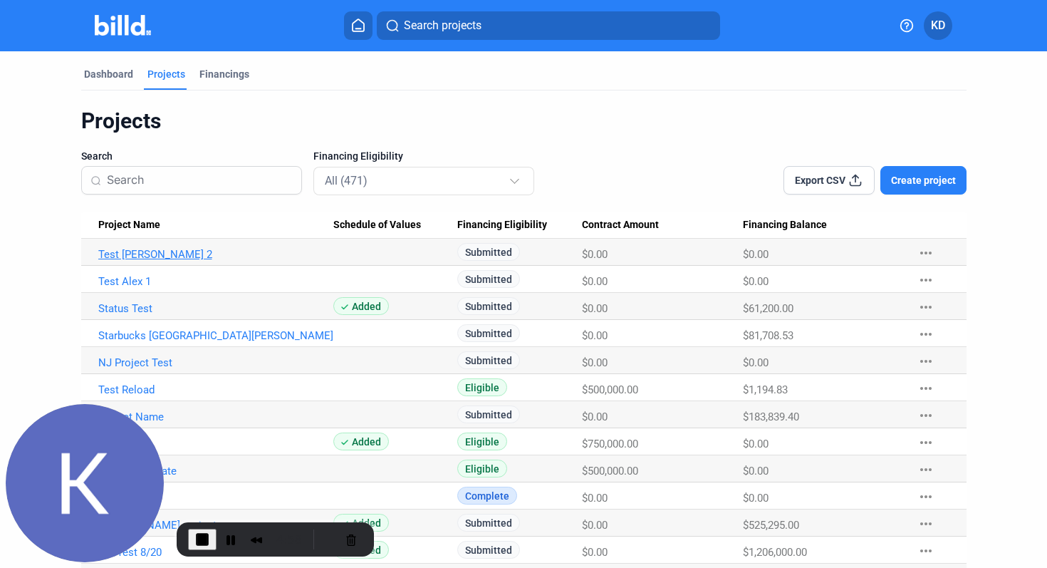
click at [141, 256] on link "Test [PERSON_NAME] 2" at bounding box center [215, 254] width 235 height 13
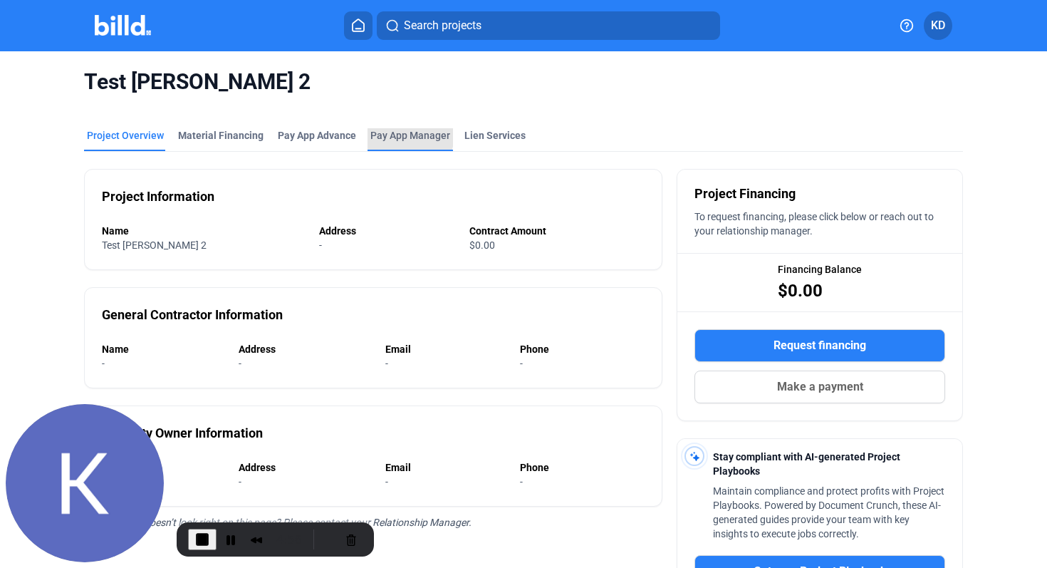
click at [394, 134] on span "Pay App Manager" at bounding box center [410, 135] width 80 height 14
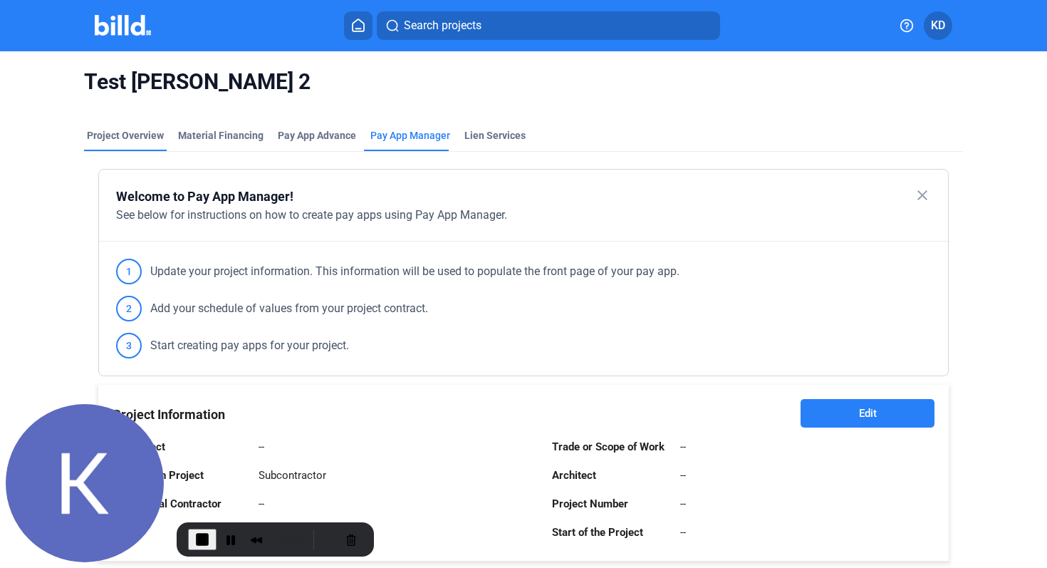
click at [123, 142] on div "Project Overview" at bounding box center [125, 135] width 77 height 14
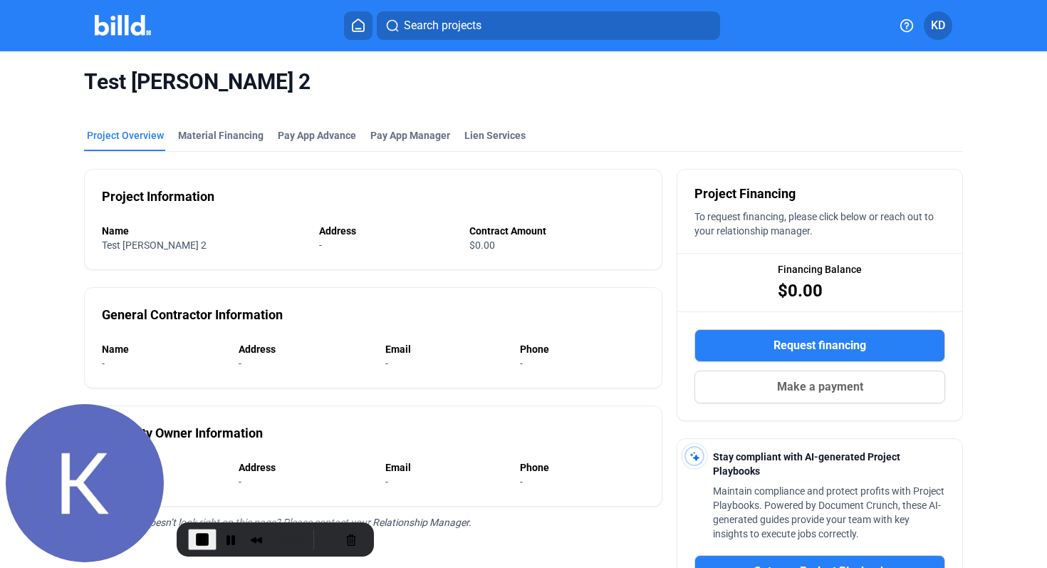
click at [360, 23] on icon at bounding box center [358, 26] width 14 height 14
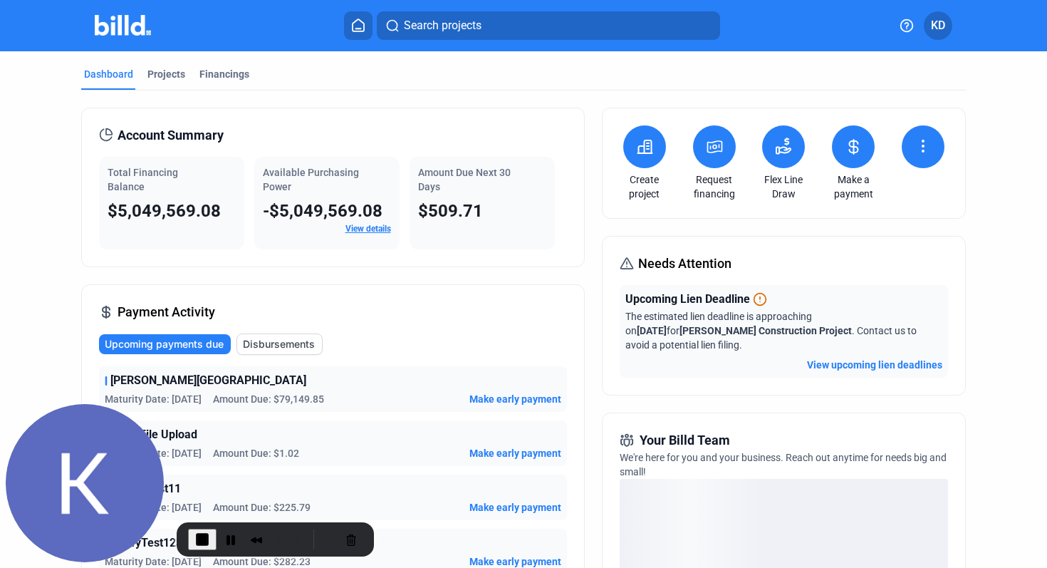
click at [647, 155] on icon at bounding box center [645, 146] width 18 height 17
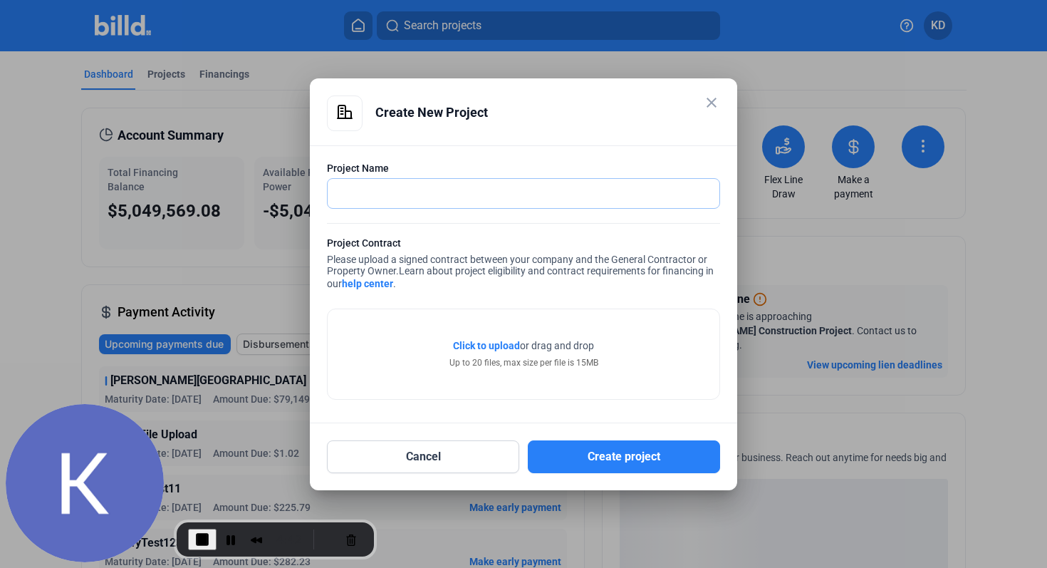
click at [480, 197] on input "text" at bounding box center [516, 193] width 376 height 29
type input "Test Project [DATE] 9999"
click at [475, 344] on span "Click to upload" at bounding box center [486, 345] width 67 height 11
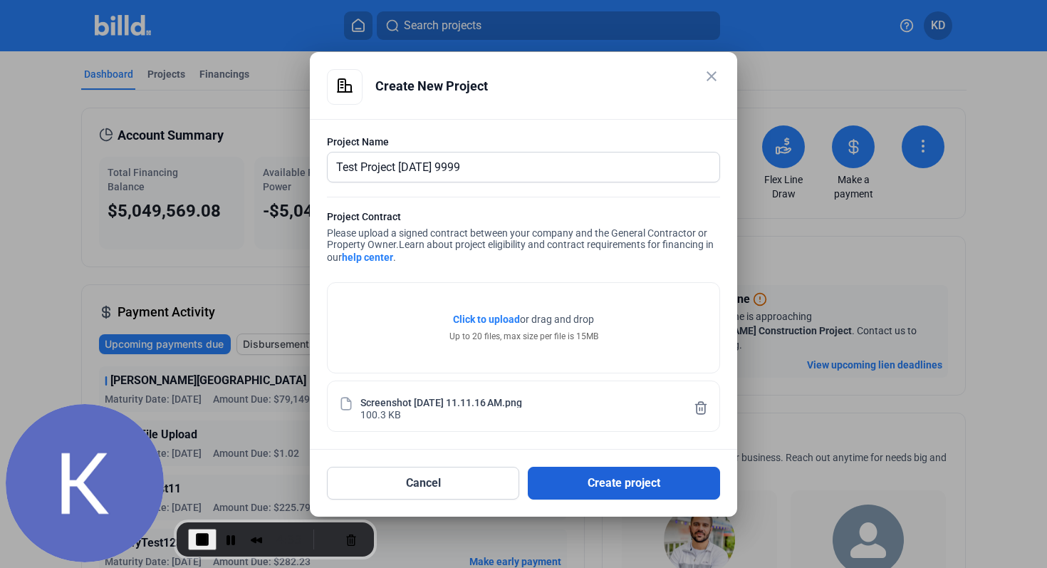
click at [632, 481] on button "Create project" at bounding box center [624, 482] width 192 height 33
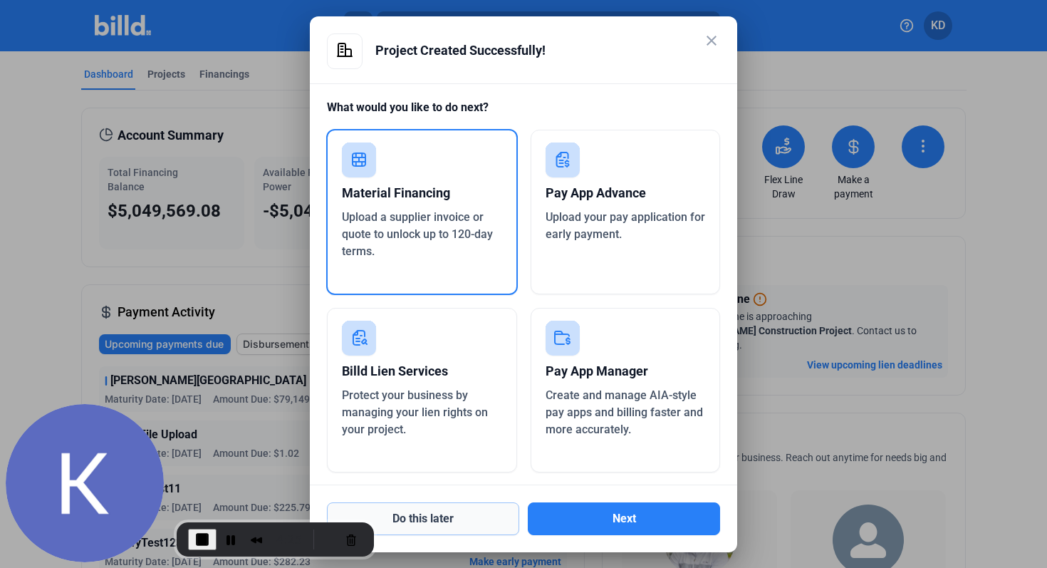
click at [464, 518] on button "Do this later" at bounding box center [423, 518] width 192 height 33
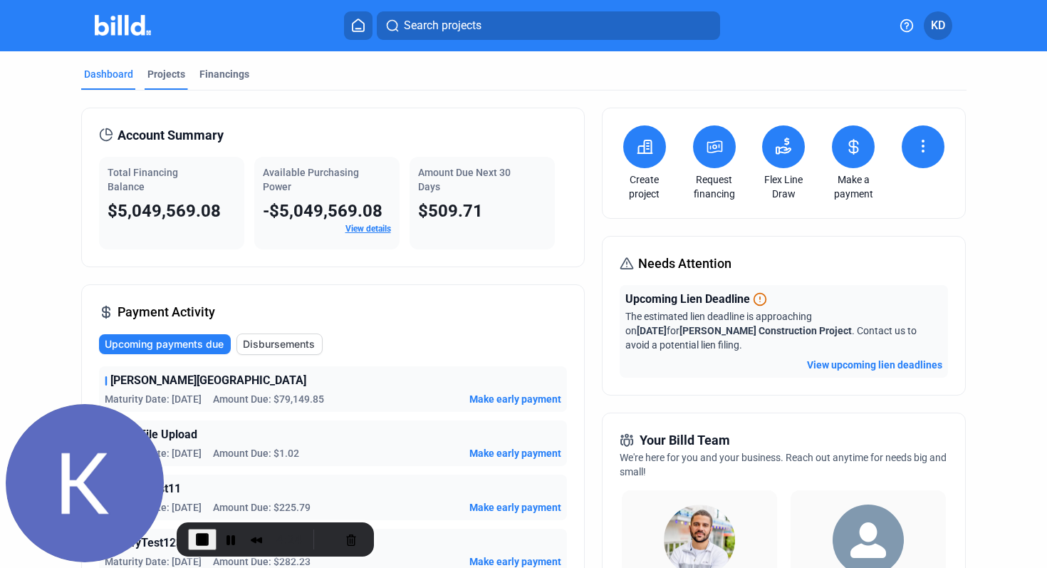
click at [153, 69] on div "Projects" at bounding box center [166, 74] width 38 height 14
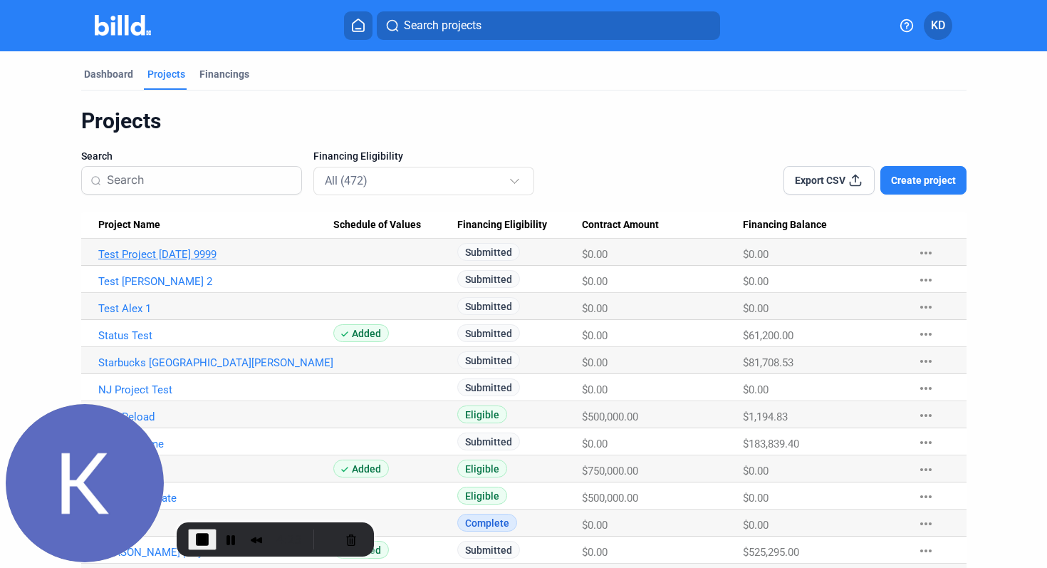
click at [189, 251] on link "Test Project [DATE] 9999" at bounding box center [215, 254] width 235 height 13
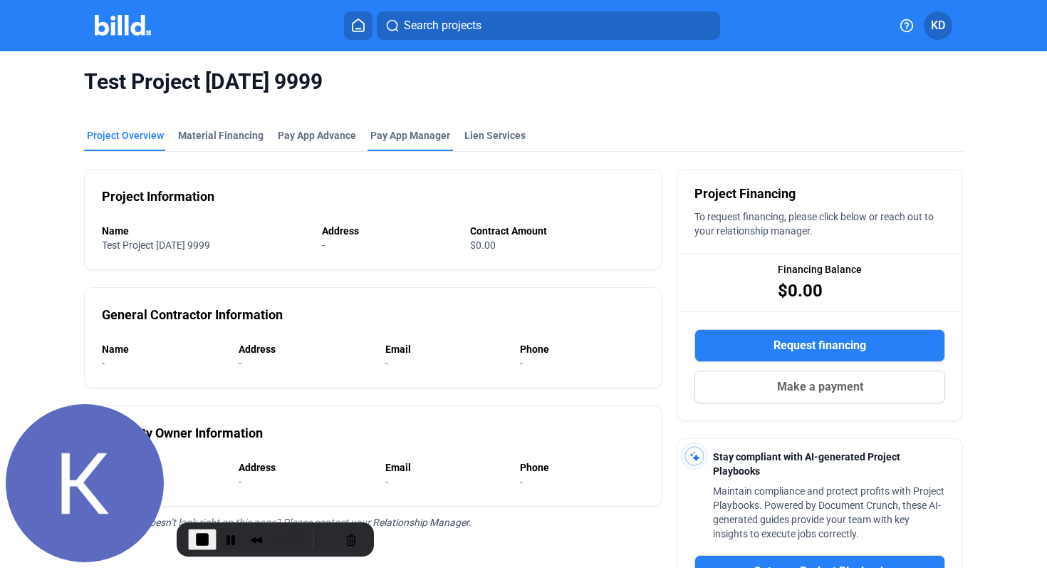
click at [401, 137] on span "Pay App Manager" at bounding box center [410, 135] width 80 height 14
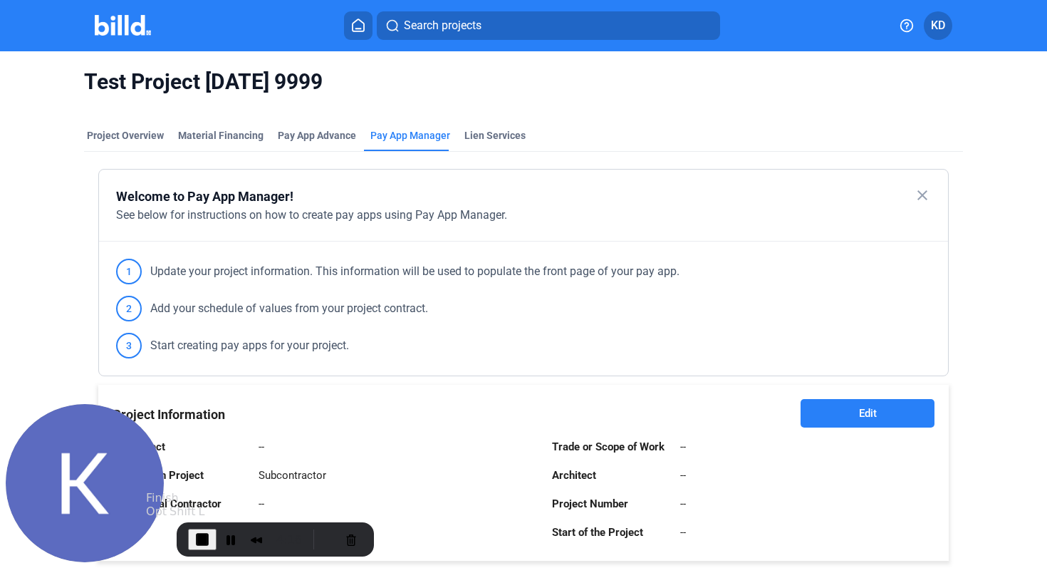
click at [199, 533] on span "End Recording" at bounding box center [202, 539] width 17 height 17
